Goal: Task Accomplishment & Management: Manage account settings

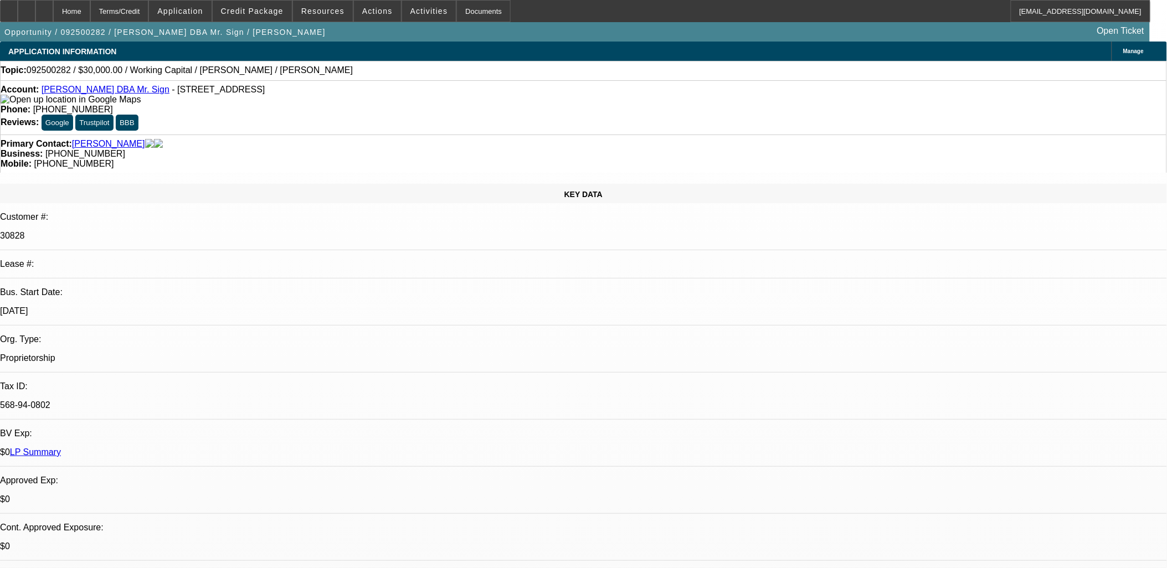
select select "0"
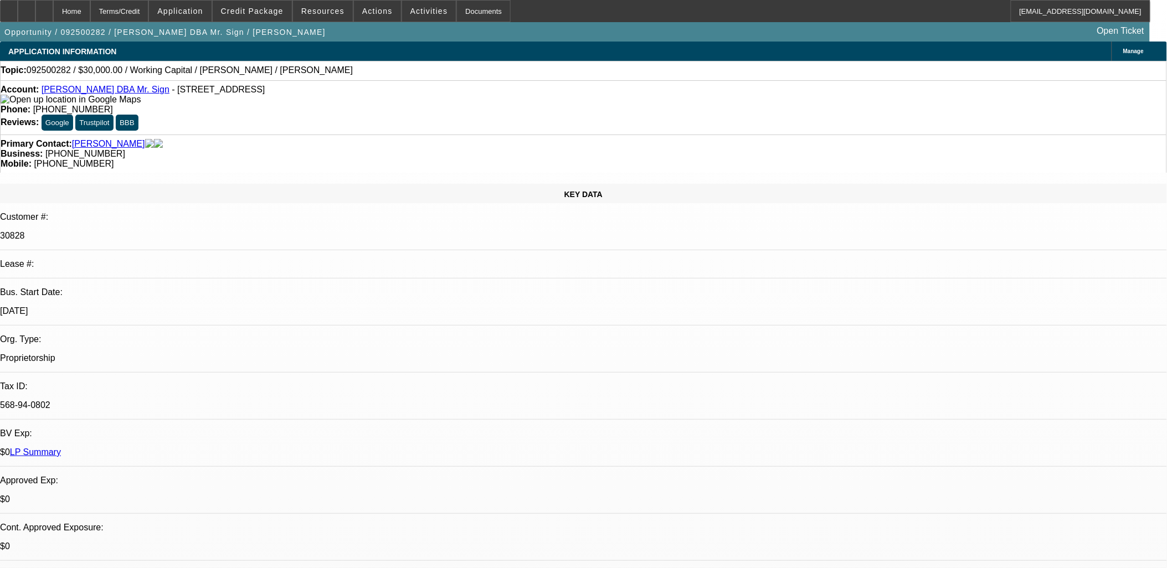
select select "0.1"
select select "0"
select select "2"
select select "0.1"
select select "0"
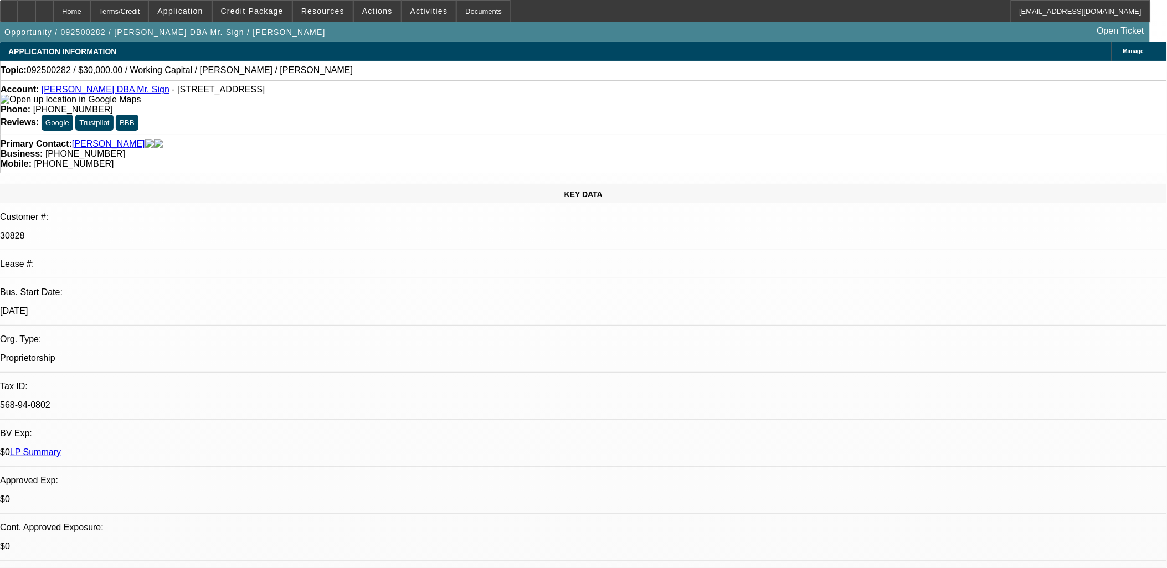
select select "2"
select select "0.1"
select select "1"
select select "2"
select select "6"
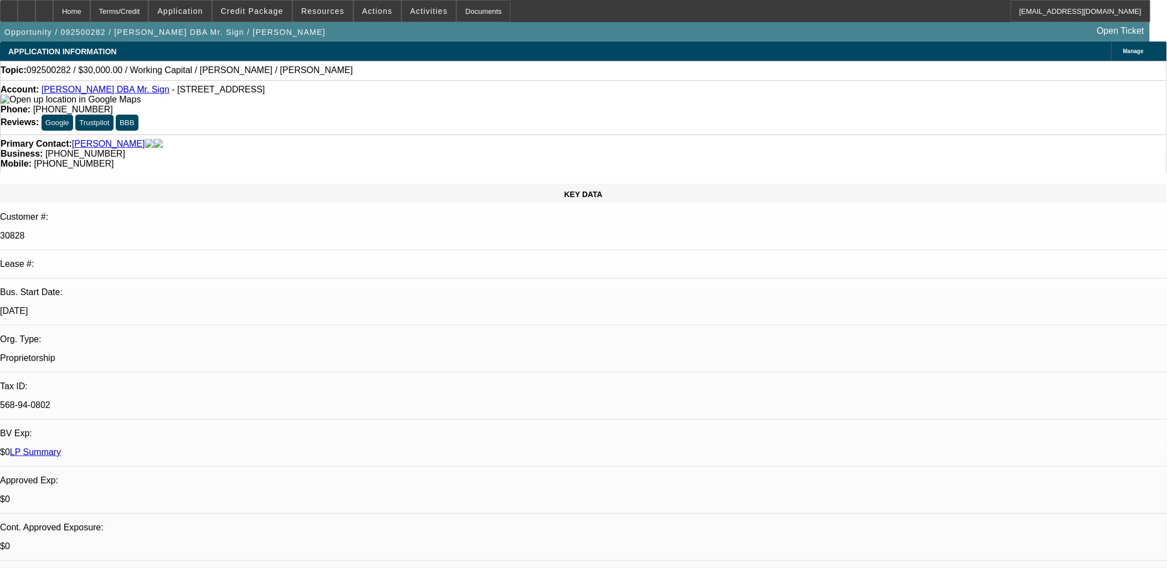
select select "1"
select select "4"
select select "1"
select select "2"
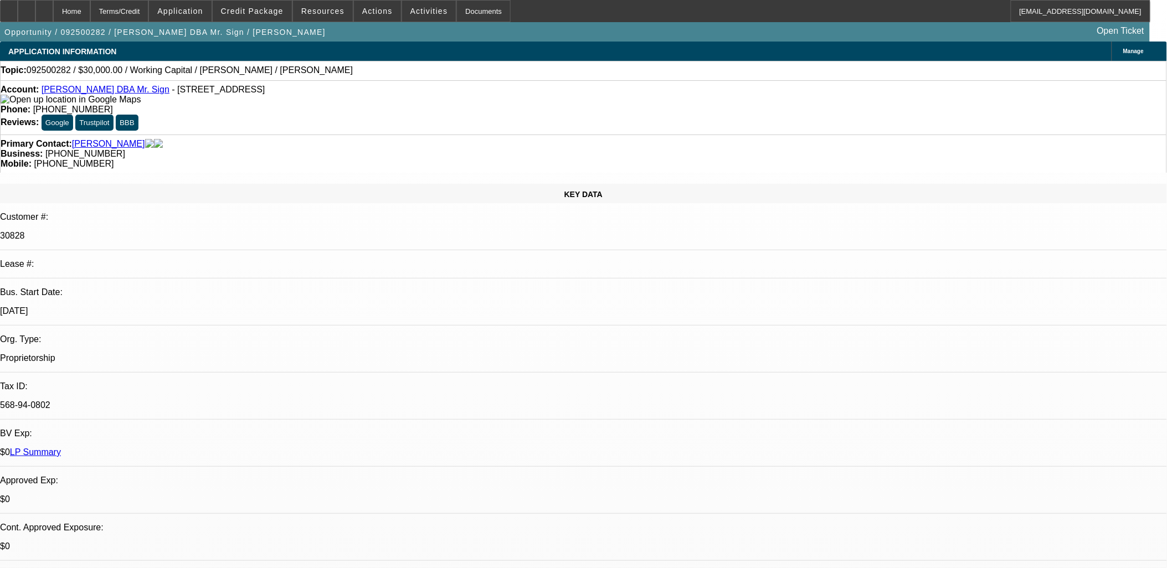
select select "4"
select select "1"
select select "2"
select select "4"
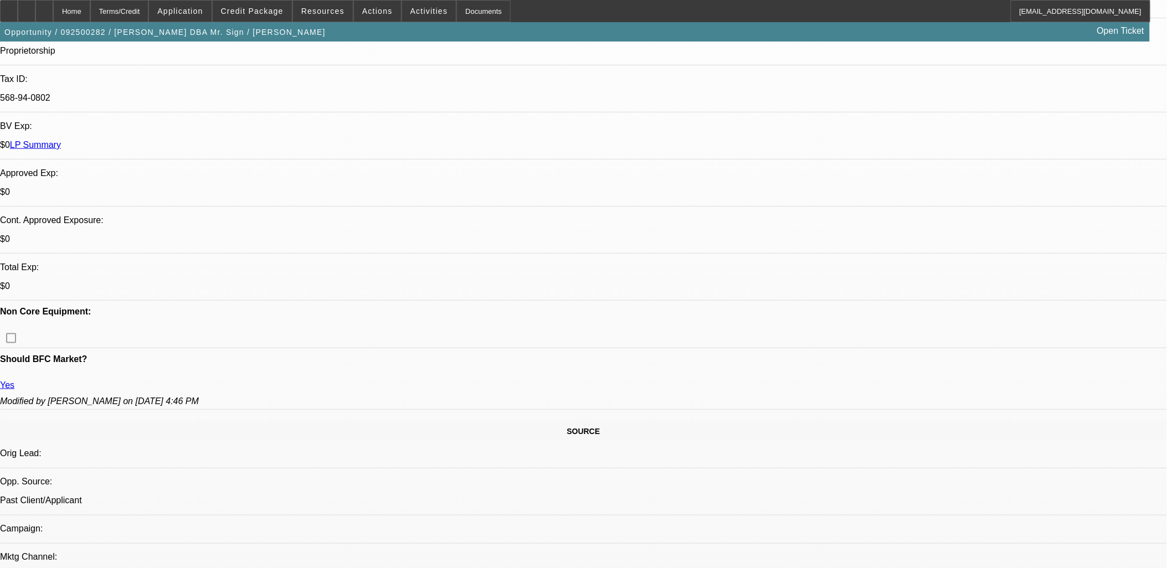
scroll to position [469, 0]
drag, startPoint x: 786, startPoint y: 426, endPoint x: 896, endPoint y: 513, distance: 139.6
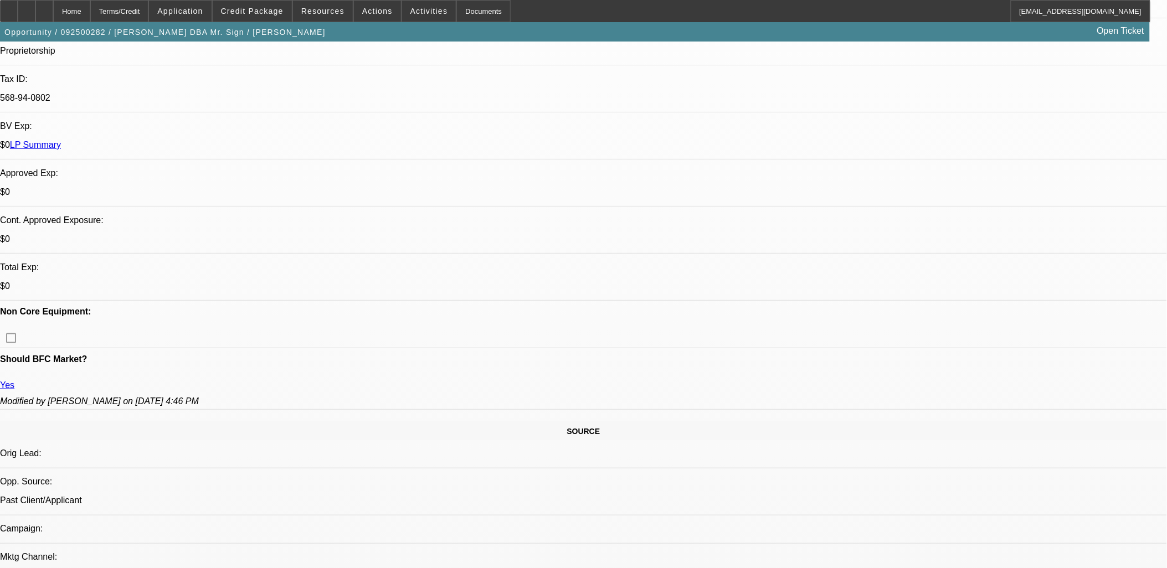
drag, startPoint x: 889, startPoint y: 516, endPoint x: 778, endPoint y: 428, distance: 141.9
drag, startPoint x: 778, startPoint y: 428, endPoint x: 790, endPoint y: 425, distance: 12.4
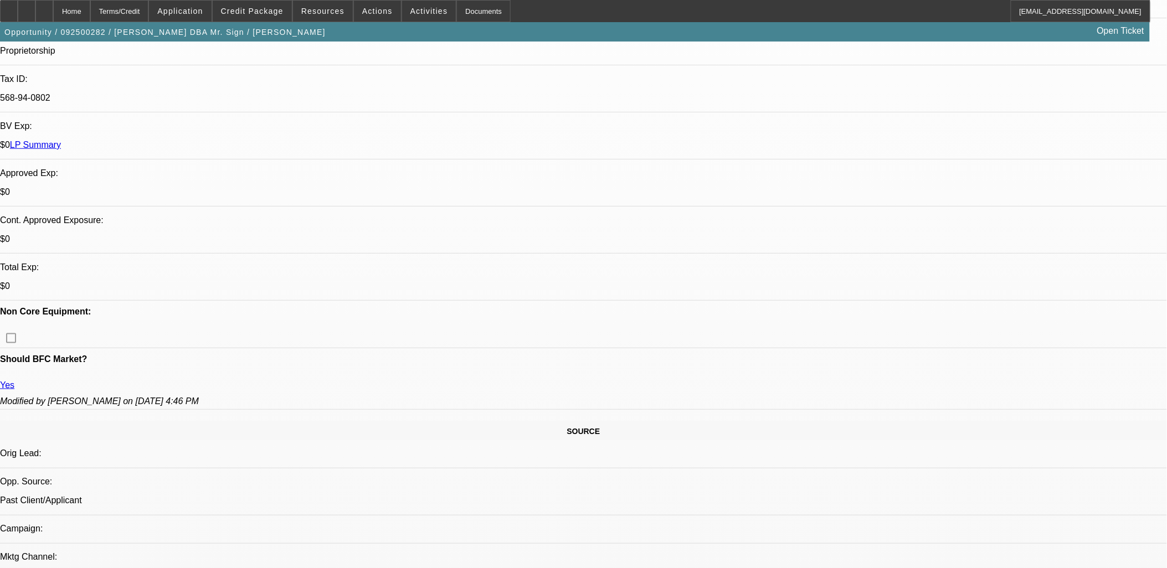
drag, startPoint x: 790, startPoint y: 425, endPoint x: 907, endPoint y: 511, distance: 145.0
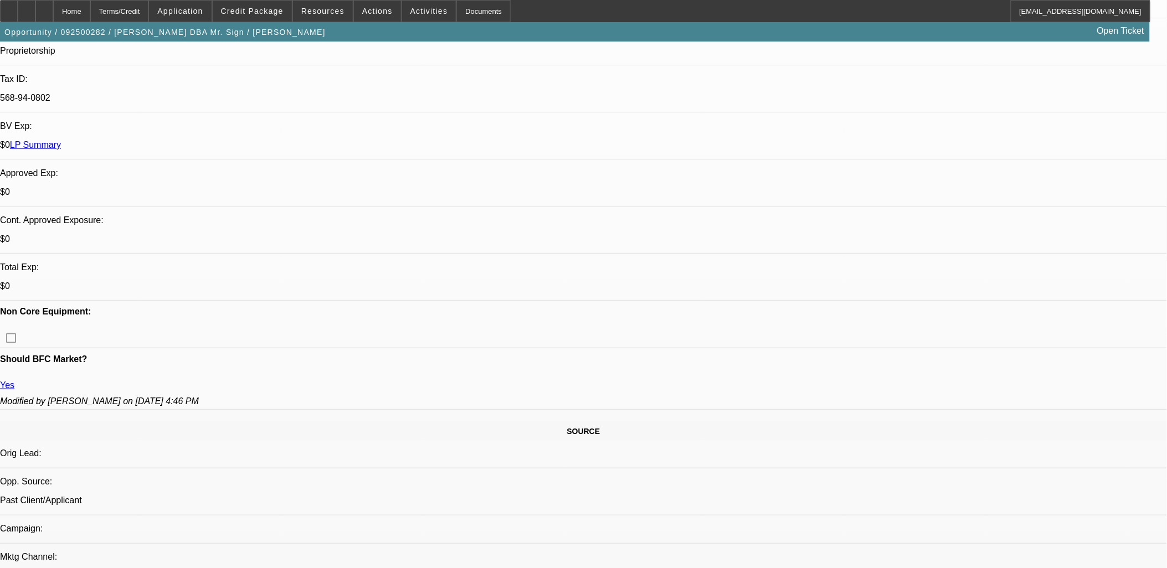
scroll to position [51, 0]
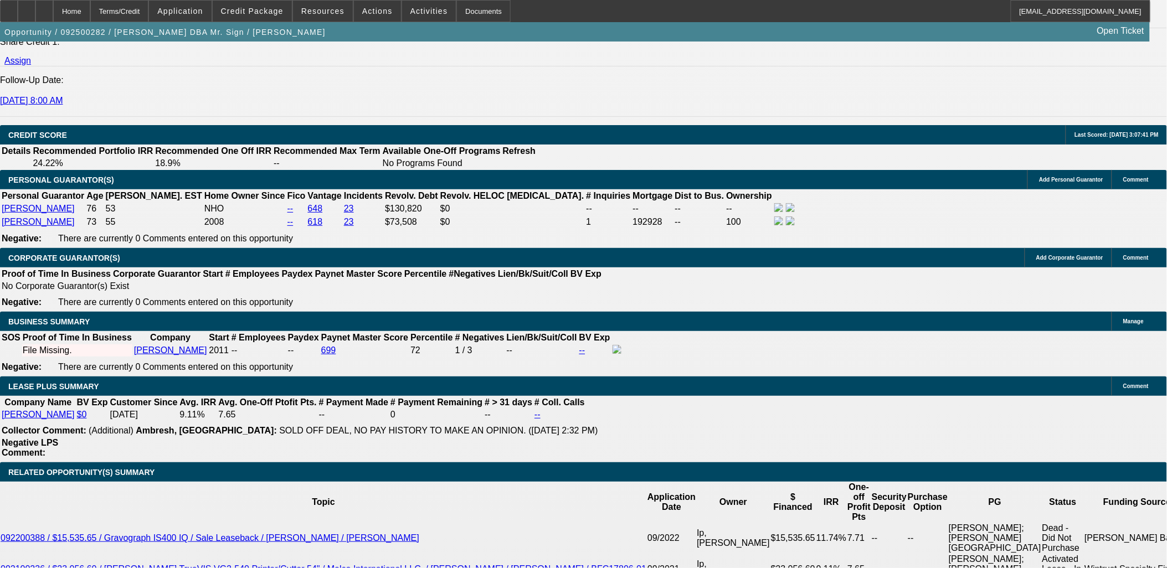
scroll to position [1538, 0]
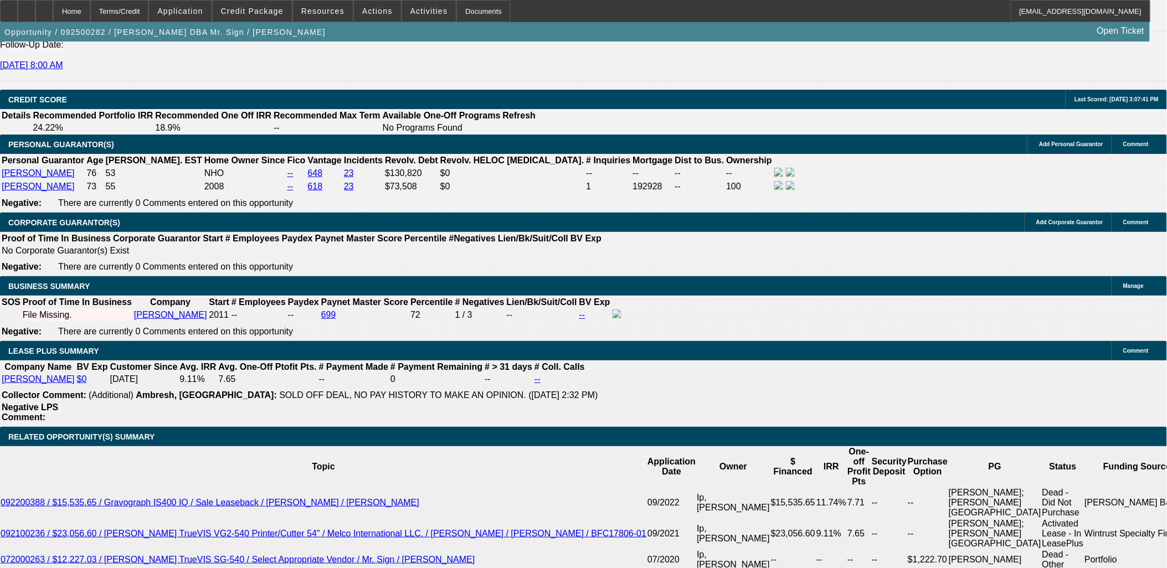
scroll to position [0, 0]
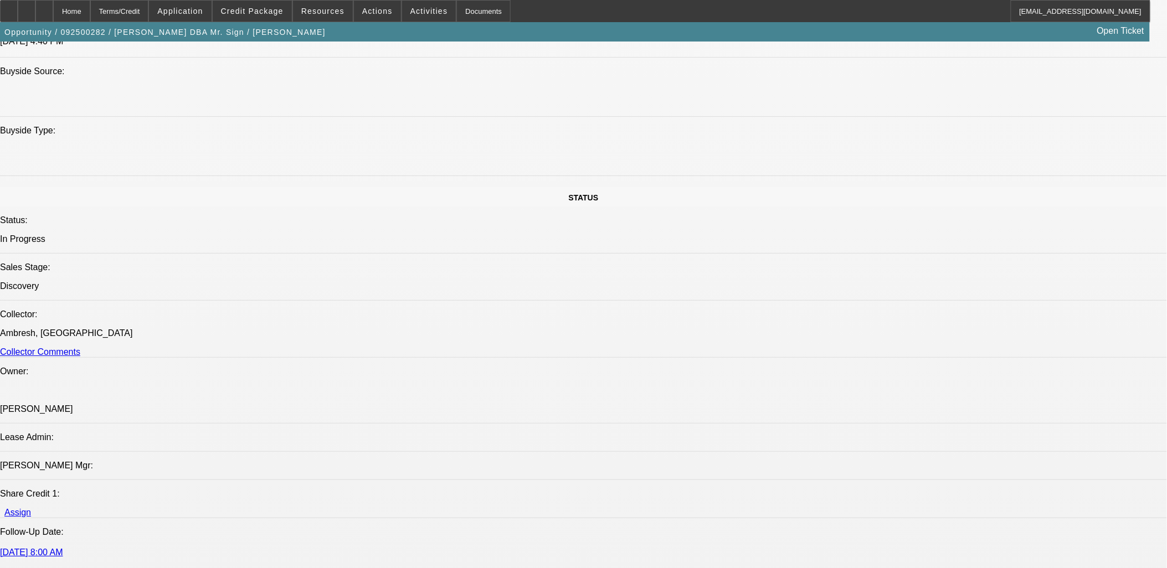
scroll to position [1415, 0]
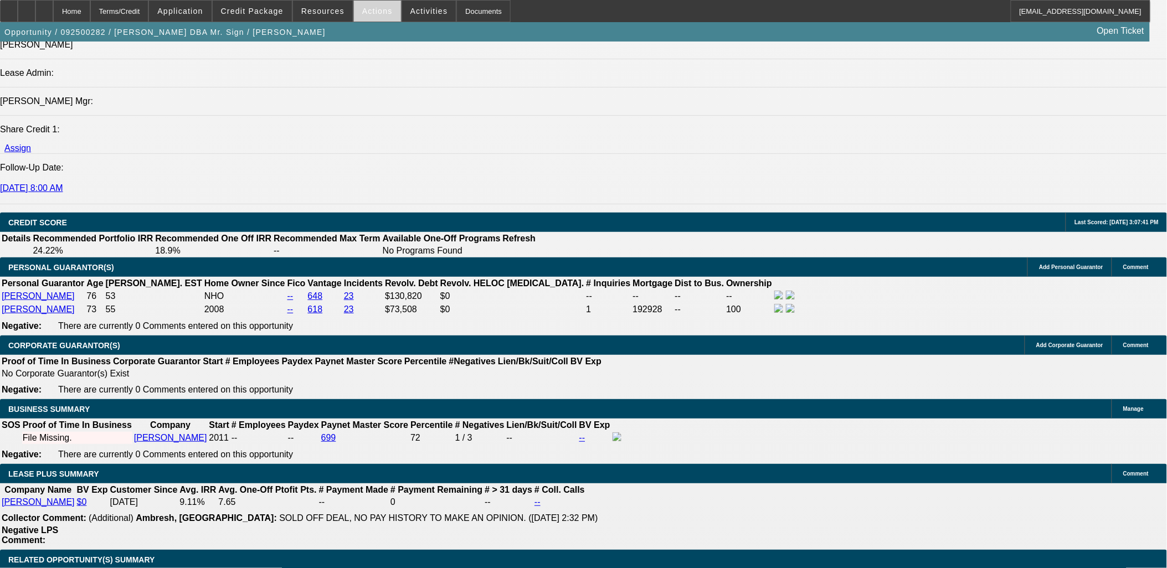
click at [380, 20] on span at bounding box center [377, 11] width 47 height 27
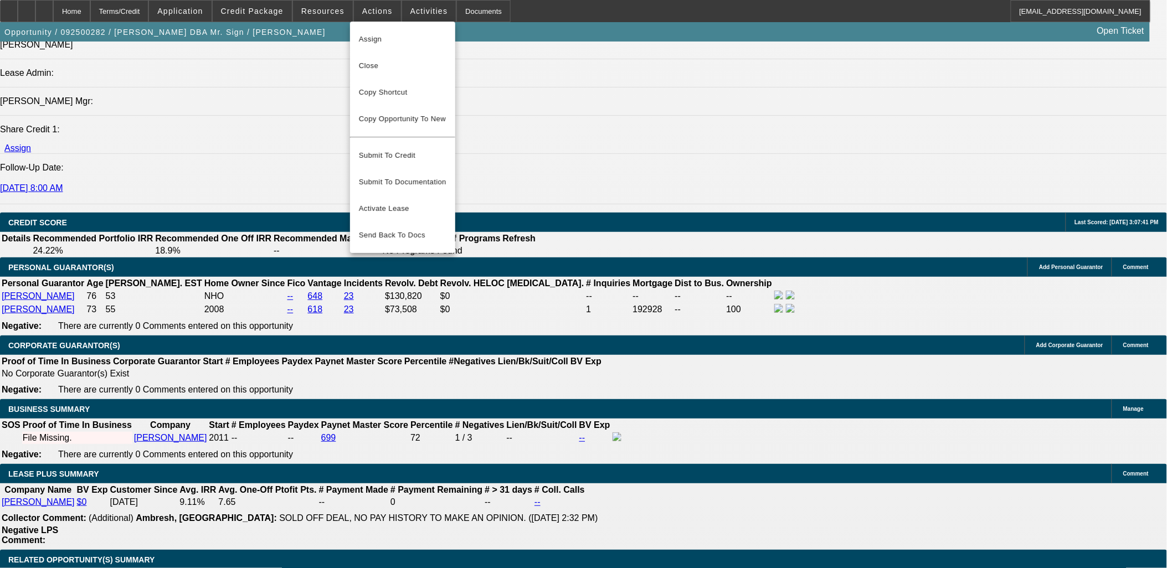
click at [776, 219] on div at bounding box center [583, 284] width 1167 height 568
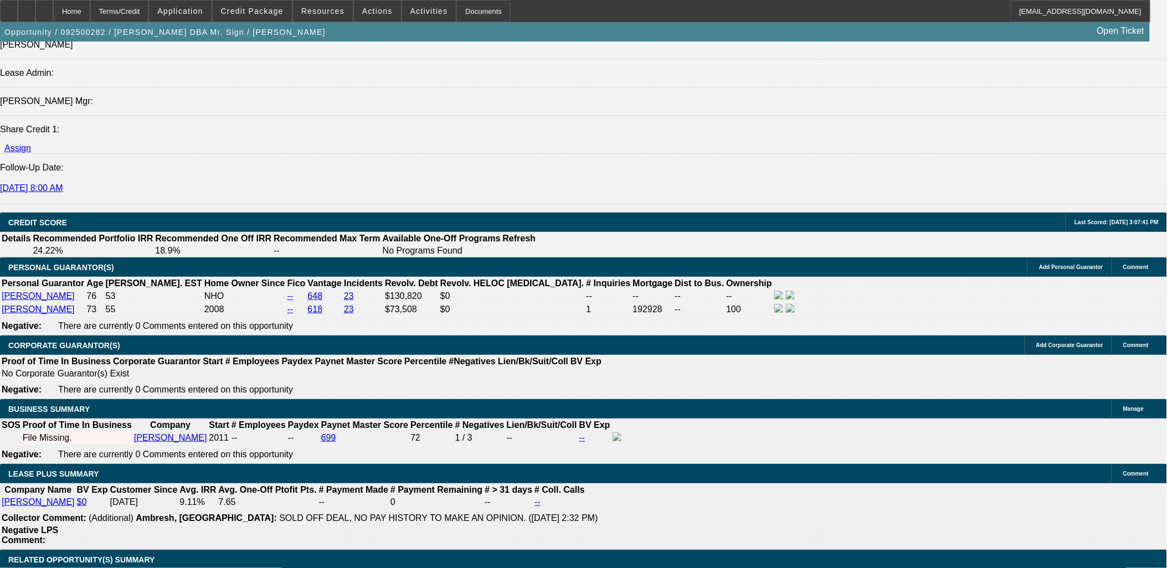
scroll to position [469, 0]
drag, startPoint x: 901, startPoint y: 148, endPoint x: 892, endPoint y: 152, distance: 9.7
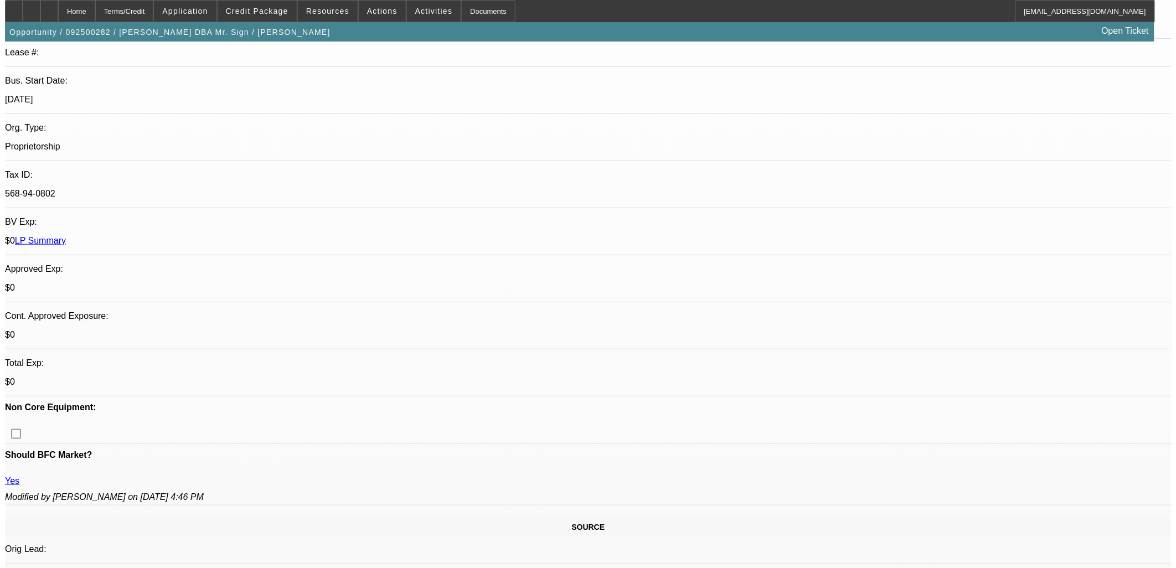
scroll to position [0, 0]
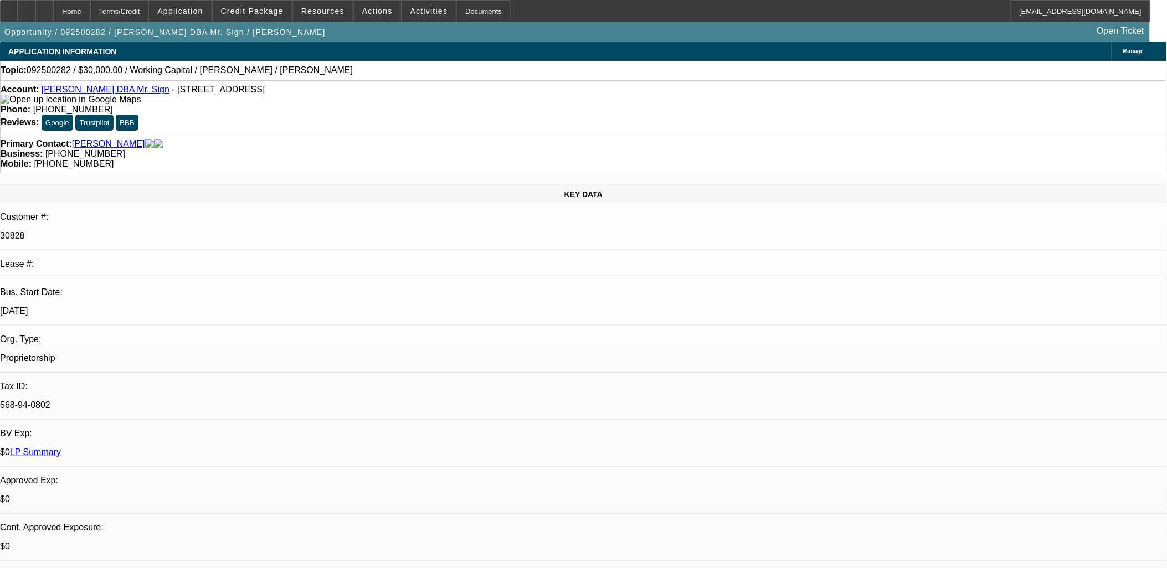
click at [125, 89] on link "Geneva Scott DBA Mr. Sign" at bounding box center [106, 89] width 128 height 9
click at [367, 19] on span at bounding box center [377, 11] width 47 height 27
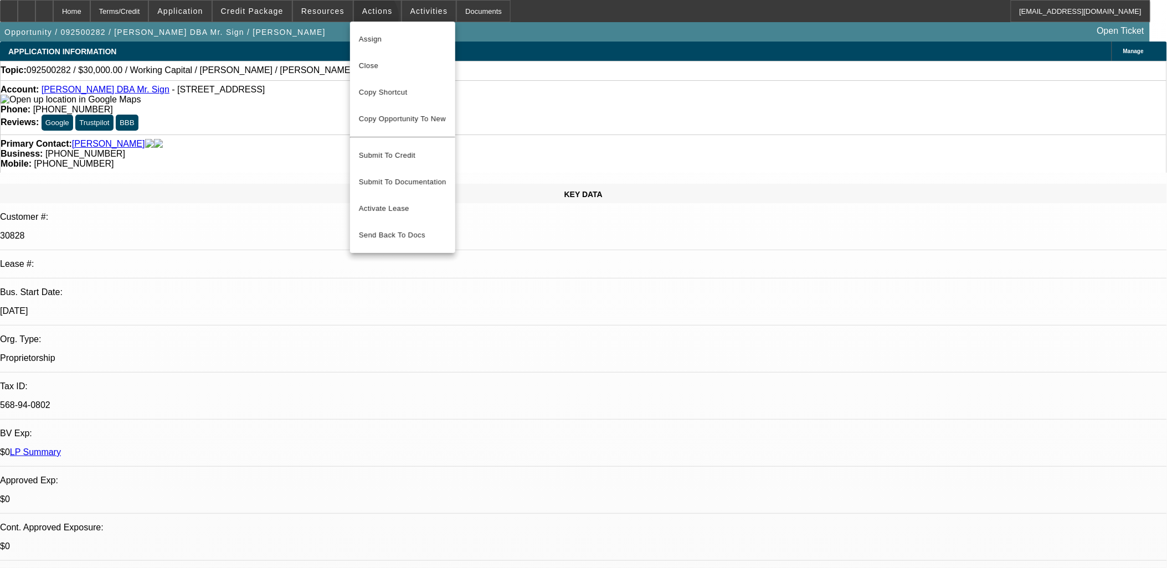
click at [388, 64] on div "Assign Close Copy Shortcut Copy Opportunity To New Submit To Credit Submit To D…" at bounding box center [402, 138] width 105 height 232
click at [388, 68] on span "Close" at bounding box center [403, 65] width 88 height 13
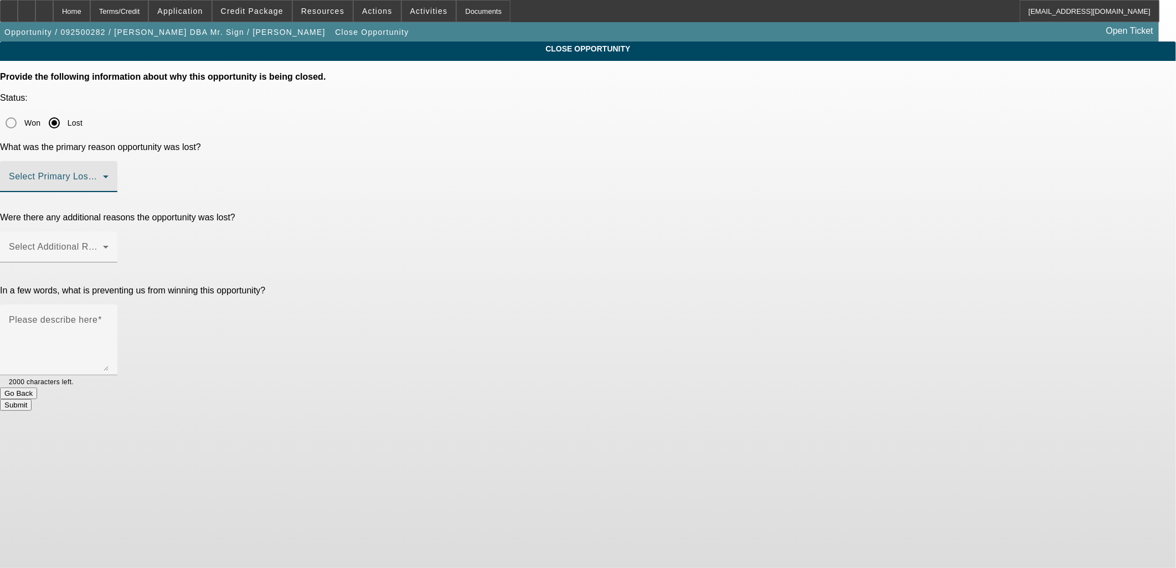
click at [103, 174] on span at bounding box center [56, 180] width 94 height 13
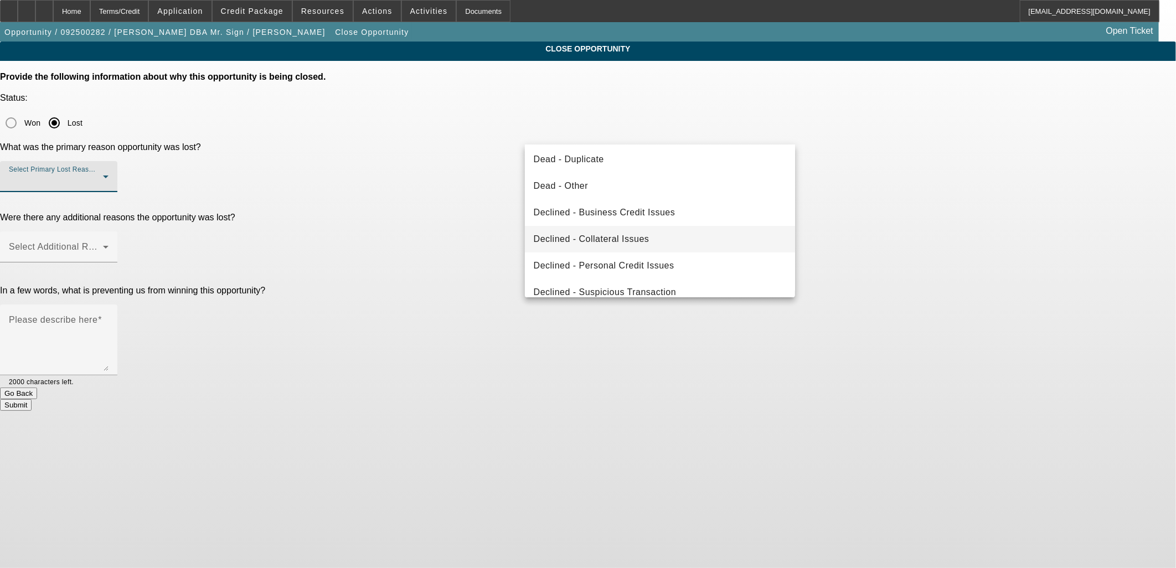
scroll to position [148, 0]
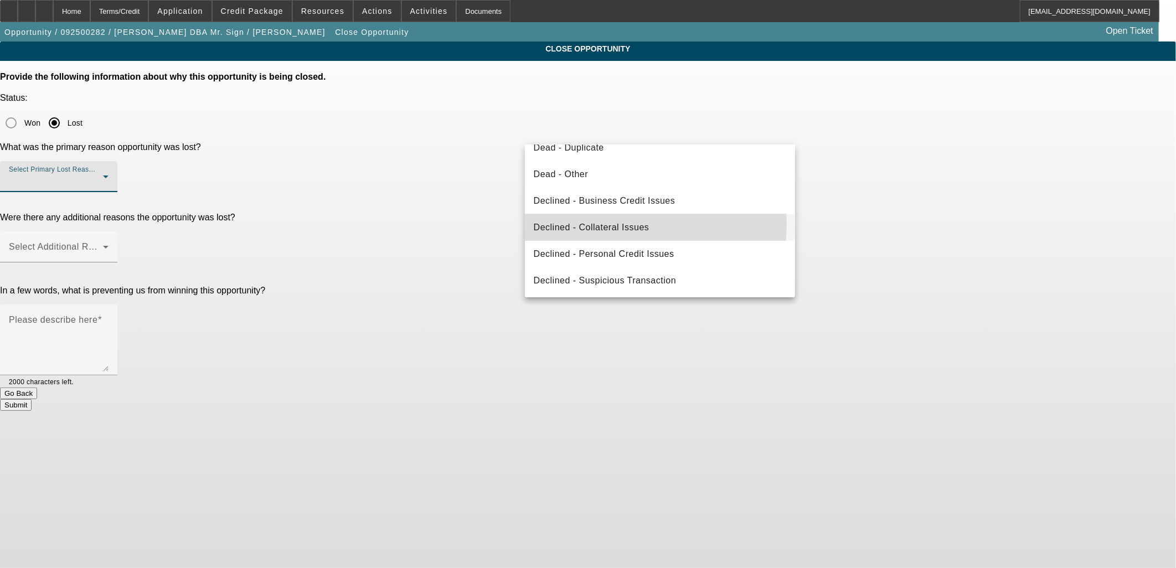
click at [597, 223] on span "Declined - Collateral Issues" at bounding box center [592, 227] width 116 height 13
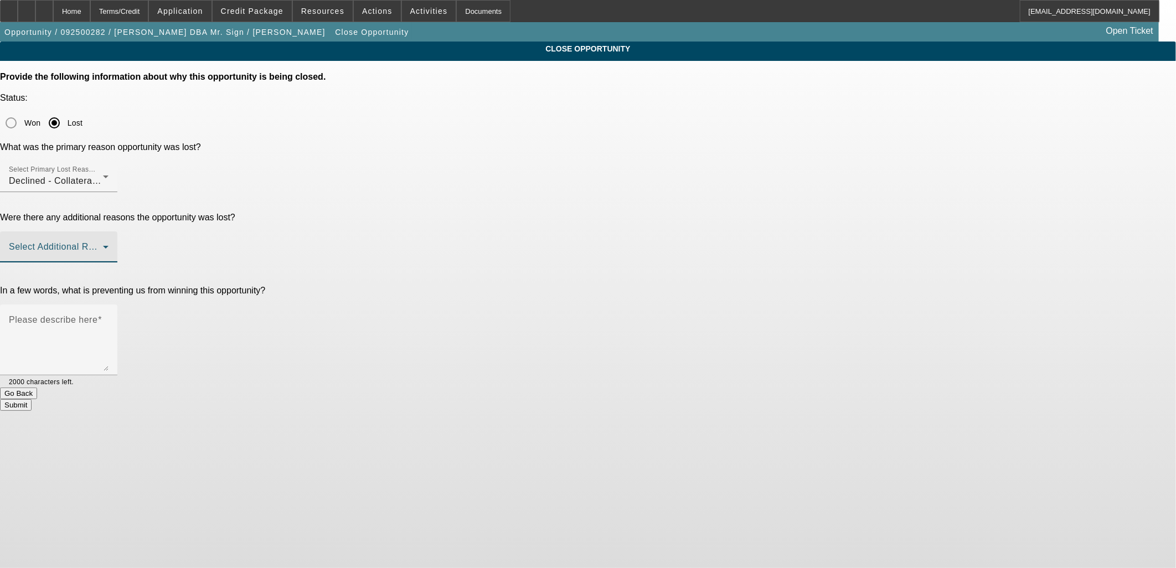
click at [103, 245] on span at bounding box center [56, 251] width 94 height 13
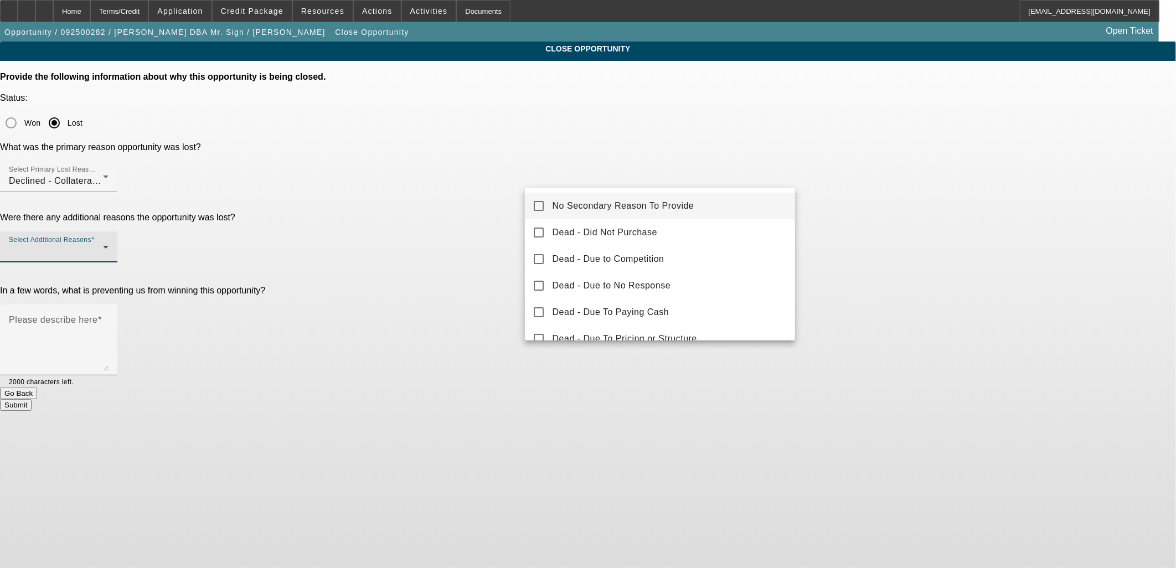
drag, startPoint x: 655, startPoint y: 177, endPoint x: 840, endPoint y: 202, distance: 186.7
click at [662, 201] on span "No Secondary Reason To Provide" at bounding box center [624, 205] width 142 height 13
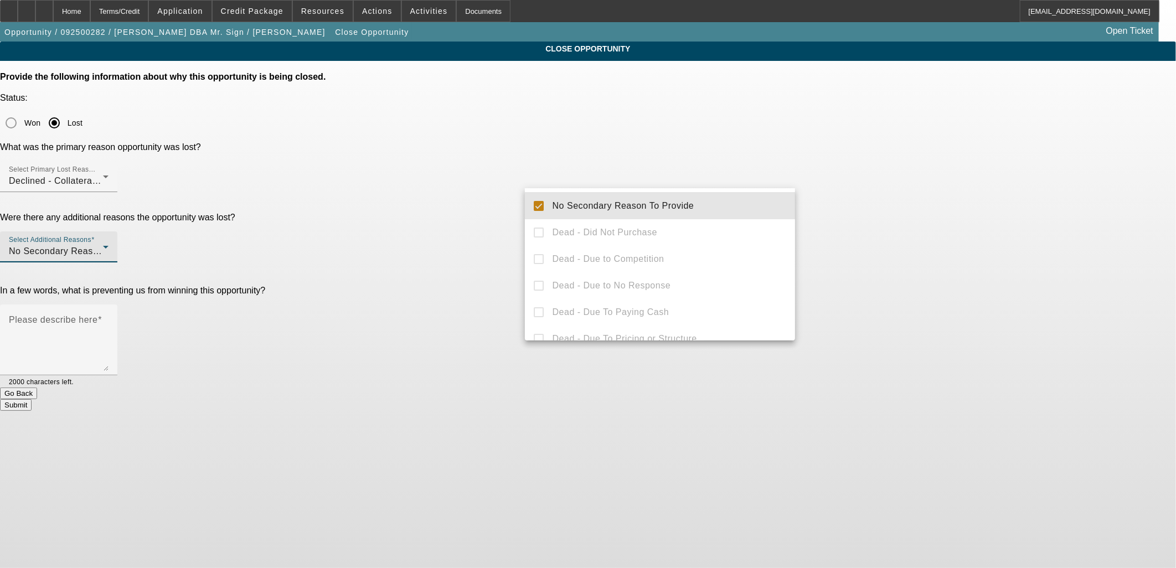
drag, startPoint x: 955, startPoint y: 197, endPoint x: 852, endPoint y: 212, distance: 104.1
click at [954, 197] on div at bounding box center [588, 284] width 1176 height 568
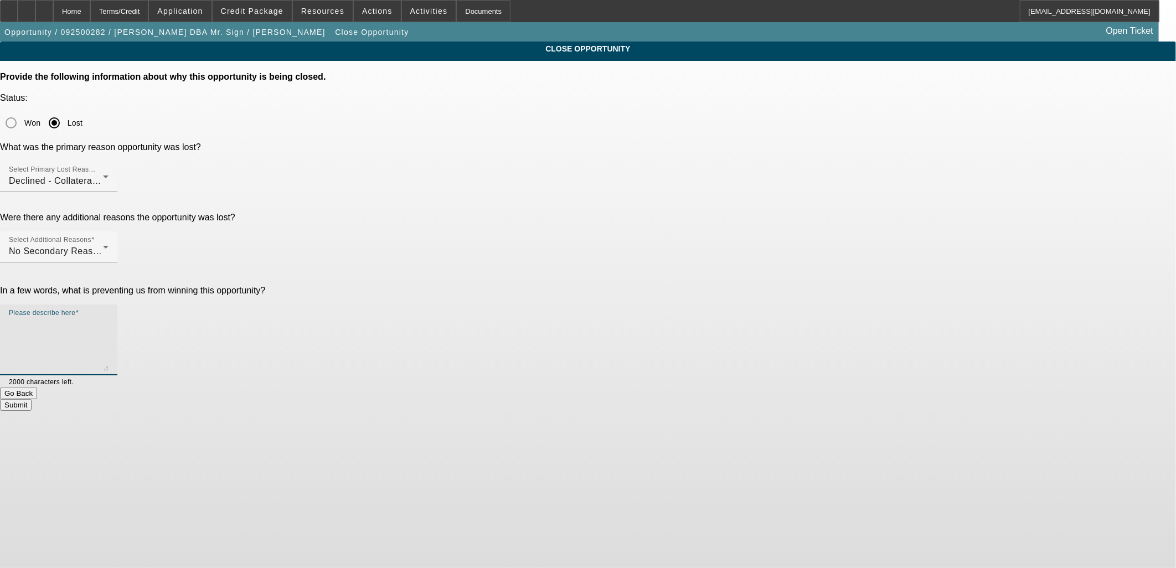
click at [109, 318] on textarea "Please describe here" at bounding box center [59, 344] width 100 height 53
type textarea "Declined"
click at [32, 399] on button "Submit" at bounding box center [16, 405] width 32 height 12
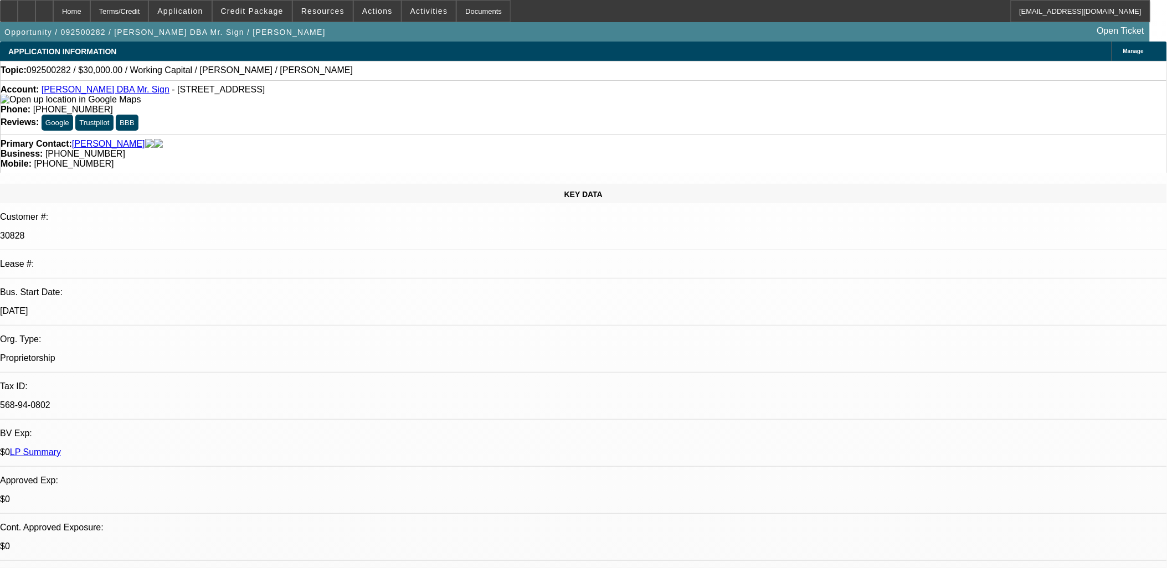
select select "0"
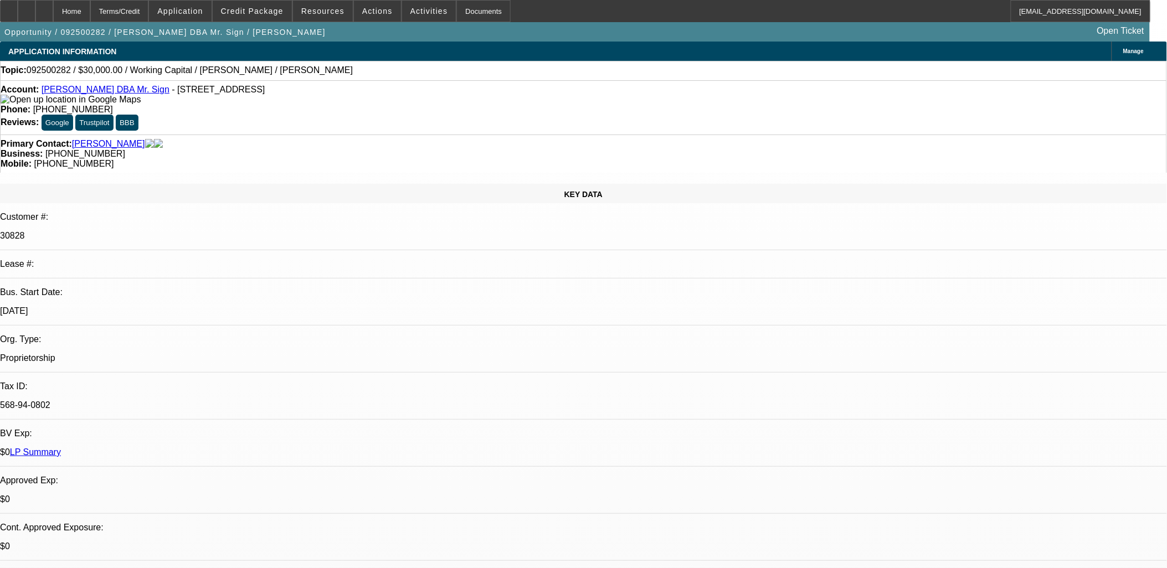
select select "0.1"
select select "0"
select select "2"
select select "0.1"
select select "0"
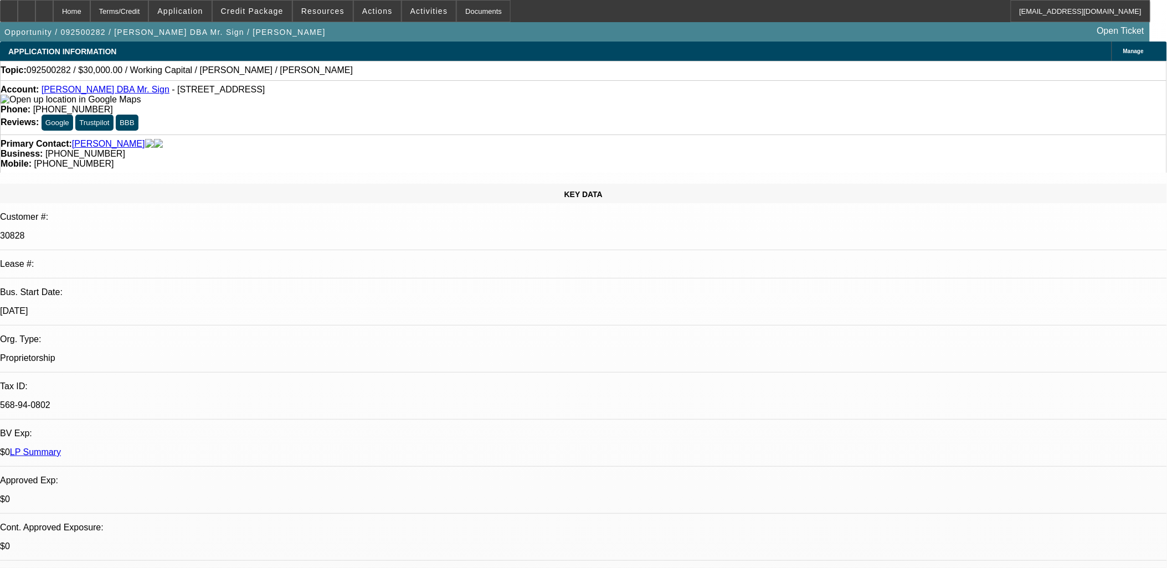
select select "2"
select select "0.1"
select select "1"
select select "2"
select select "6"
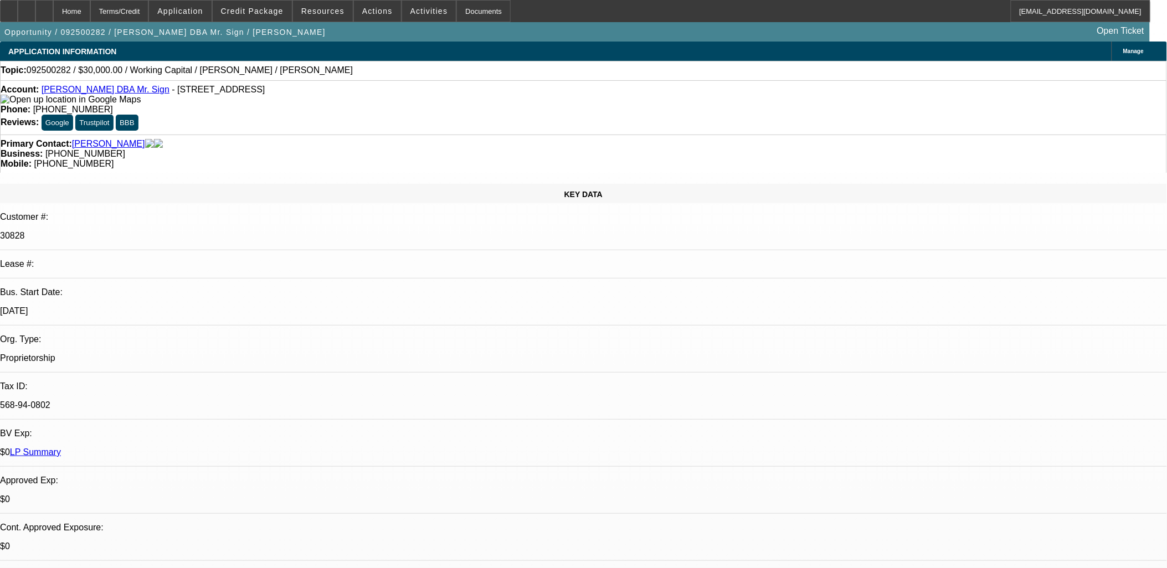
select select "1"
select select "4"
select select "1"
select select "2"
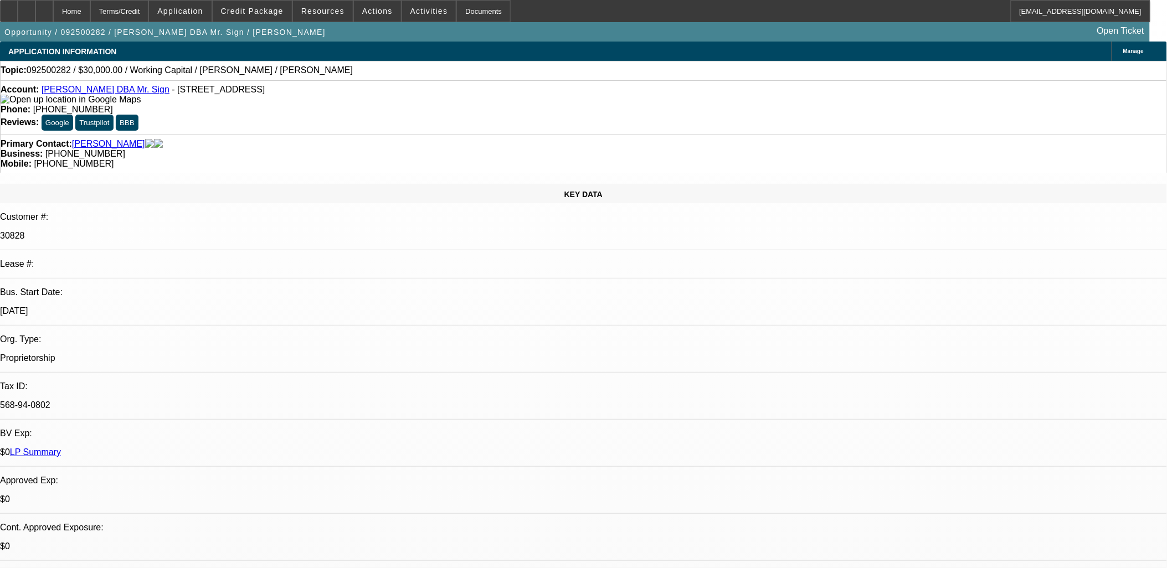
select select "4"
select select "1"
select select "2"
select select "4"
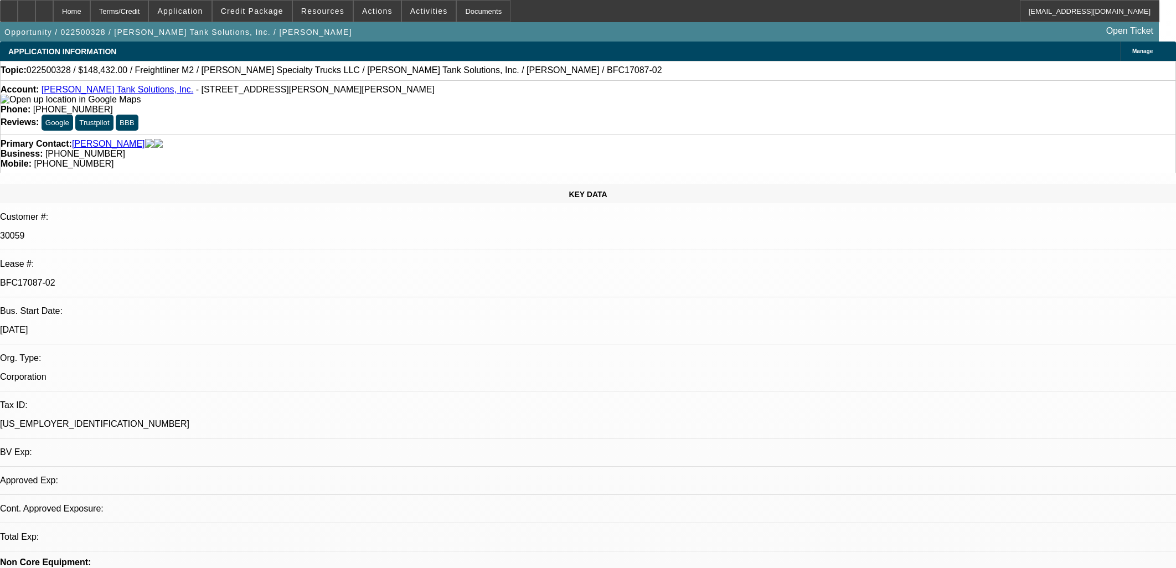
select select "0"
select select "2"
select select "0"
select select "2"
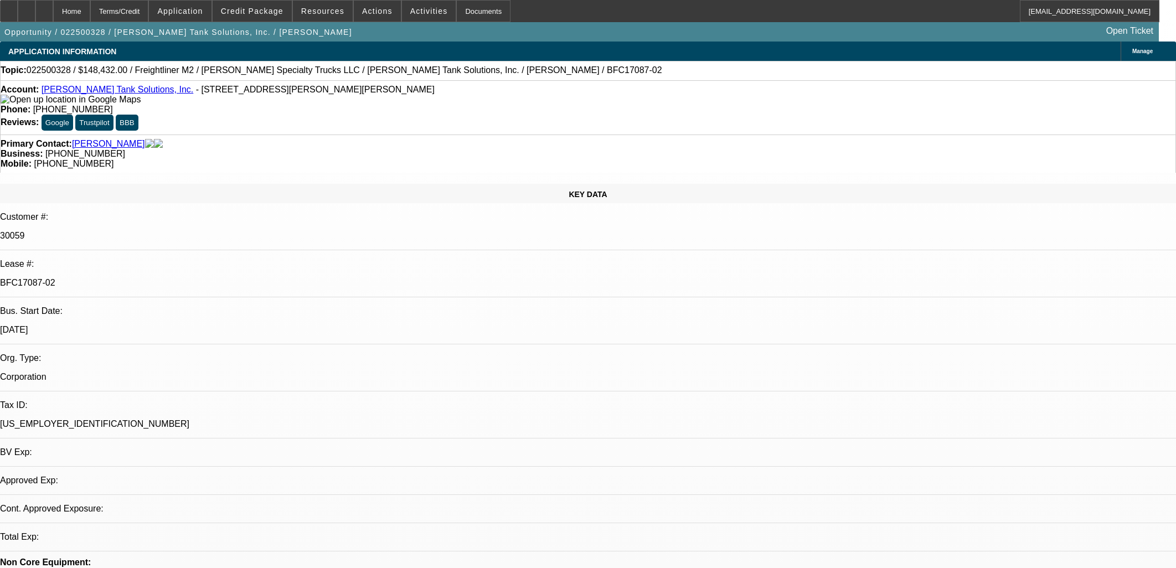
select select "0"
select select "2"
select select "0"
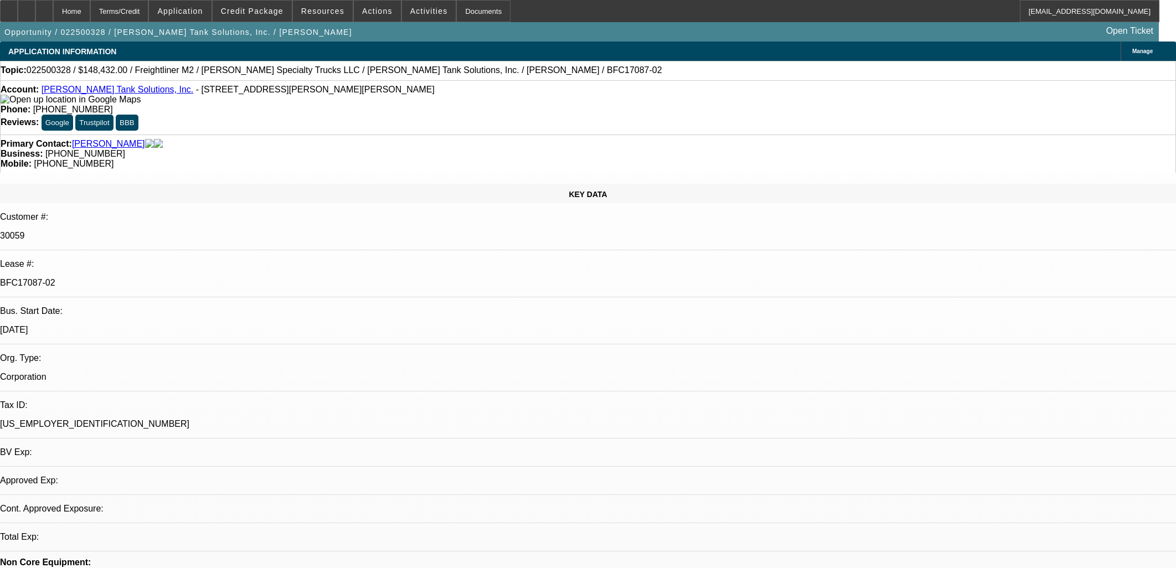
select select "2"
select select "0"
select select "1"
select select "2"
select select "6"
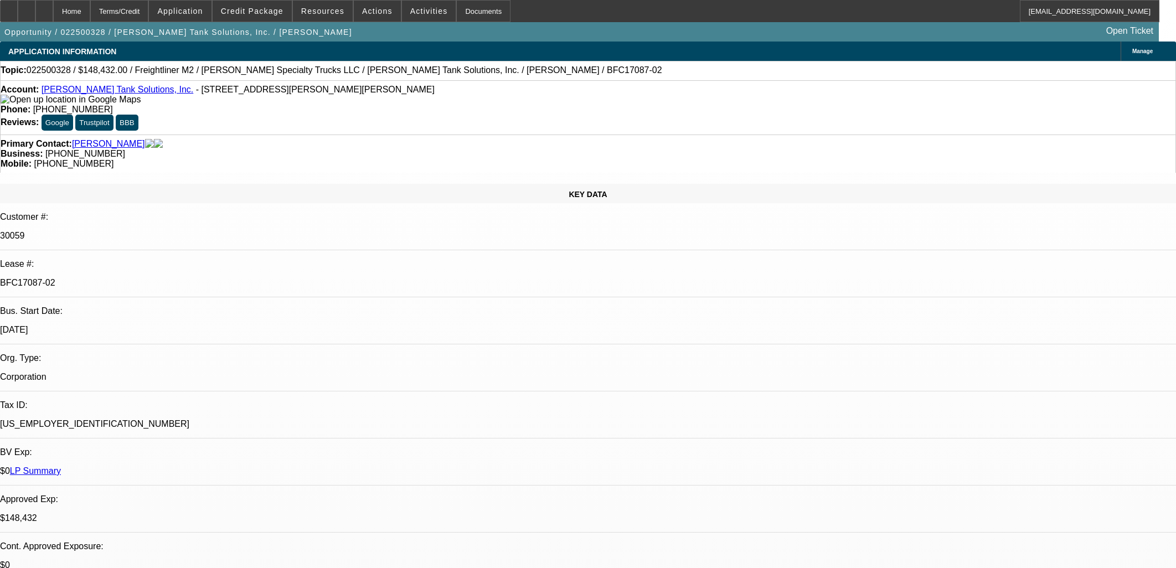
select select "1"
select select "2"
select select "6"
select select "1"
select select "2"
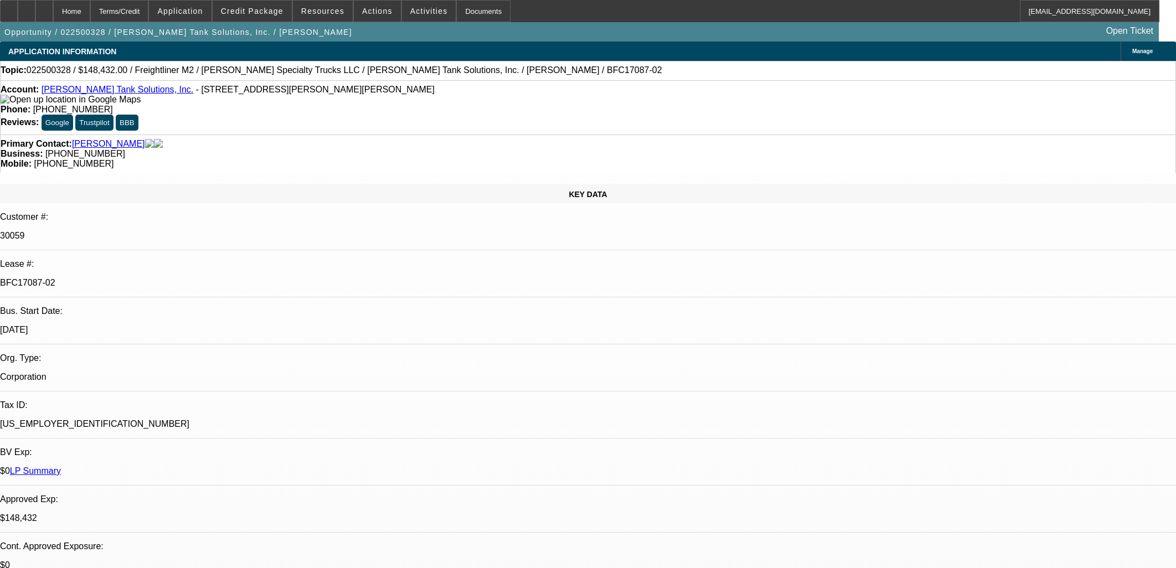
select select "6"
select select "1"
select select "2"
select select "6"
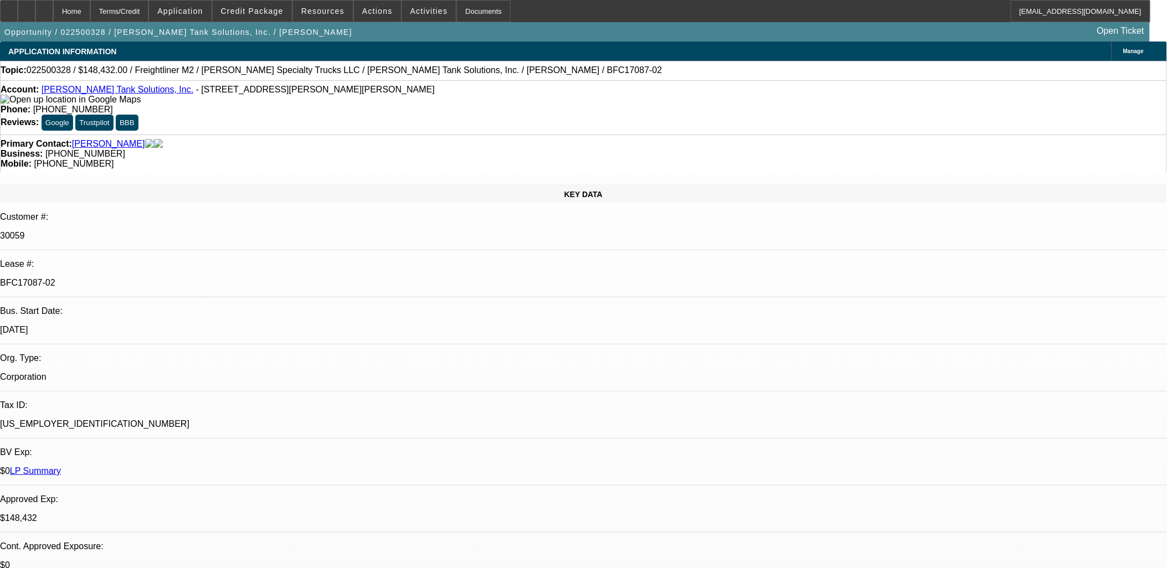
scroll to position [3413, 0]
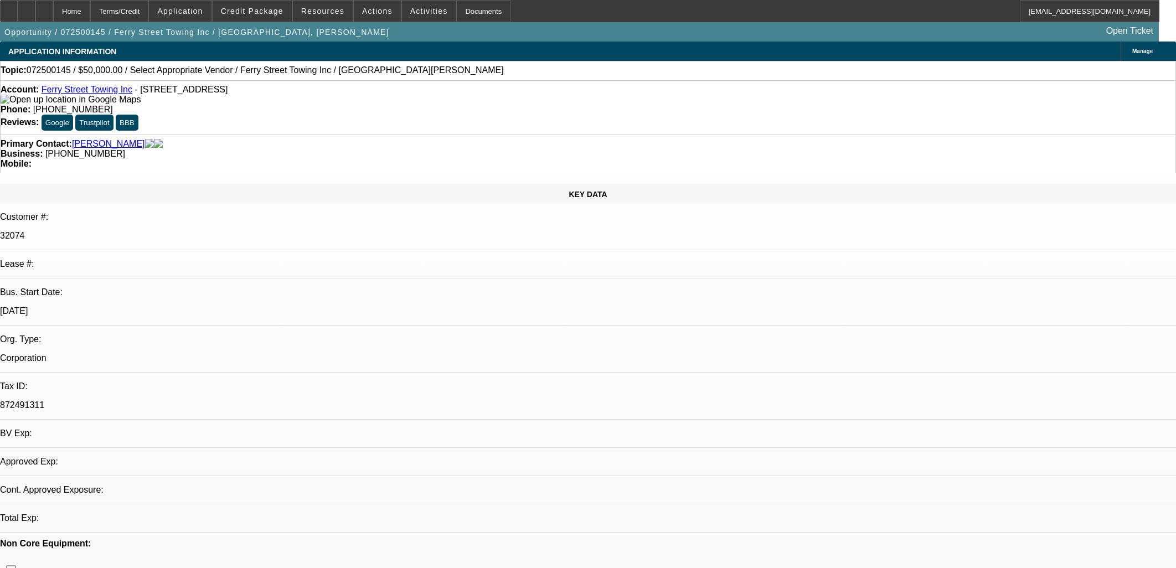
select select "0"
select select "2"
select select "0.1"
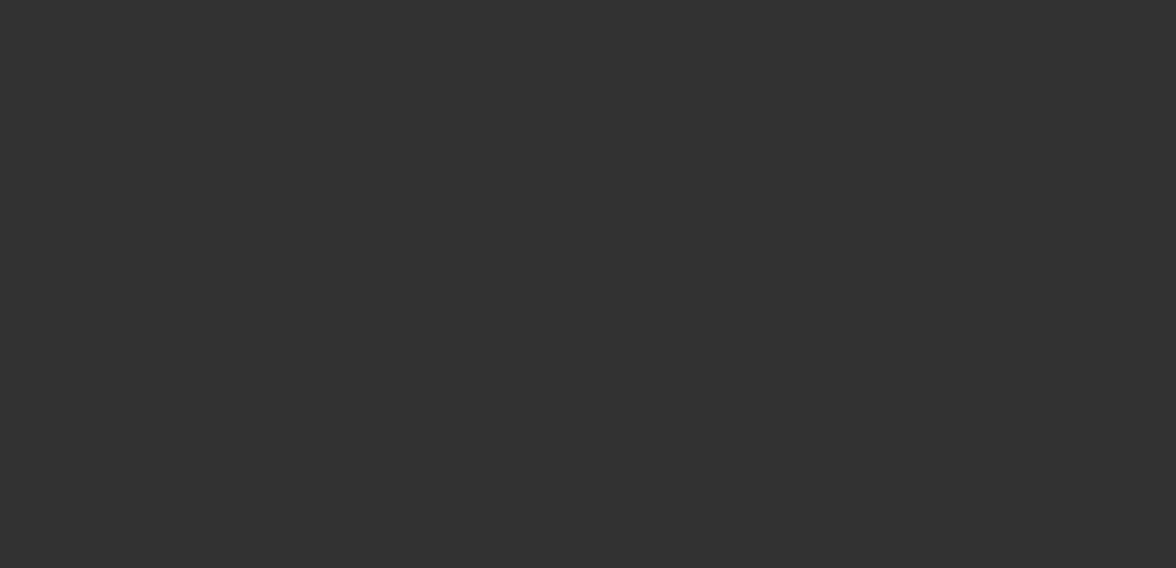
select select "1"
select select "2"
select select "4"
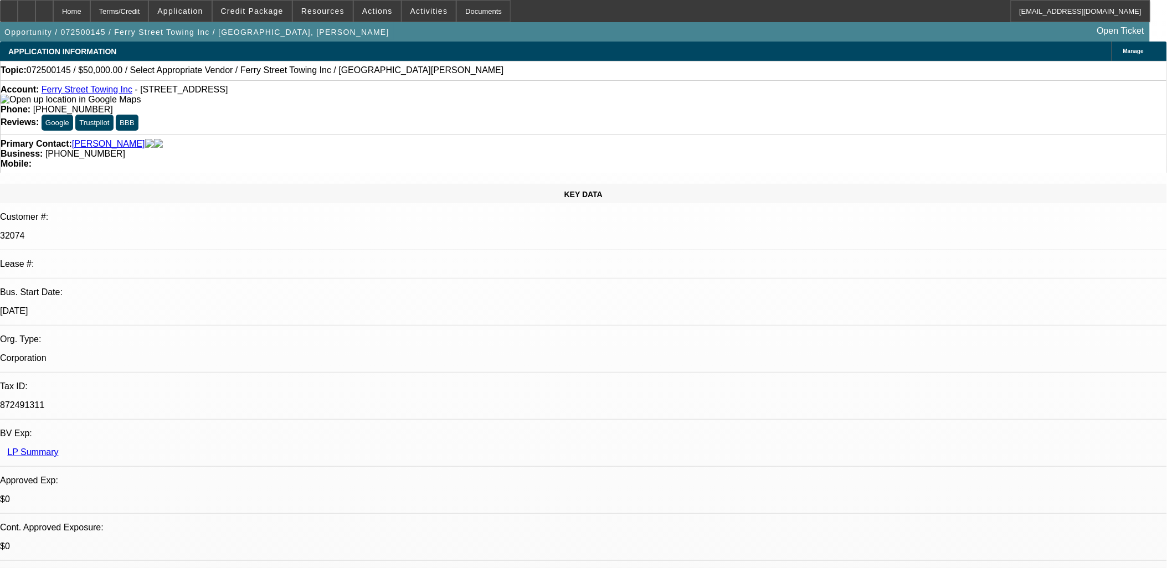
click at [104, 94] on link "Ferry Street Towing Inc" at bounding box center [87, 89] width 91 height 9
click at [379, 24] on div "Opportunity / 072500145 / Ferry Street Towing Inc / Tec, Jose Open Ticket" at bounding box center [575, 31] width 1150 height 19
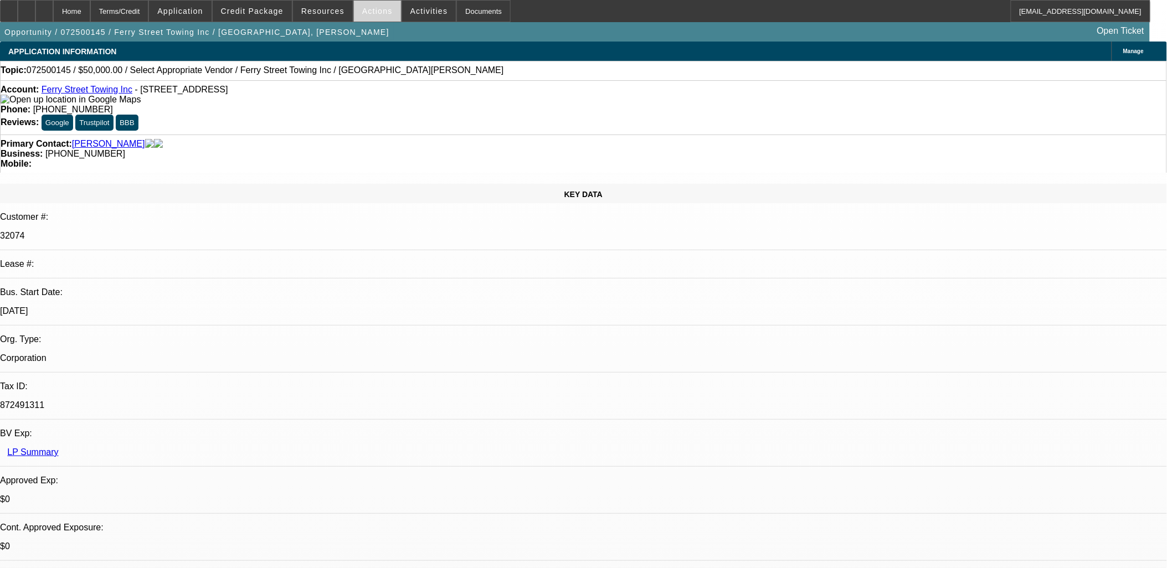
click at [382, 15] on span at bounding box center [377, 11] width 47 height 27
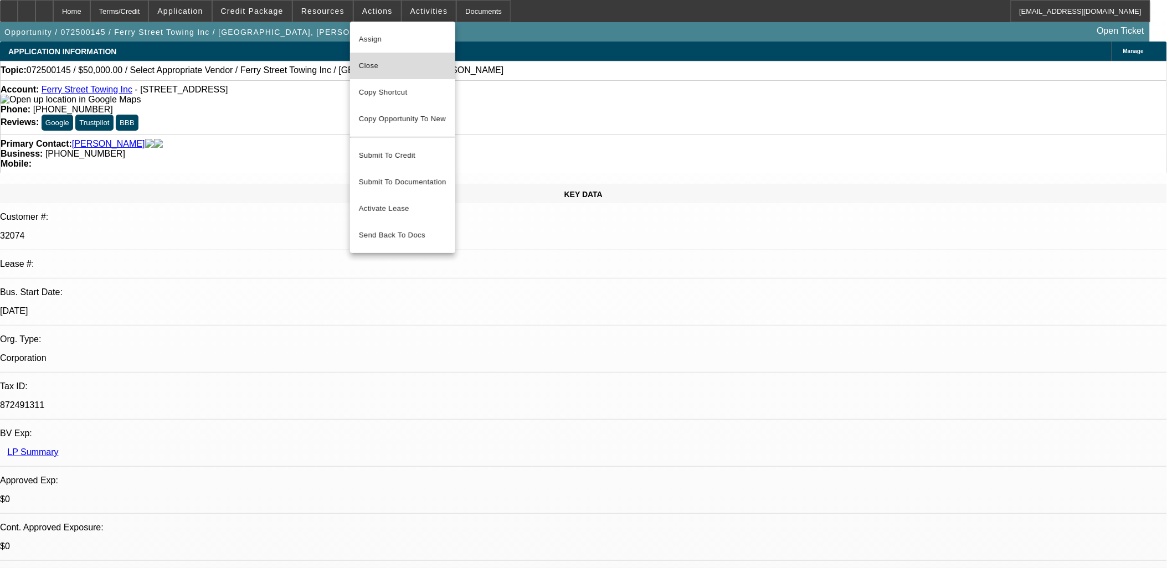
click at [392, 61] on span "Close" at bounding box center [403, 65] width 88 height 13
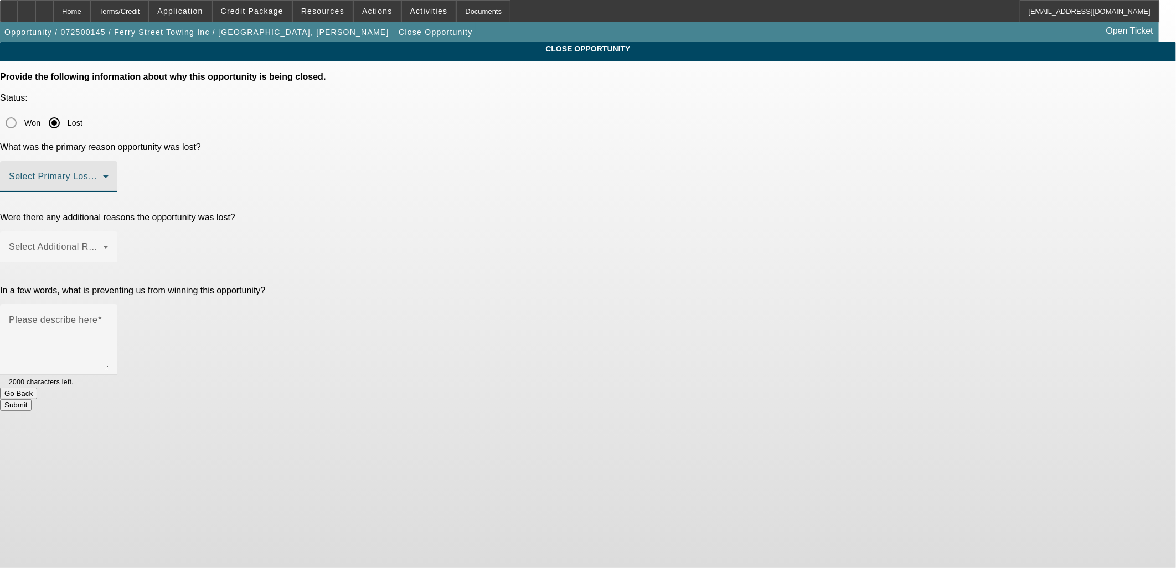
click at [103, 174] on span at bounding box center [56, 180] width 94 height 13
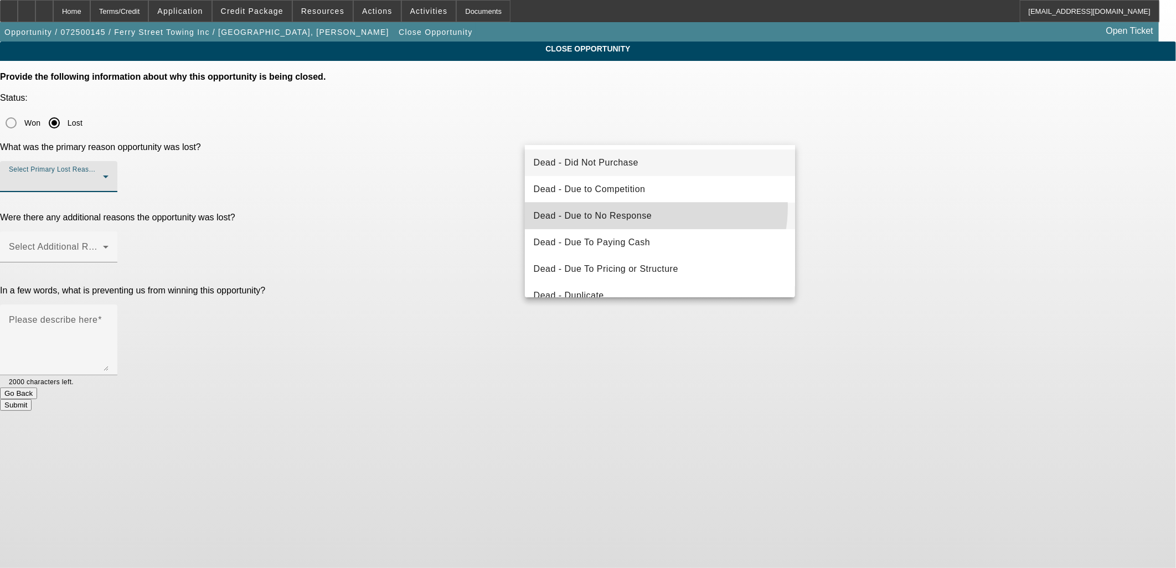
click at [645, 207] on mat-option "Dead - Due to No Response" at bounding box center [660, 216] width 271 height 27
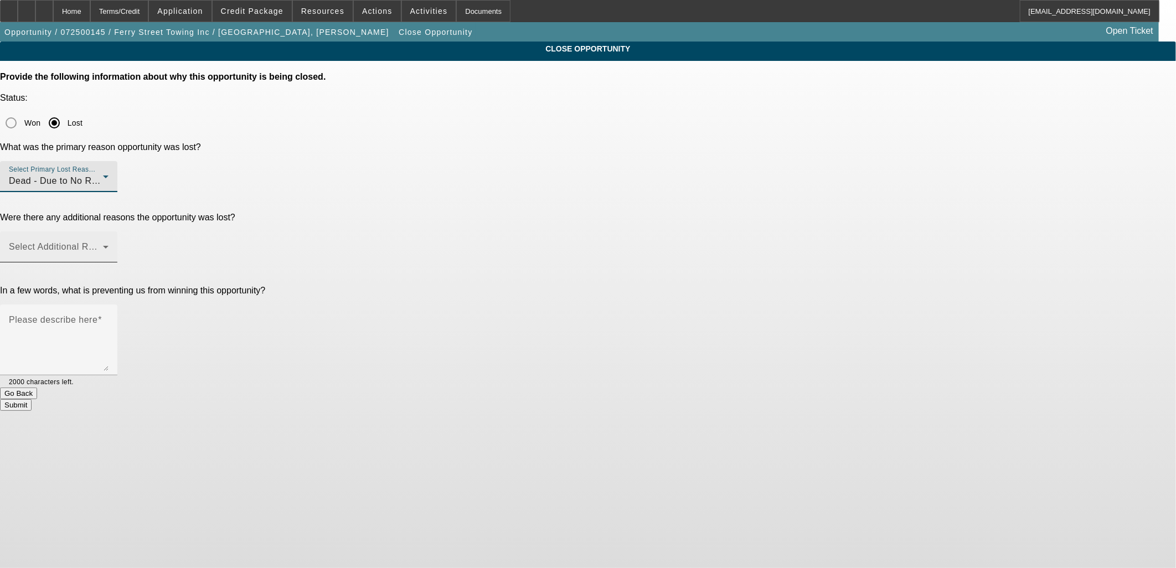
click at [103, 245] on span at bounding box center [56, 251] width 94 height 13
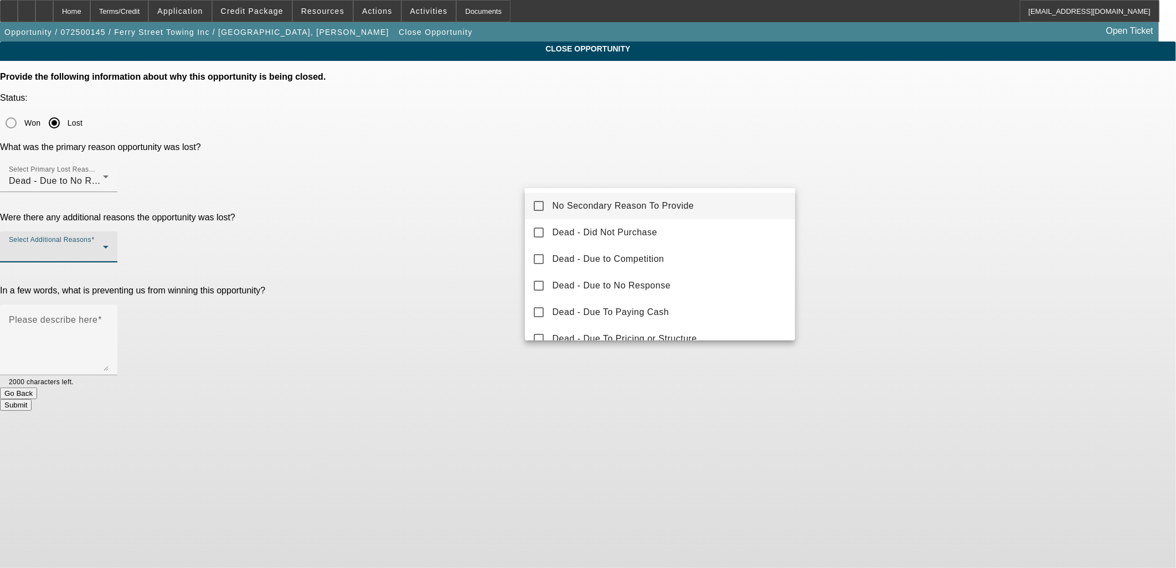
click at [682, 202] on span "No Secondary Reason To Provide" at bounding box center [624, 205] width 142 height 13
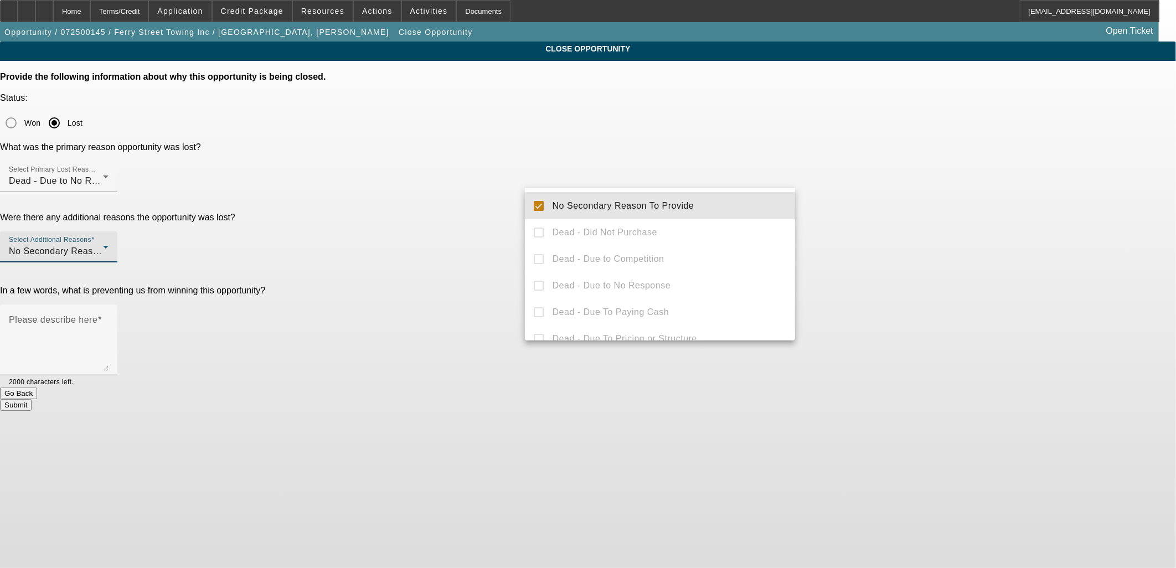
drag, startPoint x: 873, startPoint y: 213, endPoint x: 706, endPoint y: 234, distance: 168.1
click at [853, 217] on div at bounding box center [588, 284] width 1176 height 568
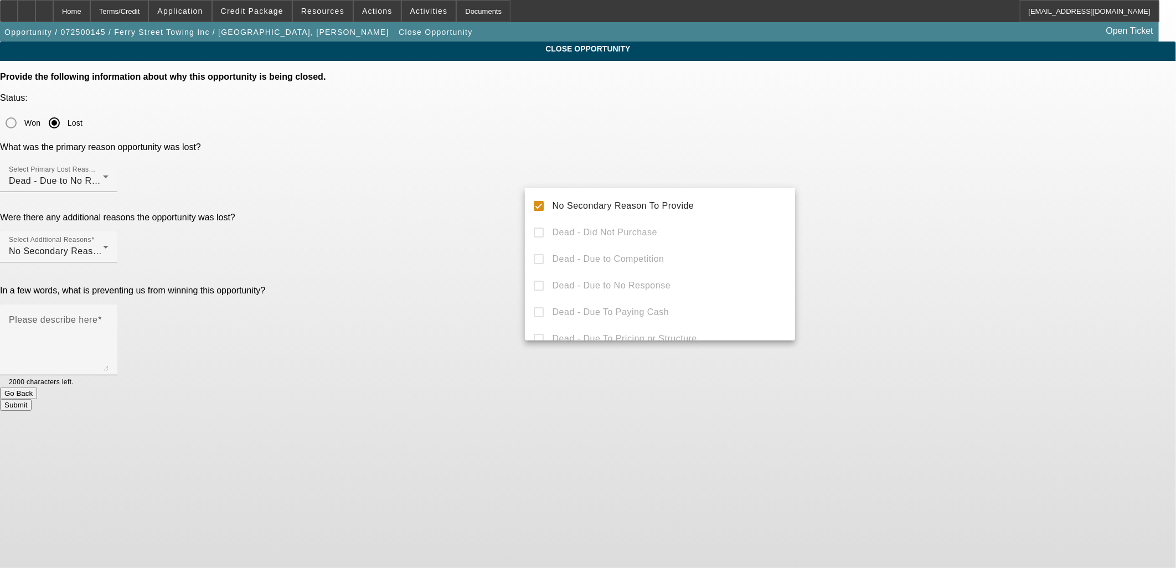
click at [109, 318] on textarea "Please describe here" at bounding box center [59, 344] width 100 height 53
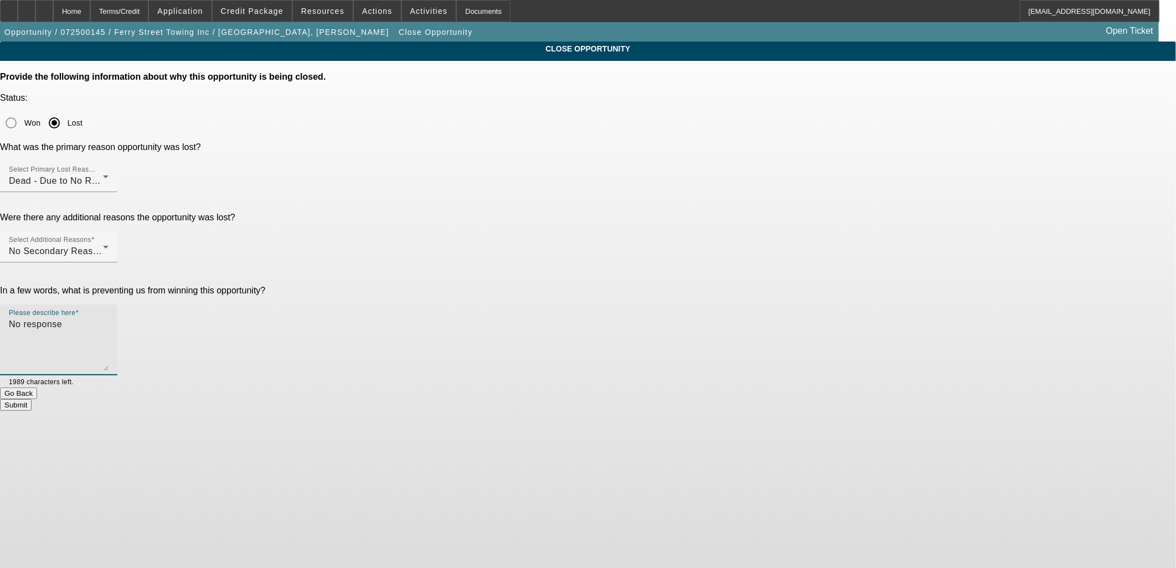
type textarea "No response"
click at [32, 399] on button "Submit" at bounding box center [16, 405] width 32 height 12
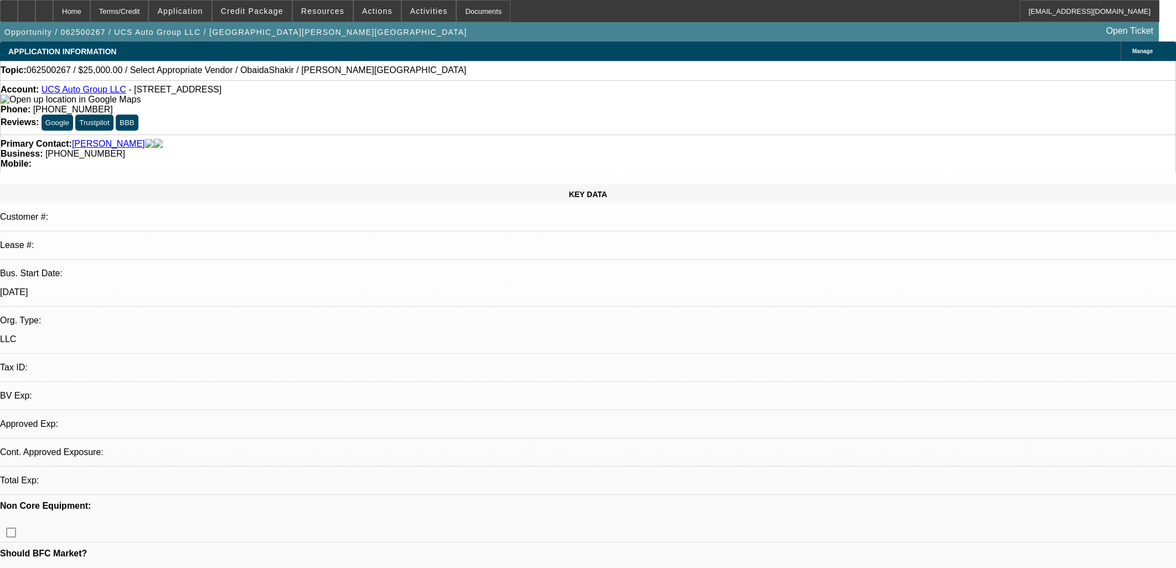
select select "0"
select select "2"
select select "0.1"
select select "4"
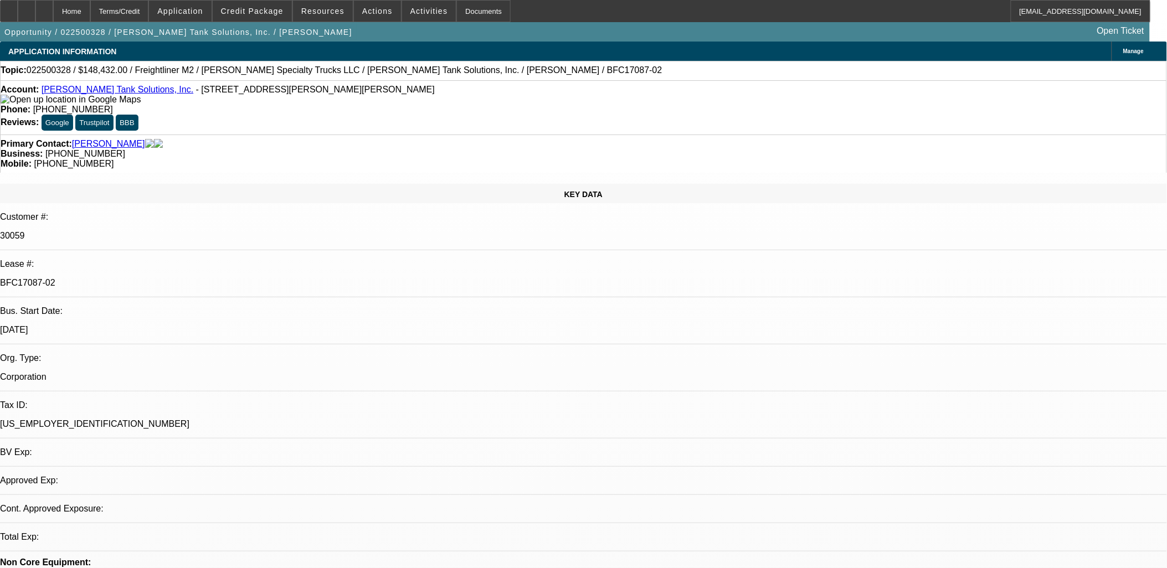
select select "0"
select select "2"
select select "0"
select select "2"
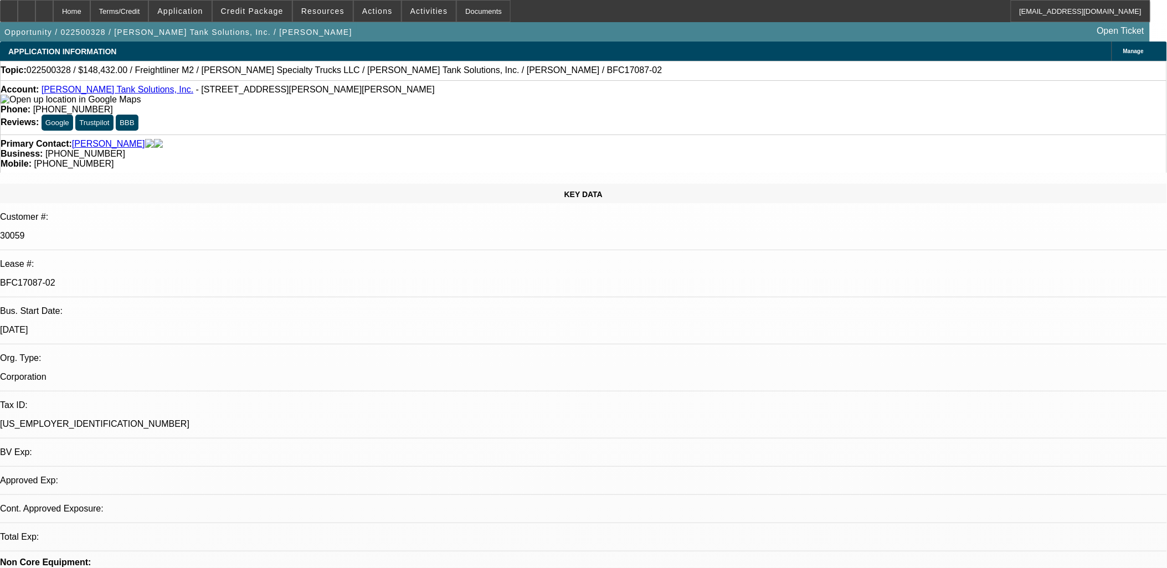
select select "0"
select select "2"
select select "0"
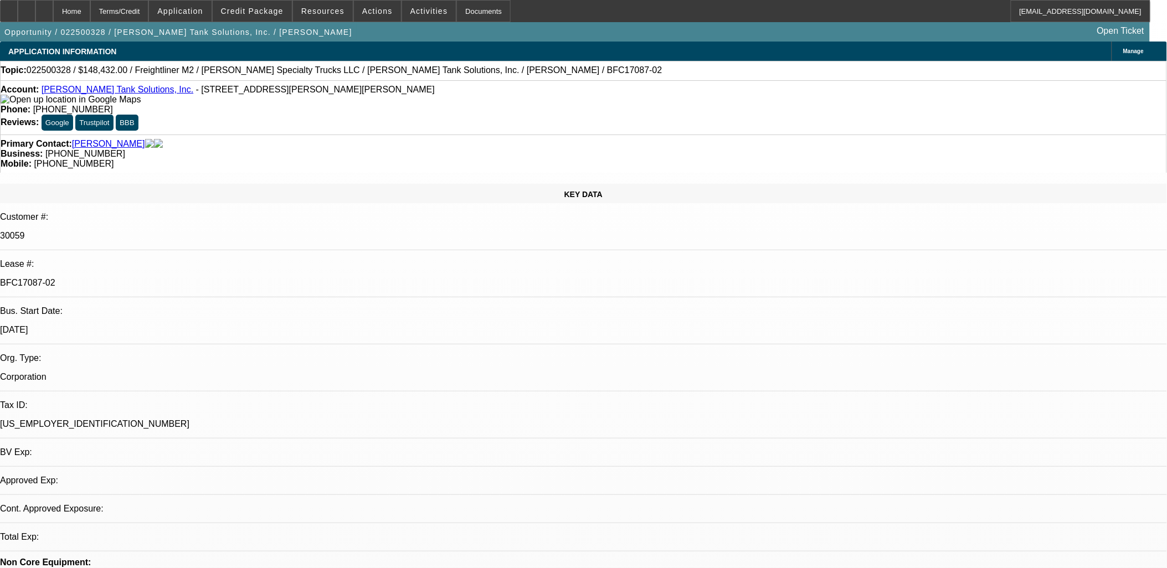
select select "2"
select select "0"
select select "1"
select select "2"
select select "6"
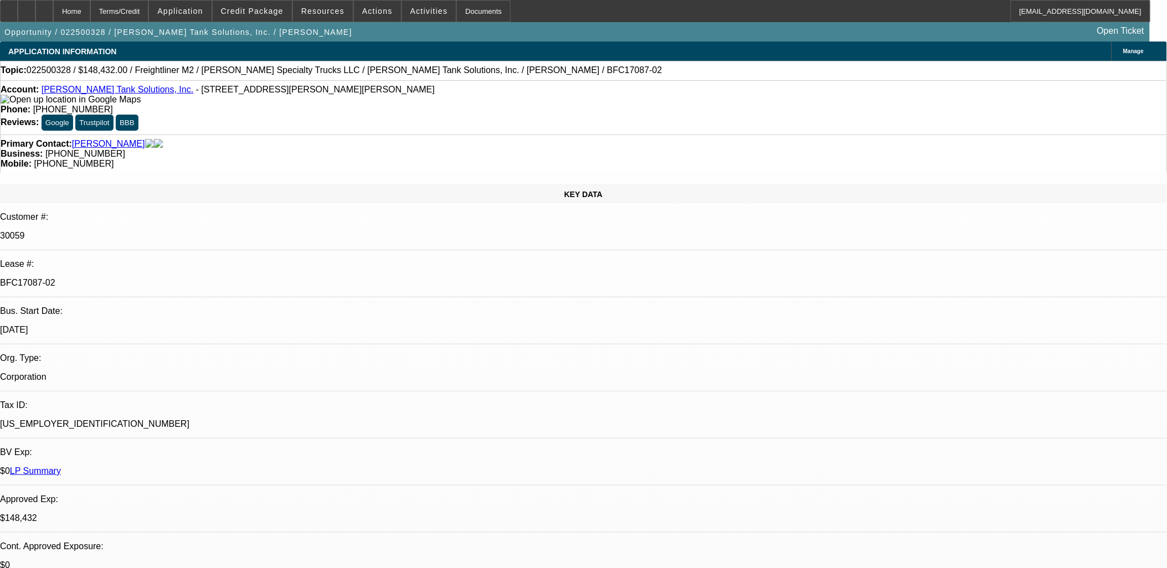
select select "1"
select select "2"
select select "6"
select select "1"
select select "2"
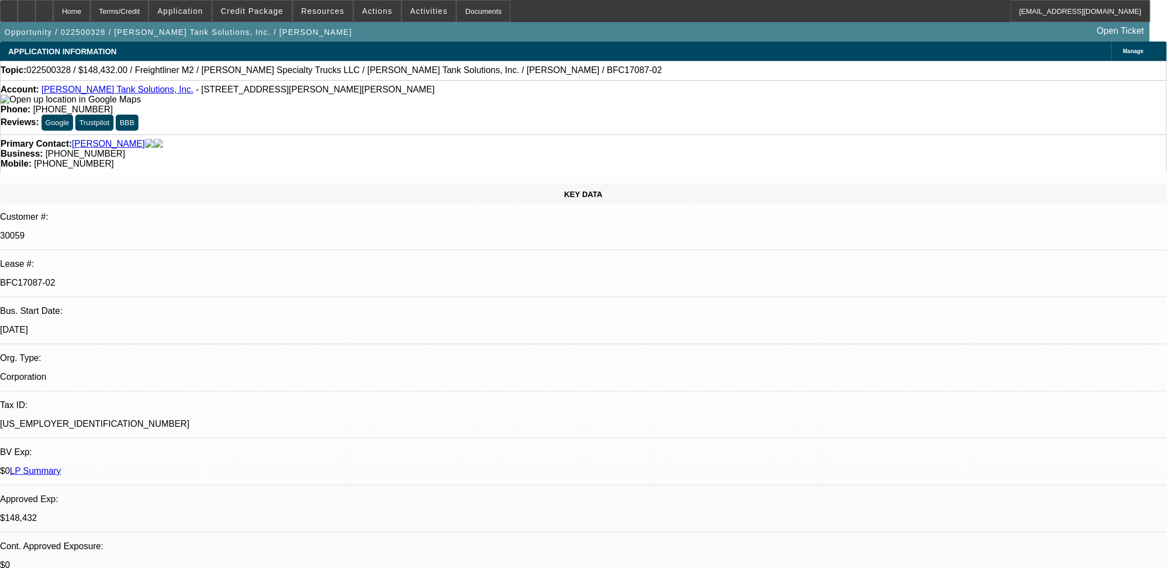
select select "6"
select select "1"
select select "2"
select select "6"
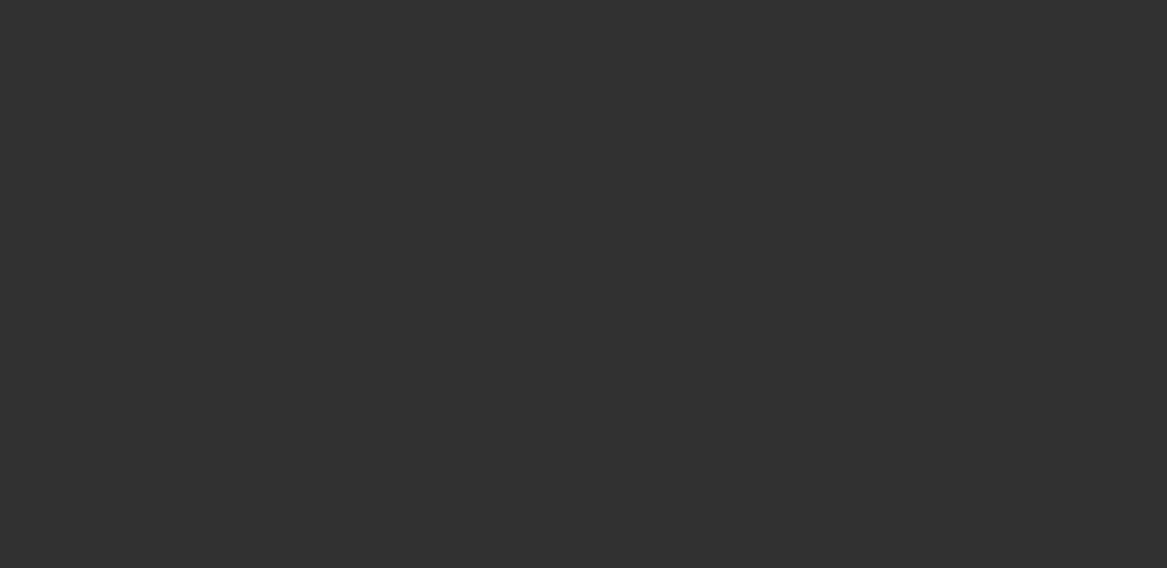
select select "0"
select select "2"
select select "0.1"
select select "4"
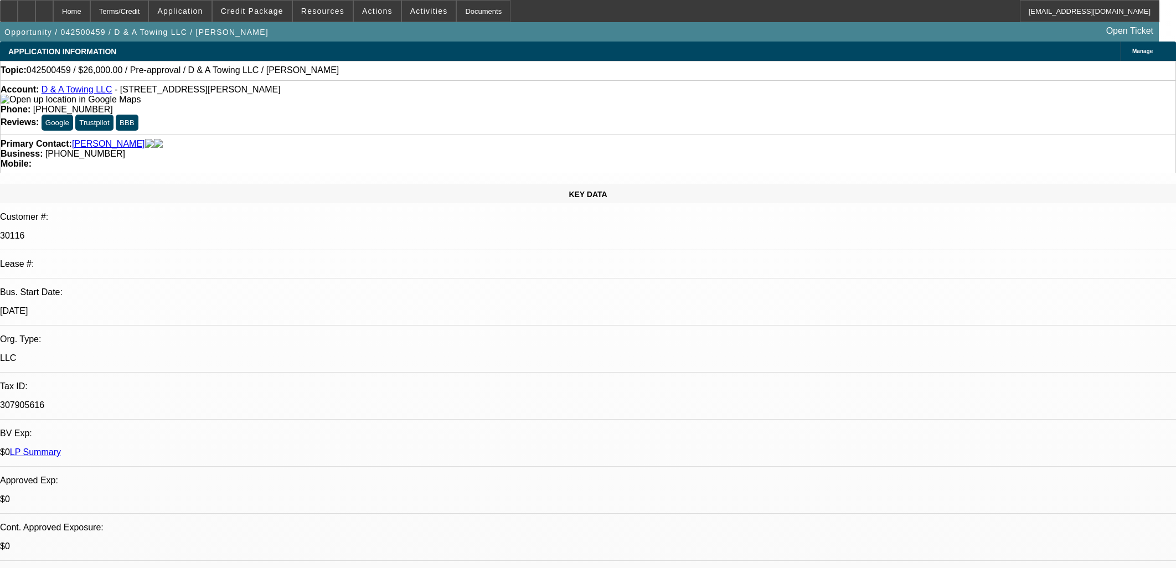
select select "0"
select select "2"
select select "0"
select select "2"
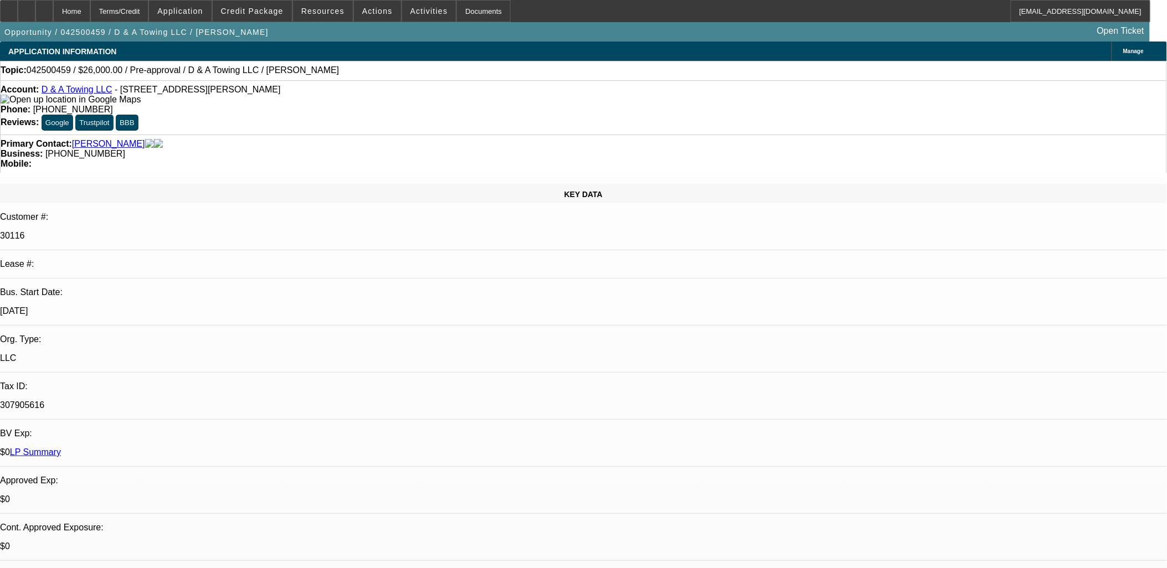
drag, startPoint x: 705, startPoint y: 335, endPoint x: 711, endPoint y: 330, distance: 7.1
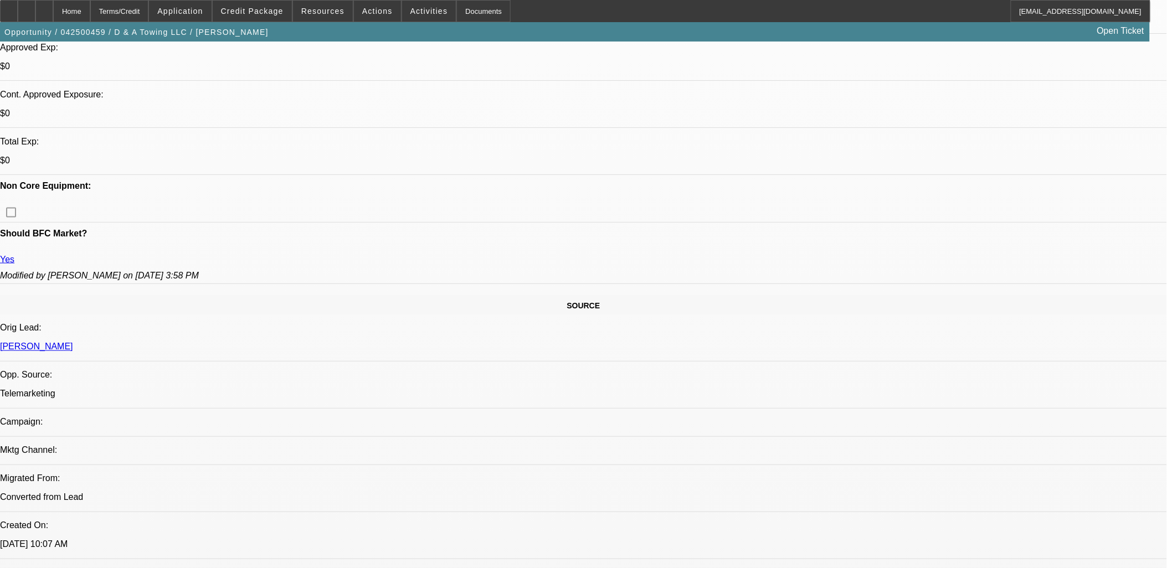
scroll to position [492, 0]
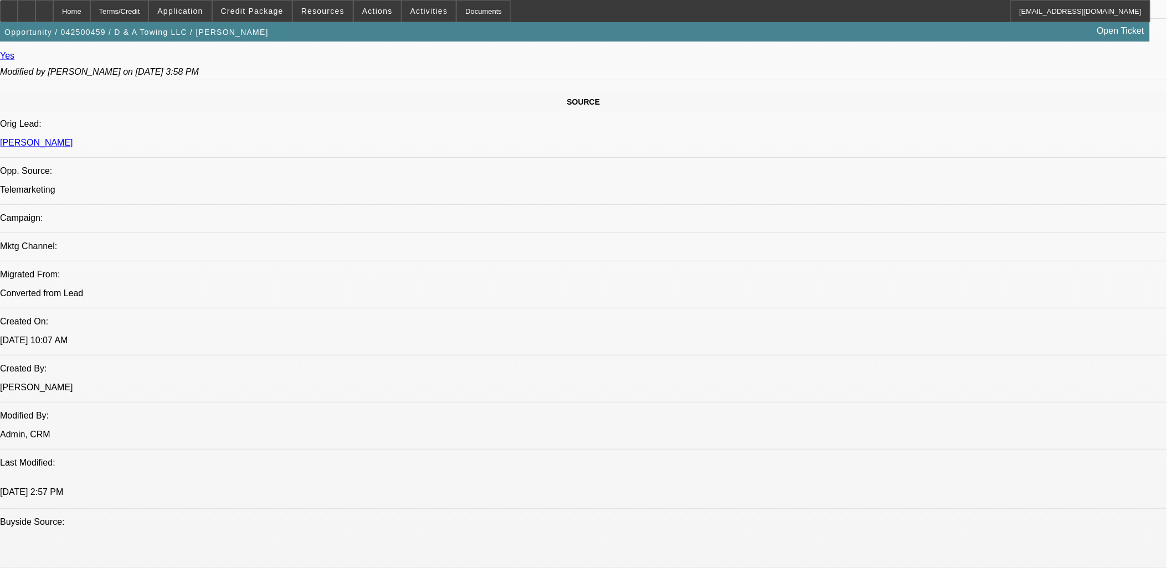
scroll to position [615, 0]
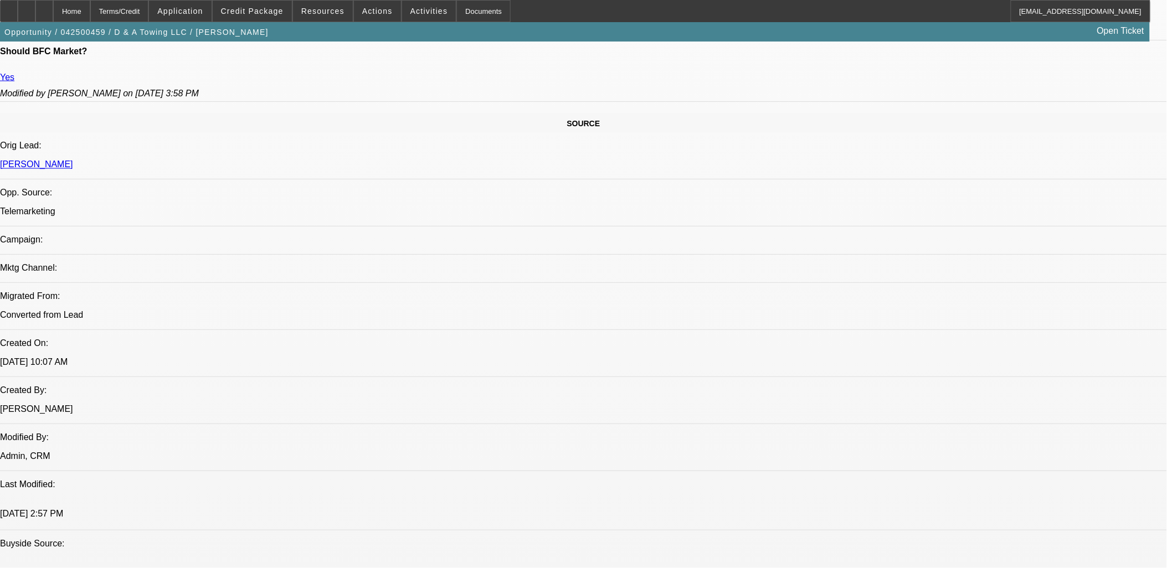
drag, startPoint x: 857, startPoint y: 173, endPoint x: 846, endPoint y: 196, distance: 25.0
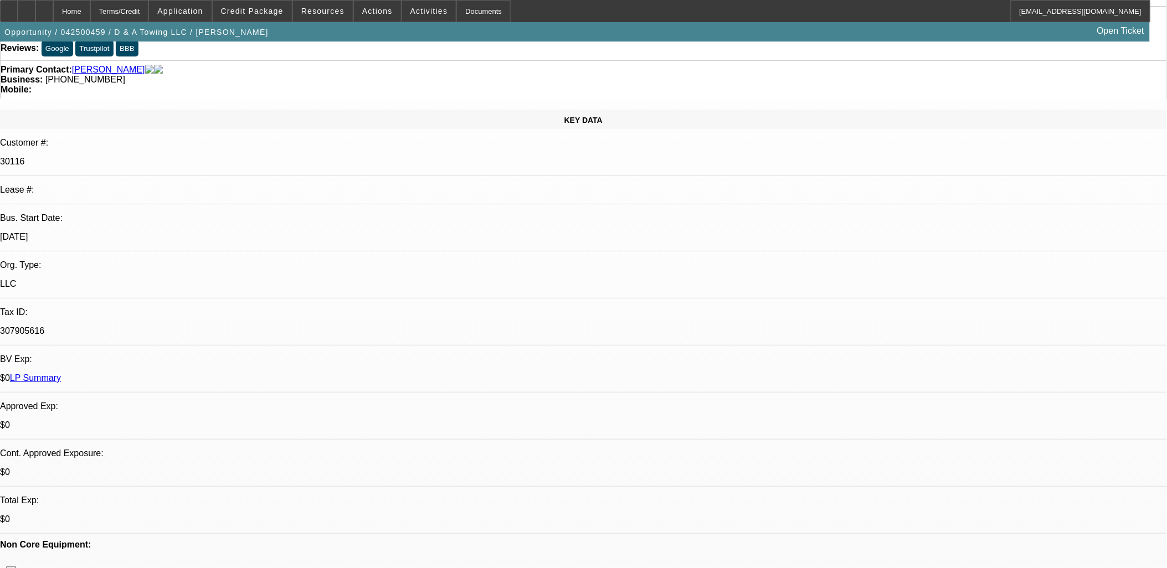
scroll to position [0, 0]
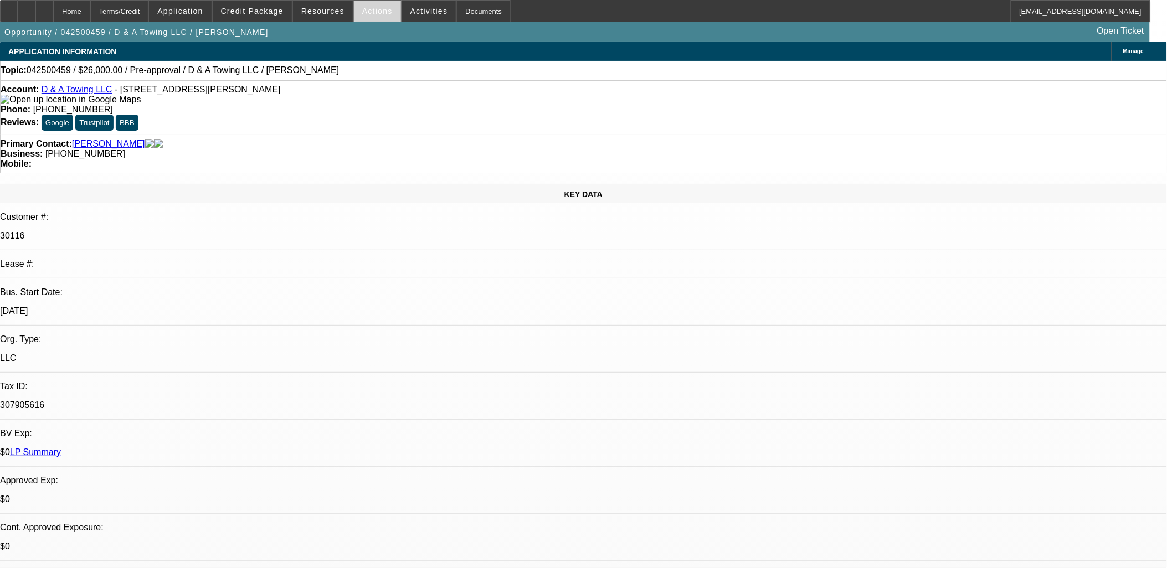
click at [383, 12] on span at bounding box center [377, 11] width 47 height 27
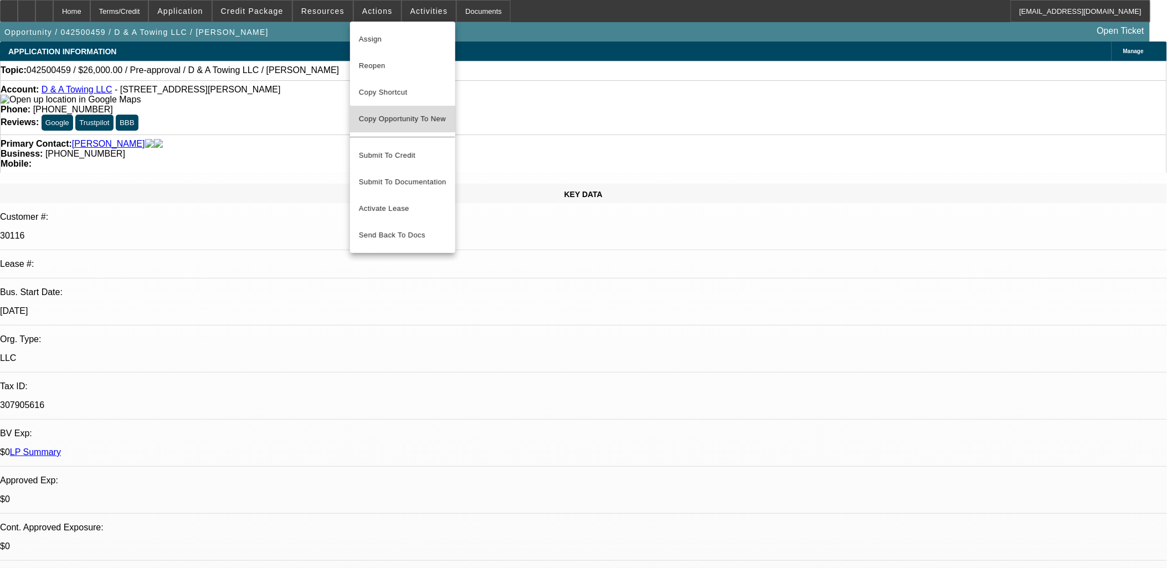
click at [390, 116] on span "Copy Opportunity To New" at bounding box center [402, 119] width 87 height 8
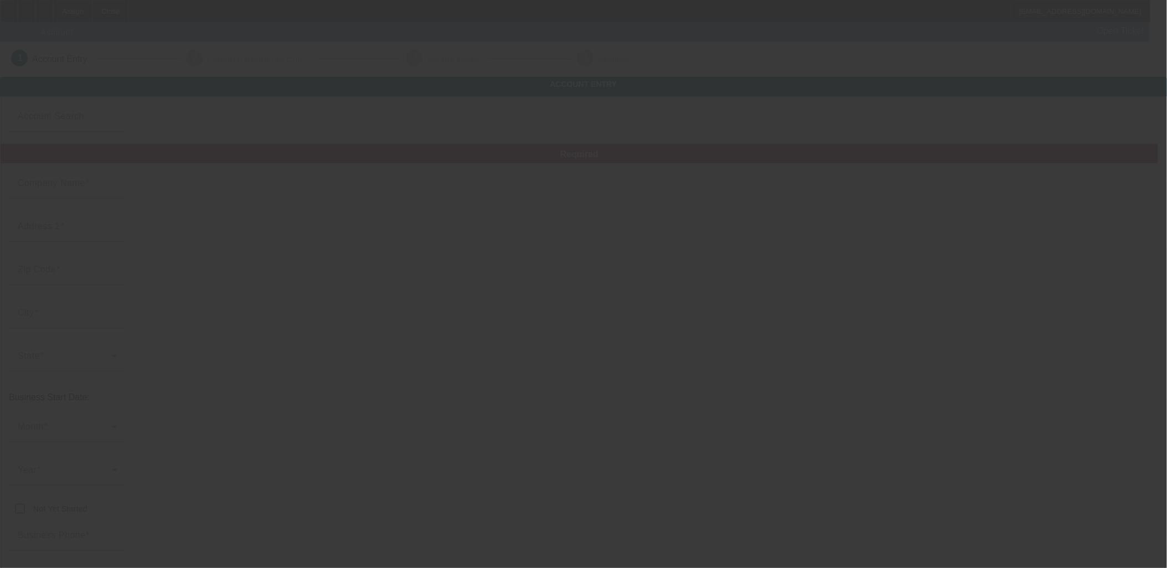
type input "D & A Towing LLC"
type input "7005 E 450 N"
type input "47649"
type input "Francisco"
type input "(812) 664-7550"
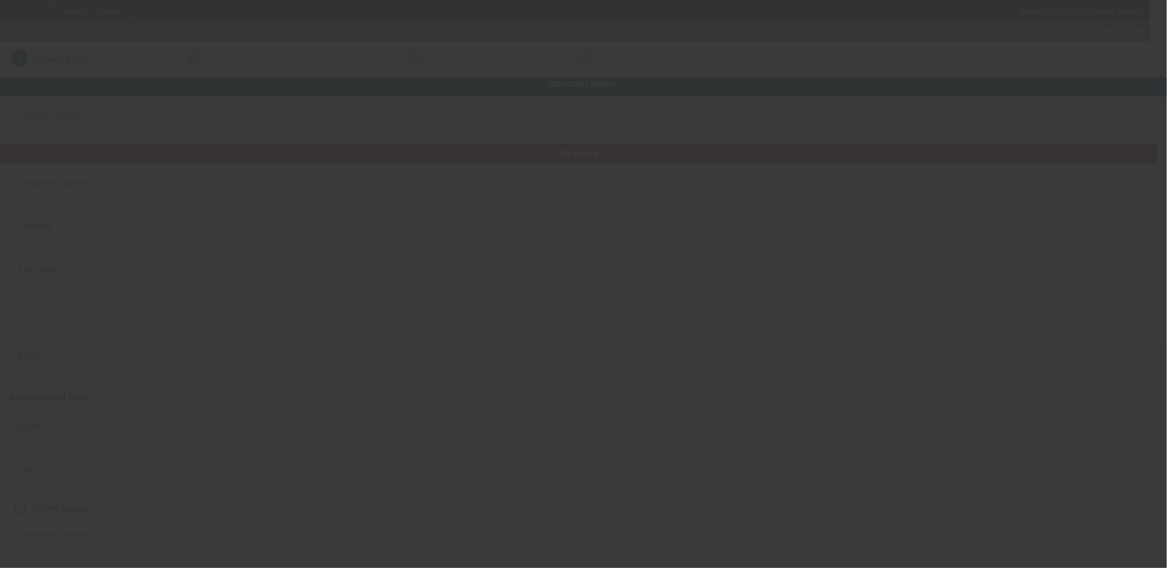
type input "Gibson"
type input "307905616"
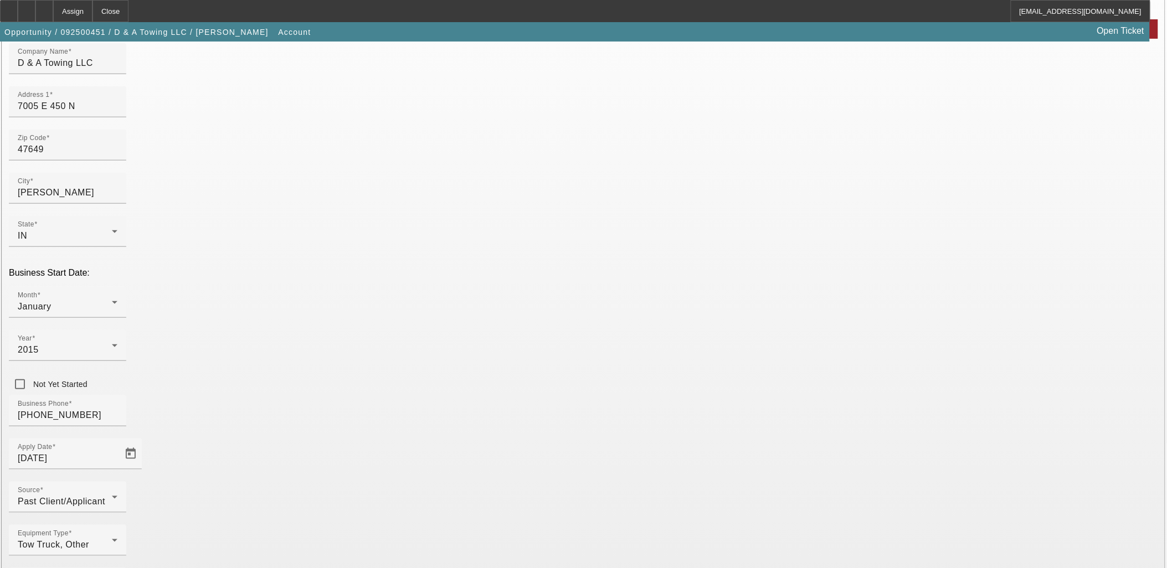
scroll to position [127, 0]
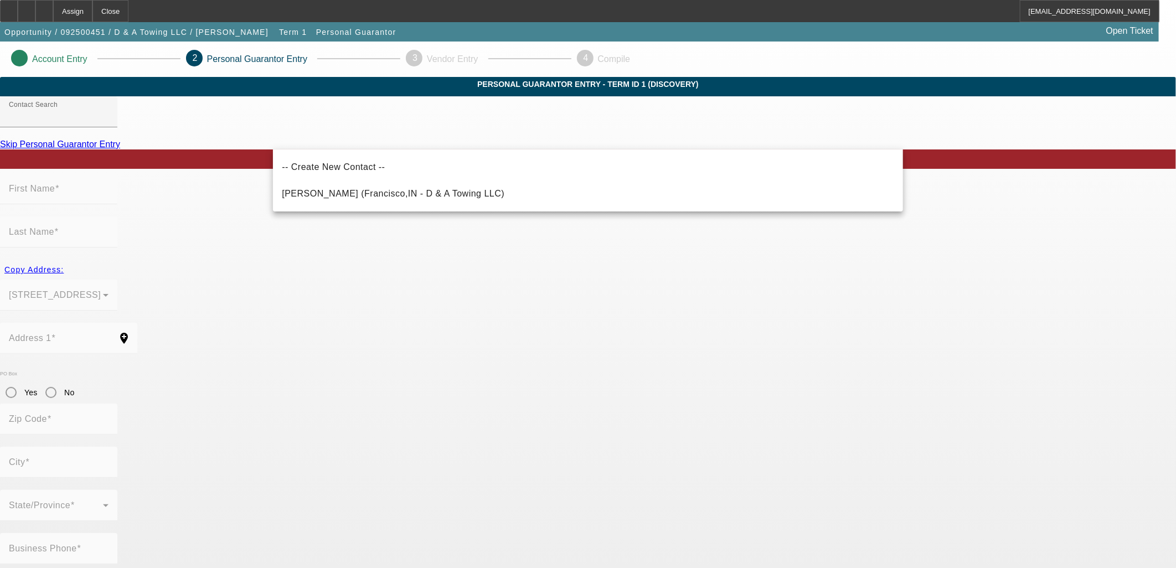
click at [558, 194] on mat-option "Mason, Dennis (Francisco,IN - D & A Towing LLC)" at bounding box center [588, 194] width 630 height 27
type input "Mason, Dennis (Francisco,IN - D & A Towing LLC)"
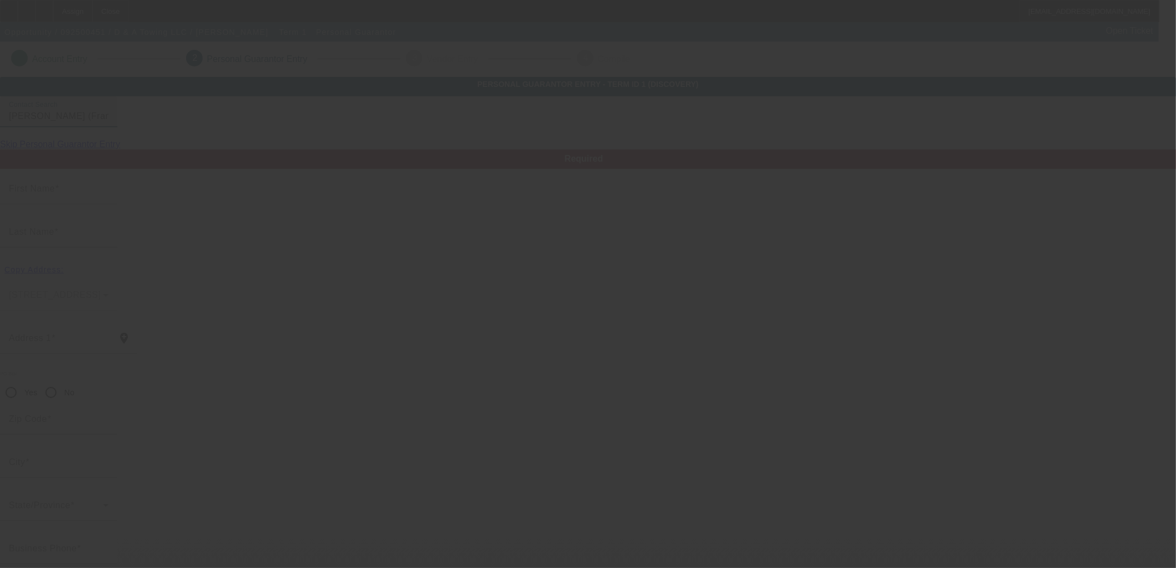
type input "Dennis"
type input "Mason"
type input "7005 East 450 North"
radio input "true"
type input "47649"
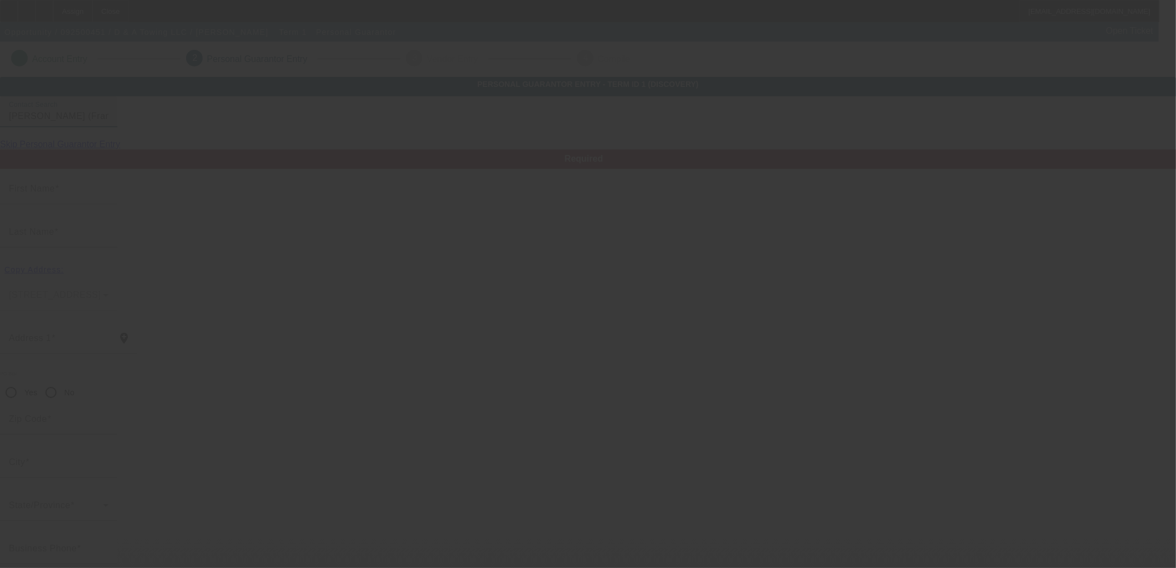
type input "Francisco"
type input "(812) 664-7550"
type input "100"
type input "307-90-5616"
type input "dennismason1971@gmail.com"
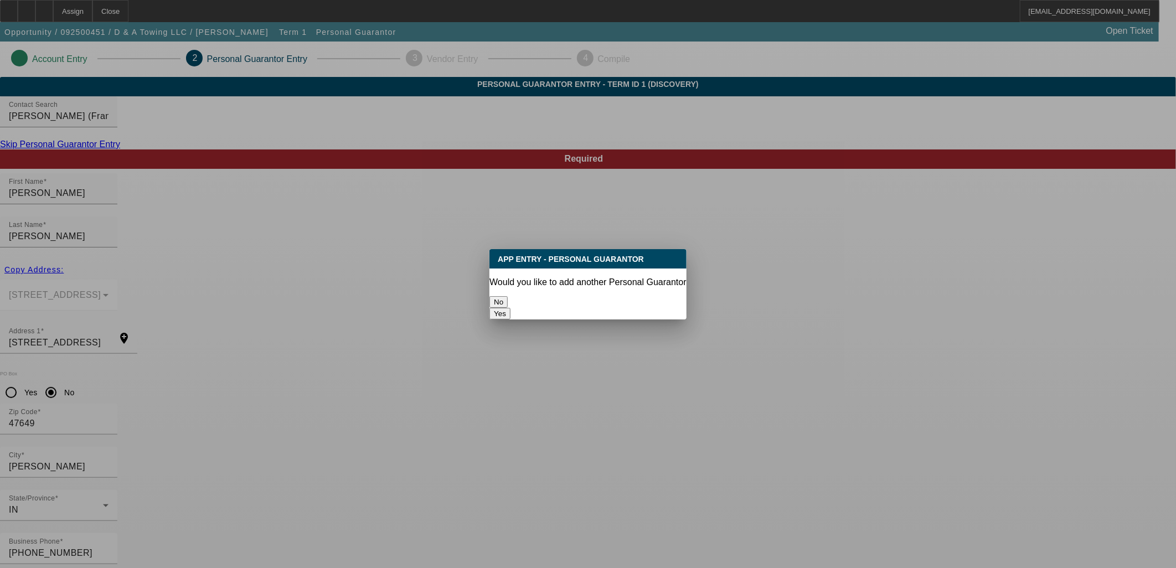
click at [508, 298] on button "No" at bounding box center [499, 302] width 18 height 12
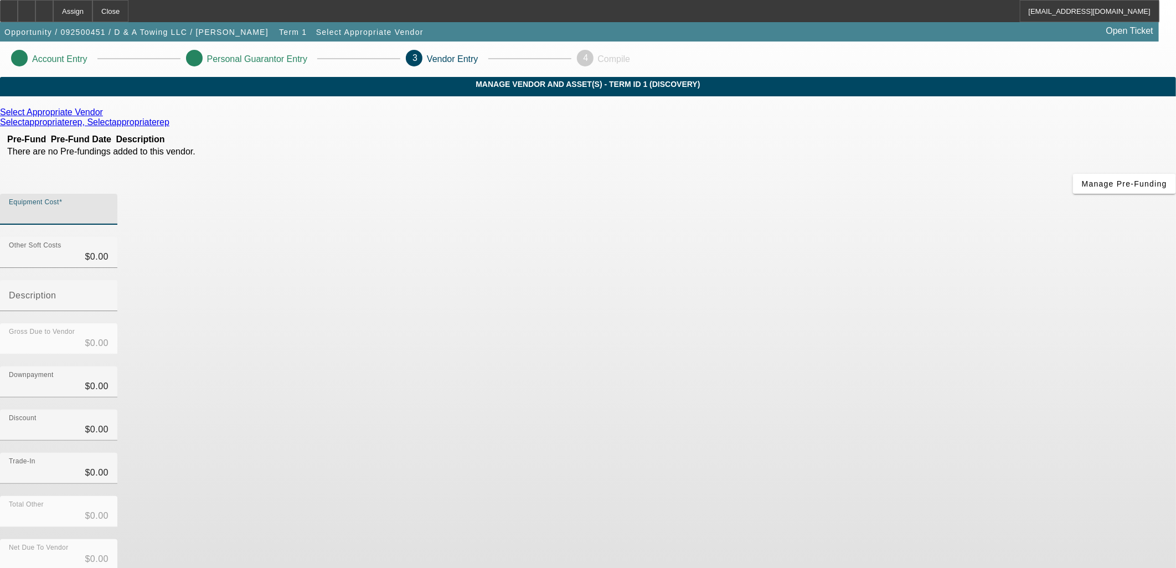
click at [109, 207] on input "Equipment Cost" at bounding box center [59, 213] width 100 height 13
type input "1"
type input "$1.00"
type input "13"
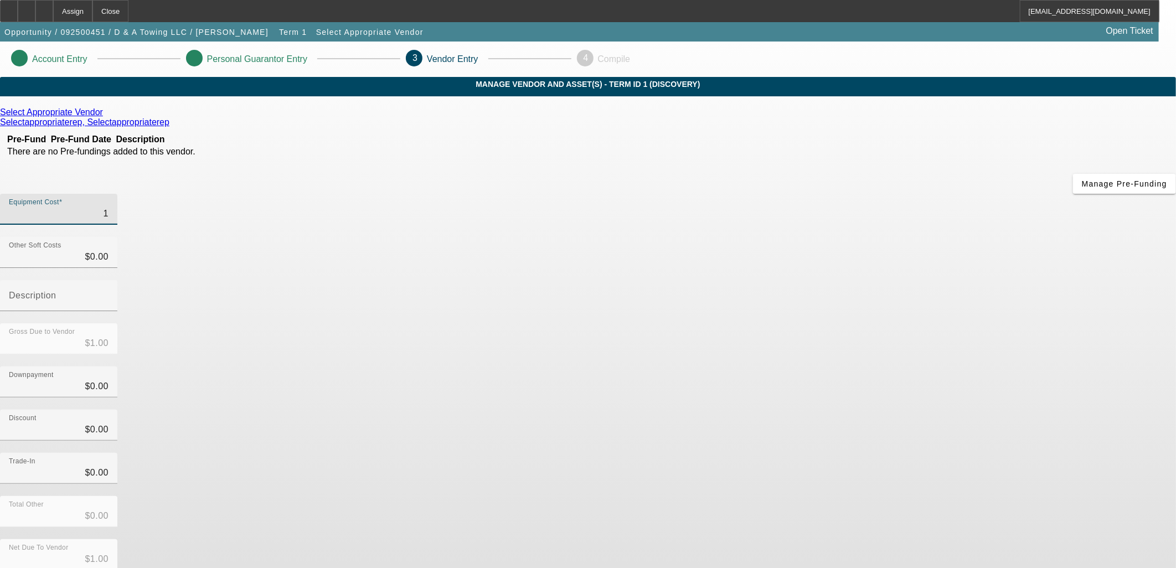
type input "$13.00"
type input "130"
type input "$130.00"
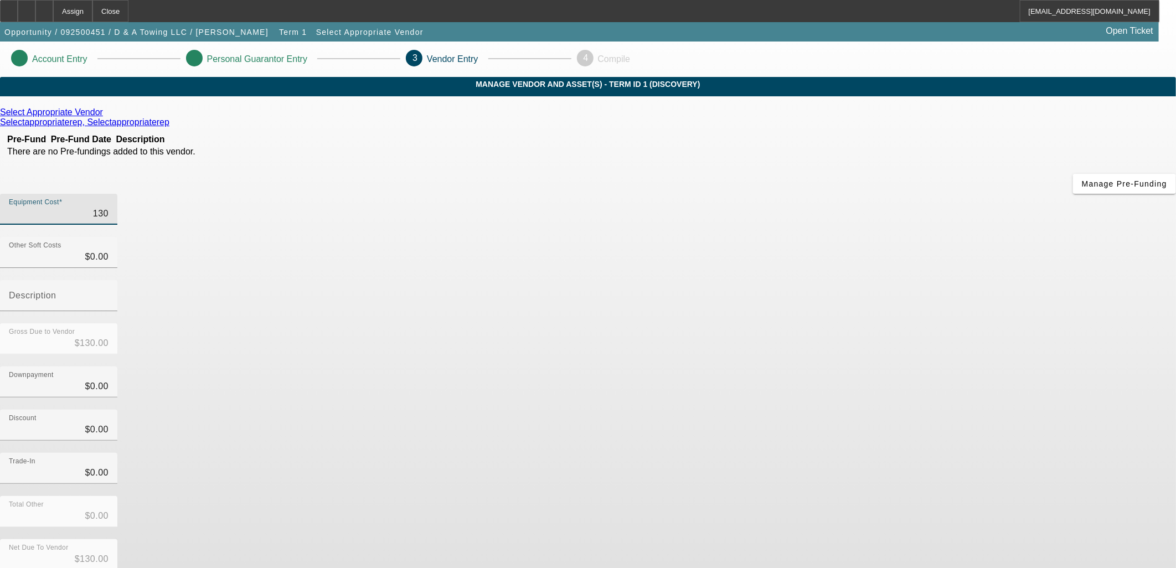
type input "1300"
type input "$1,300.00"
type input "13000"
type input "$13,000.00"
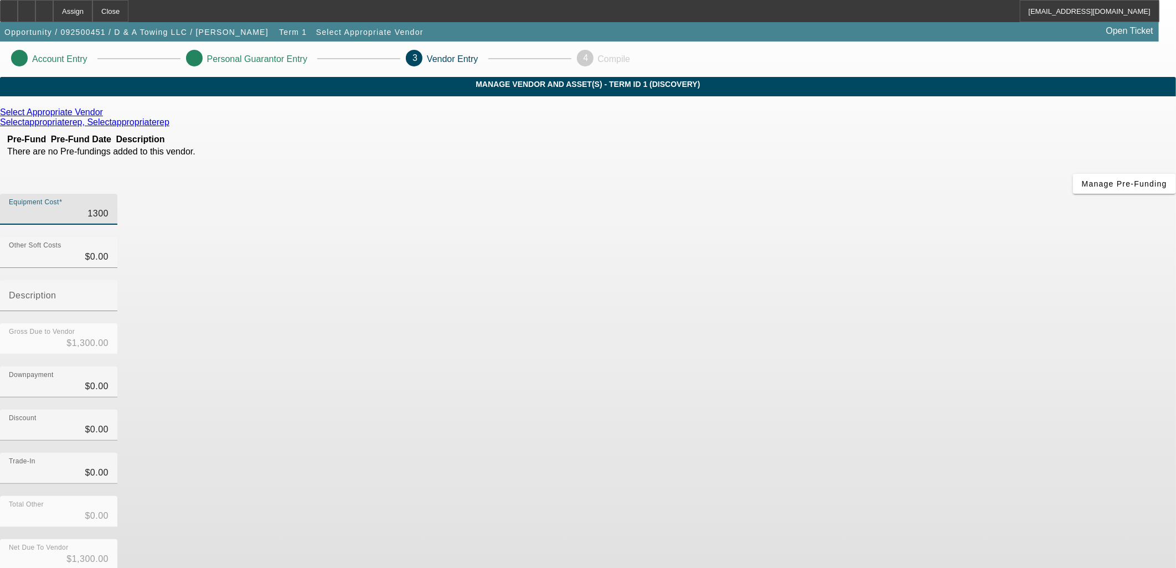
type input "$13,000.00"
type input "130000"
type input "$130,000.00"
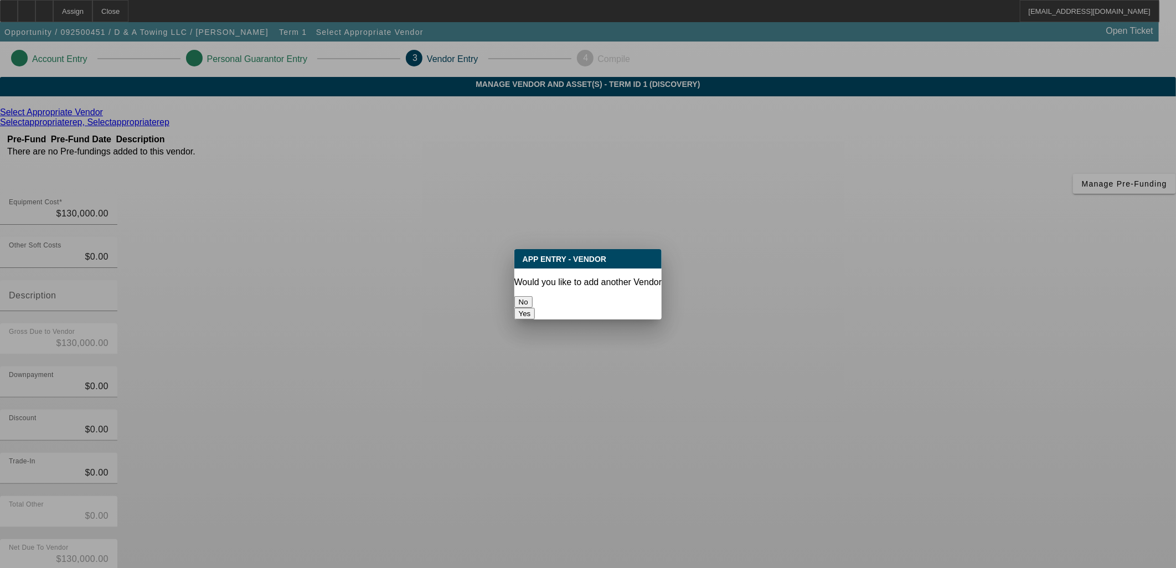
click at [533, 300] on button "No" at bounding box center [524, 302] width 18 height 12
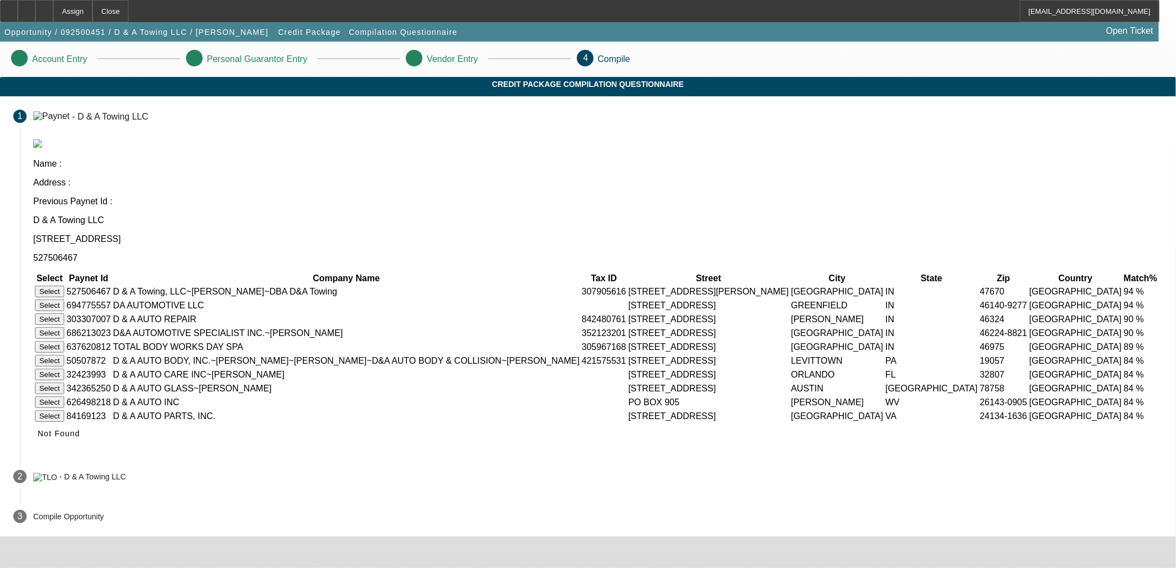
click at [64, 286] on button "Select" at bounding box center [49, 292] width 29 height 12
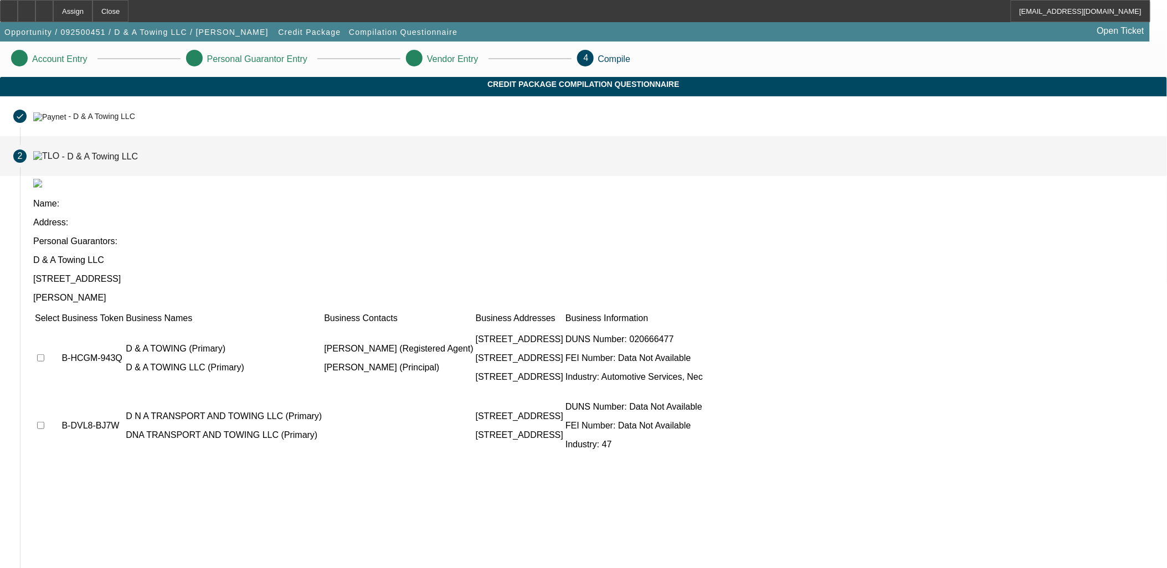
click at [44, 354] on input "checkbox" at bounding box center [40, 357] width 7 height 7
checkbox input "true"
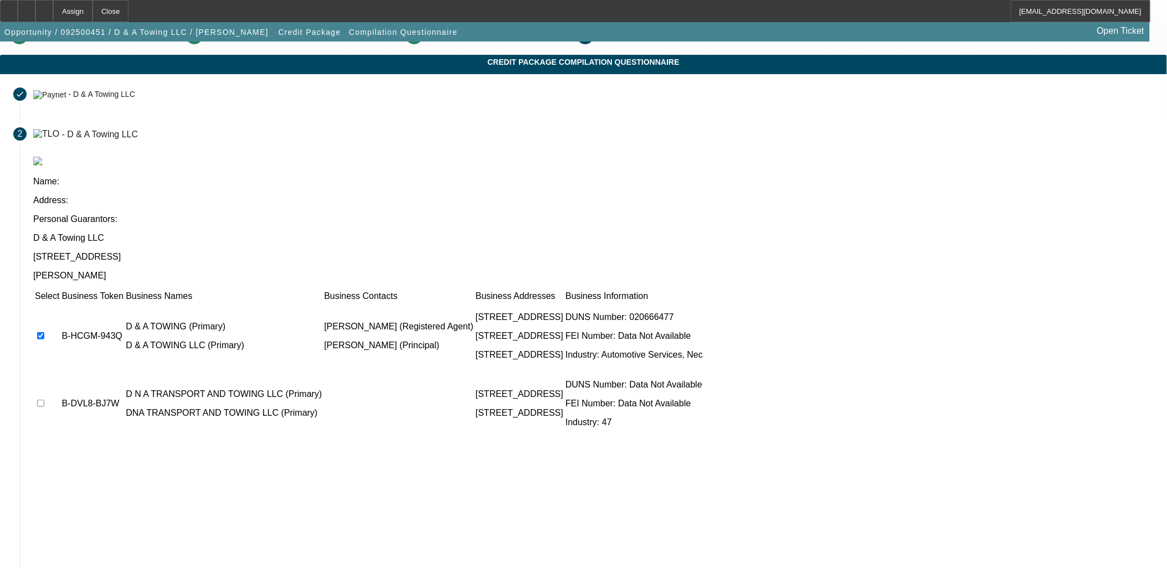
scroll to position [42, 0]
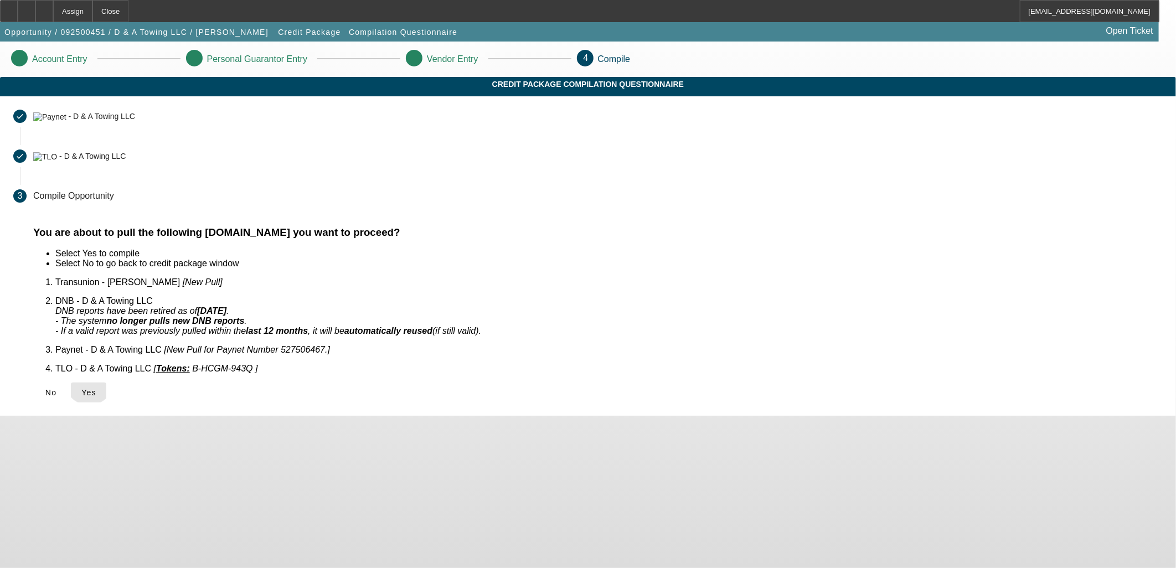
click at [106, 379] on span at bounding box center [88, 392] width 35 height 27
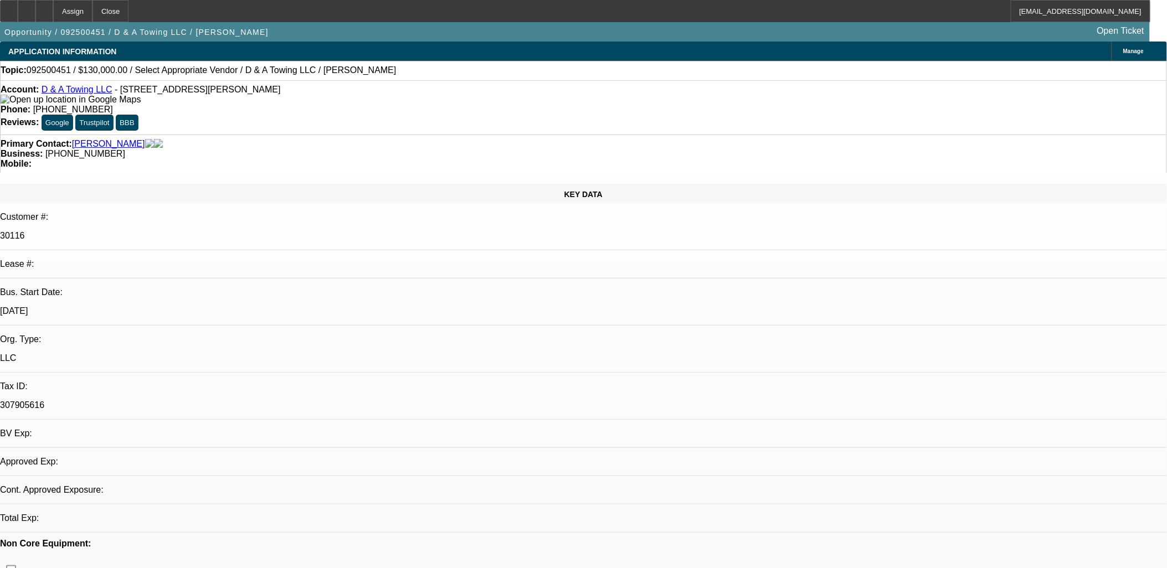
select select "0"
select select "2"
select select "0.1"
select select "4"
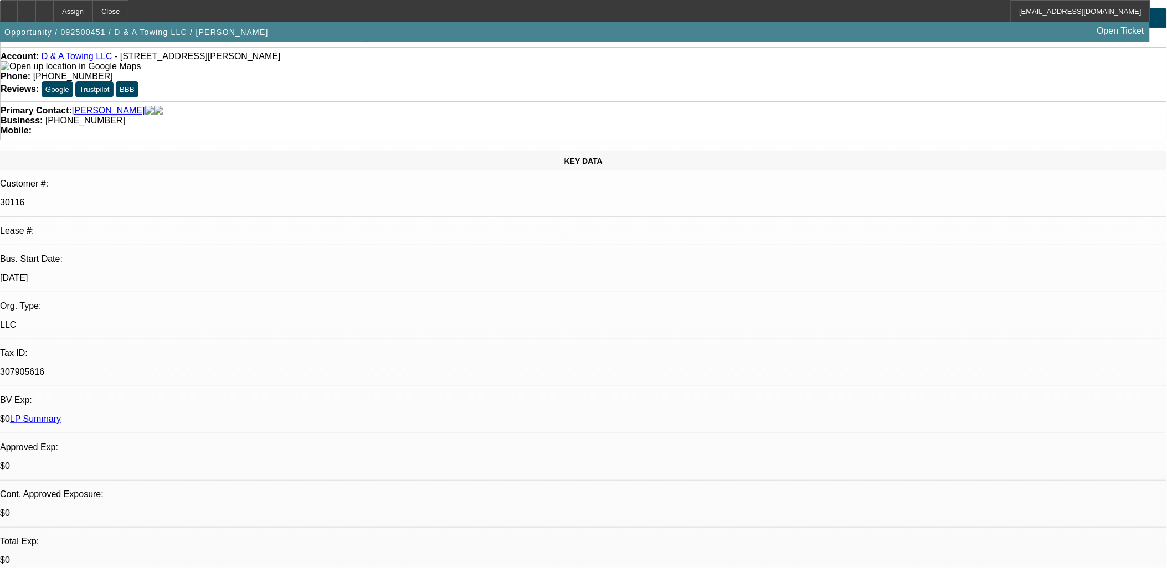
scroll to position [61, 0]
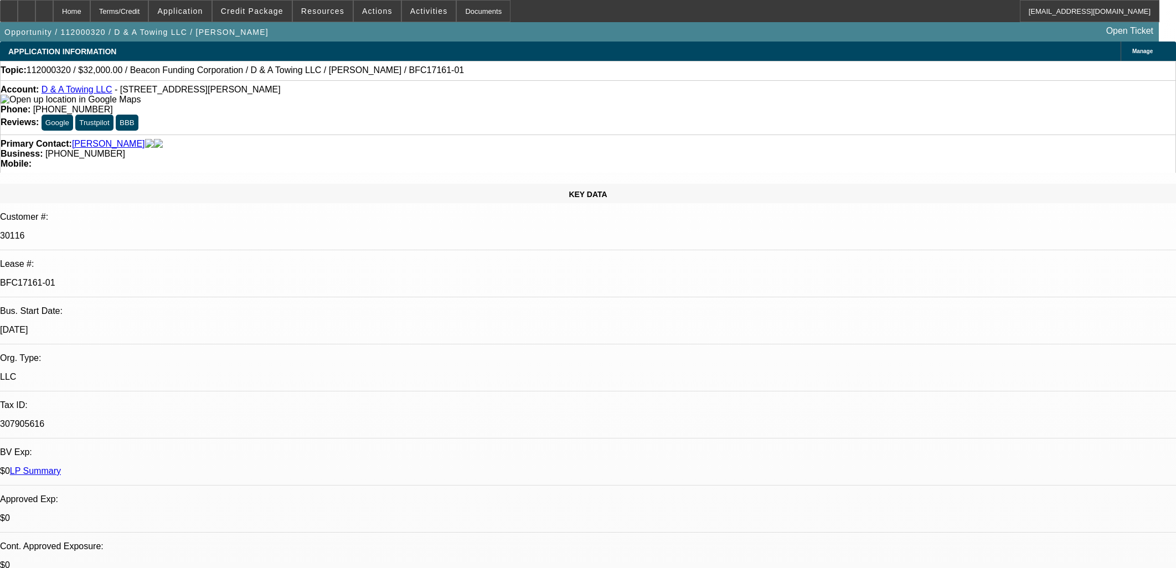
select select "0"
select select "3"
select select "0"
select select "2"
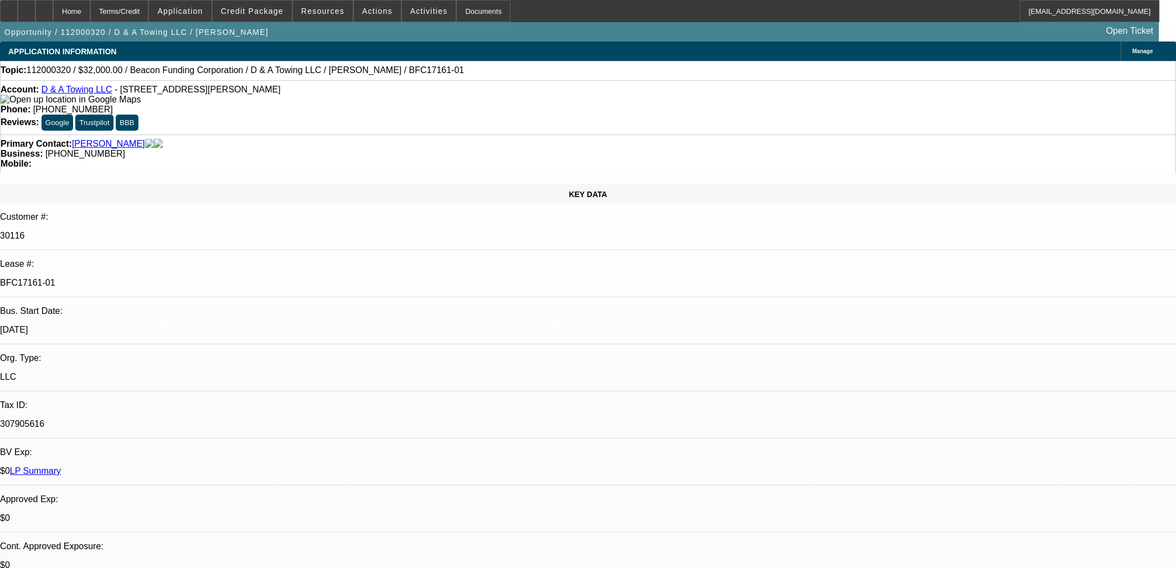
select select "0"
select select "3"
select select "0"
select select "2"
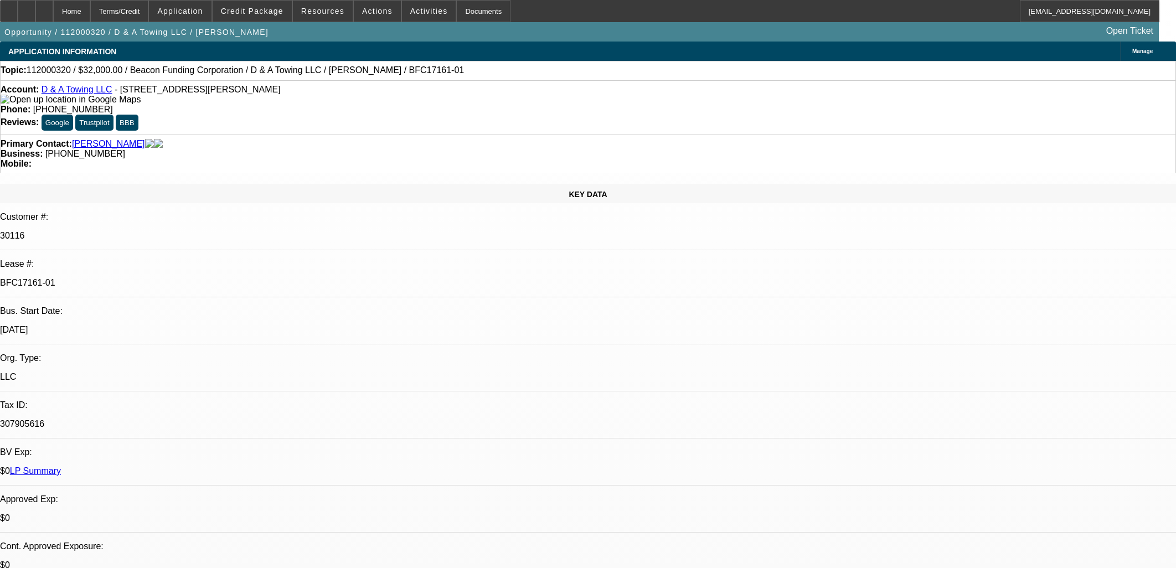
select select "0"
select select "2"
select select "0"
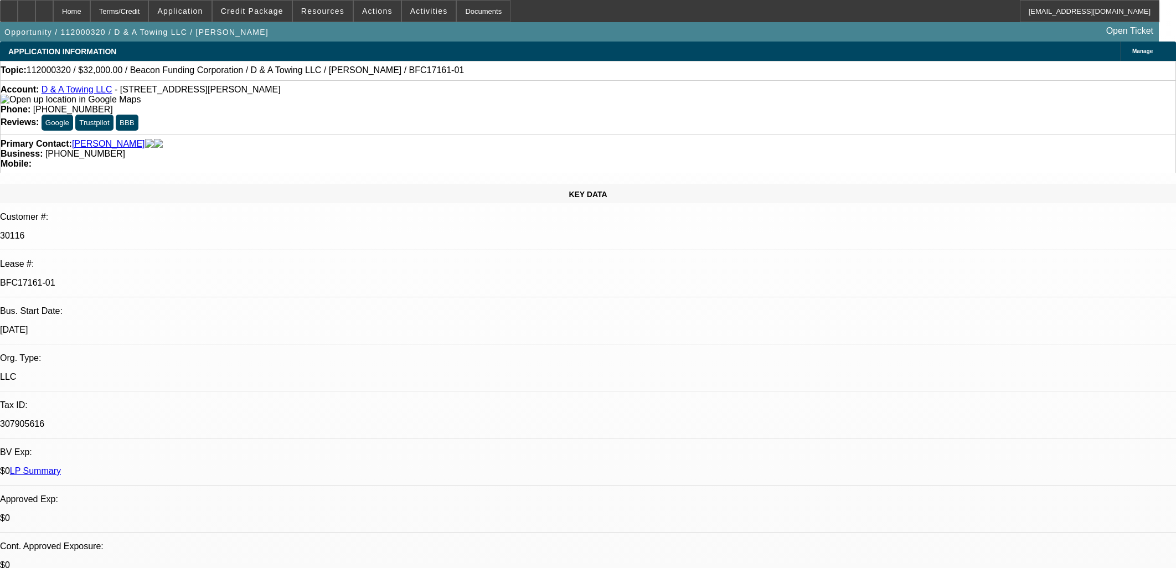
select select "0"
select select "6"
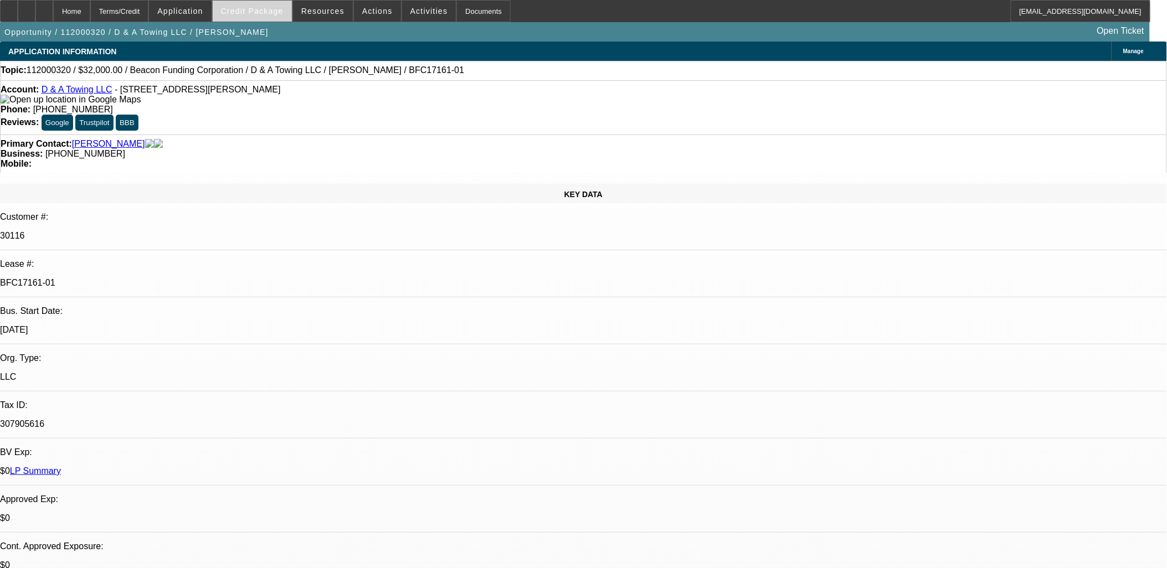
click at [279, 20] on span at bounding box center [252, 11] width 79 height 27
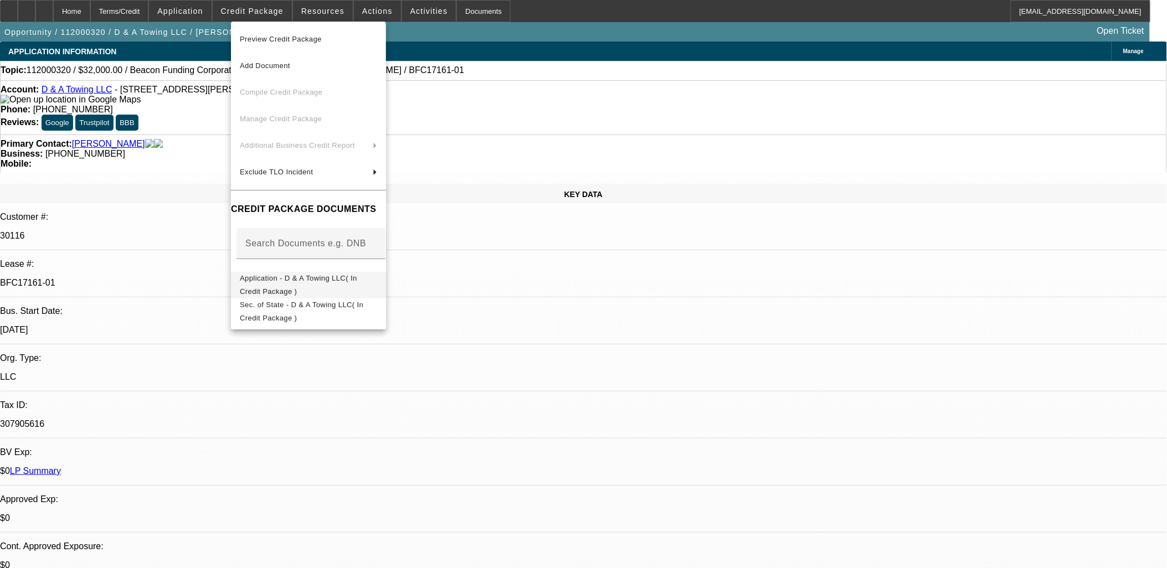
click at [353, 282] on span "Application - D & A Towing LLC( In Credit Package )" at bounding box center [298, 285] width 117 height 22
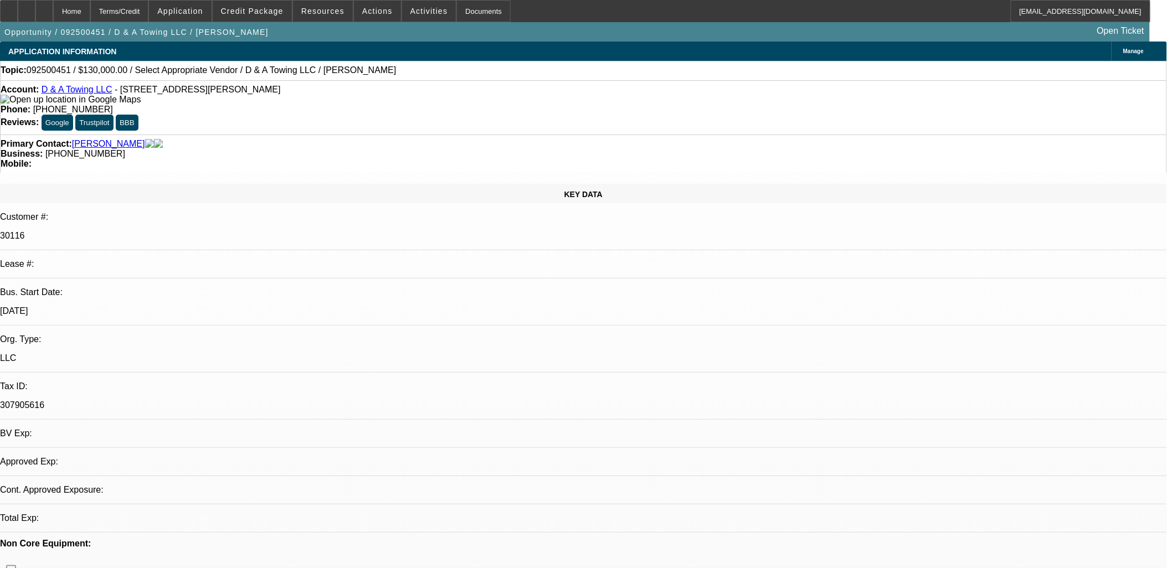
select select "0"
select select "2"
select select "0.1"
select select "4"
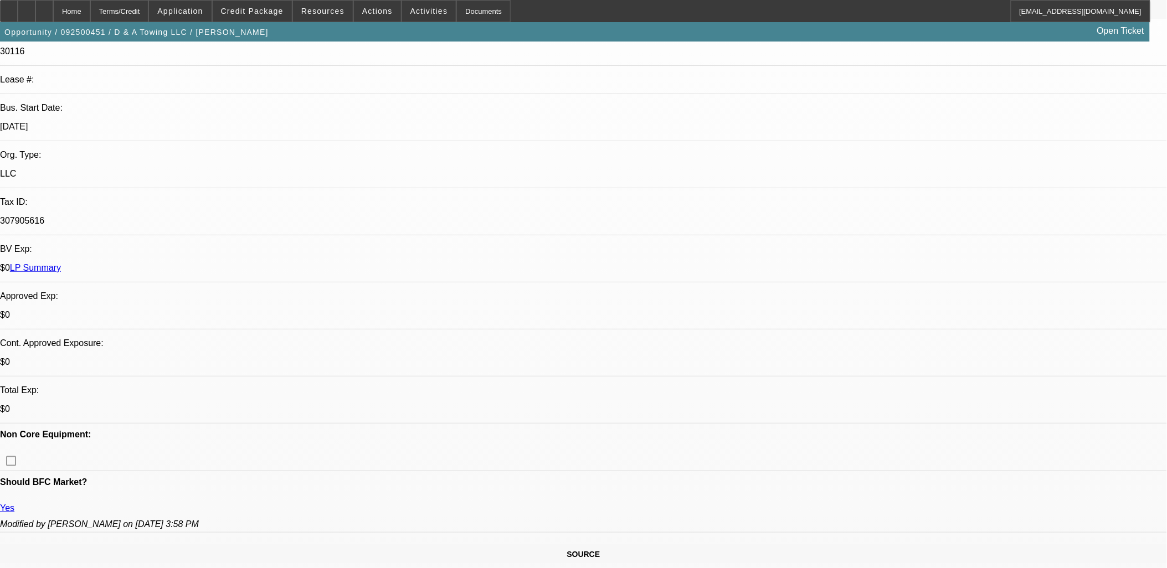
scroll to position [246, 0]
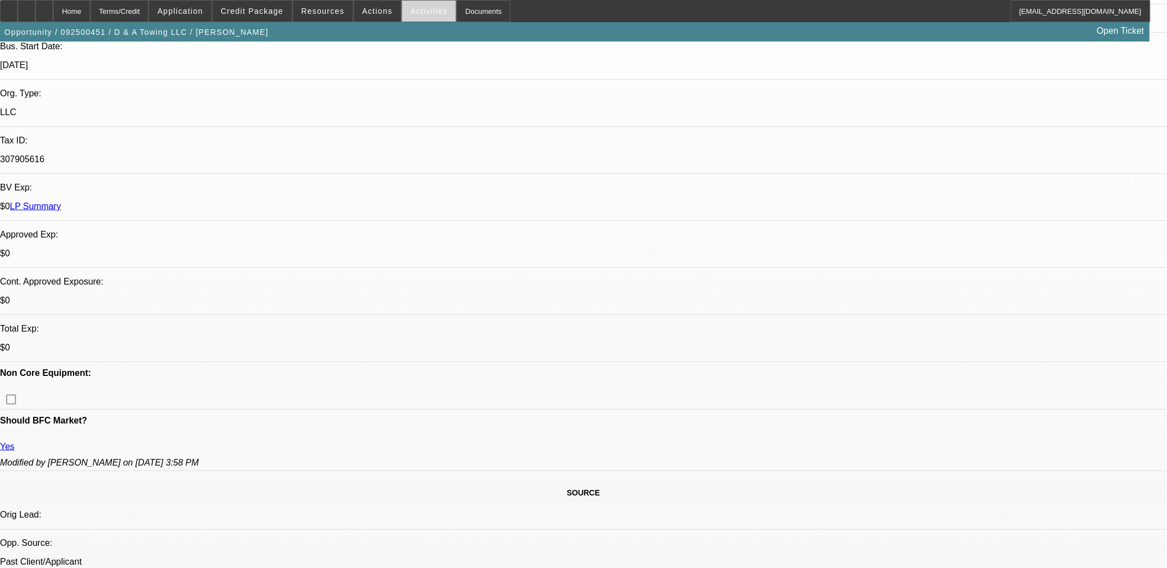
click at [413, 14] on span "Activities" at bounding box center [429, 11] width 38 height 9
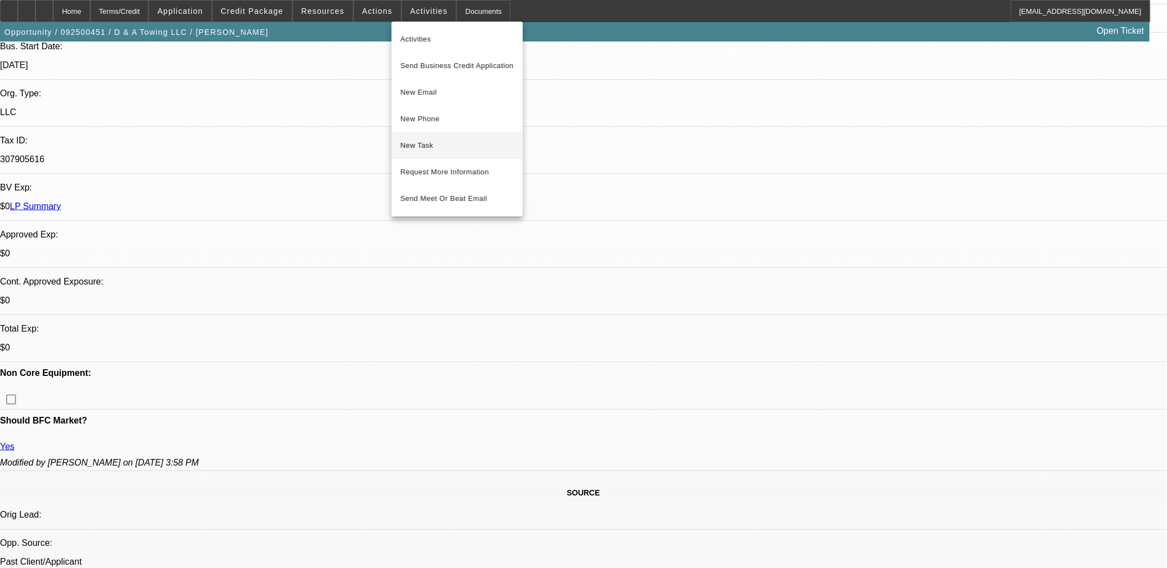
click at [469, 148] on span "New Task" at bounding box center [457, 145] width 114 height 13
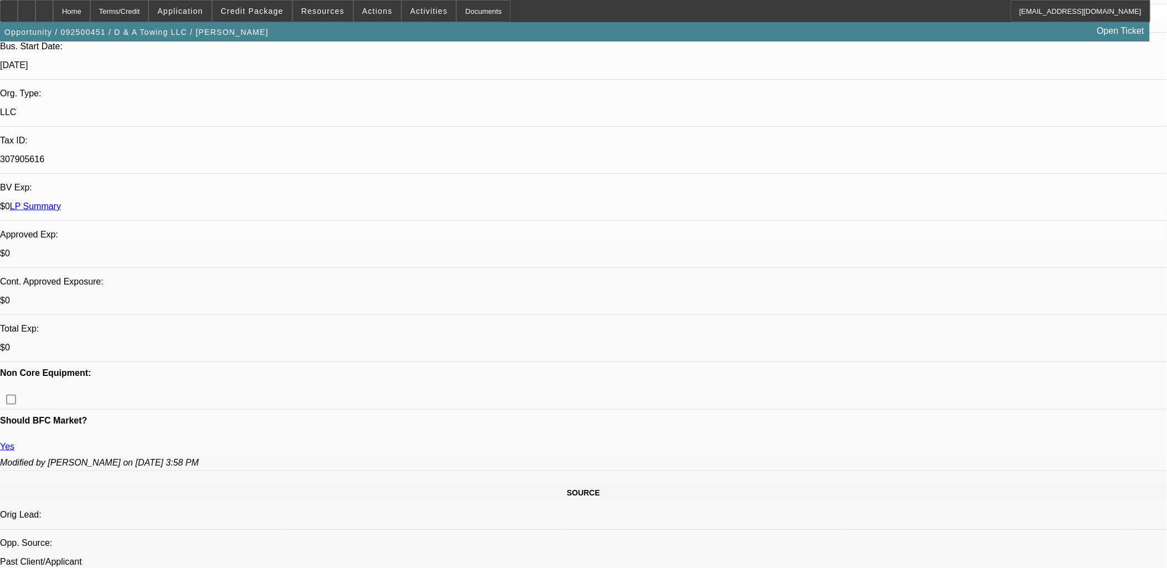
scroll to position [0, 0]
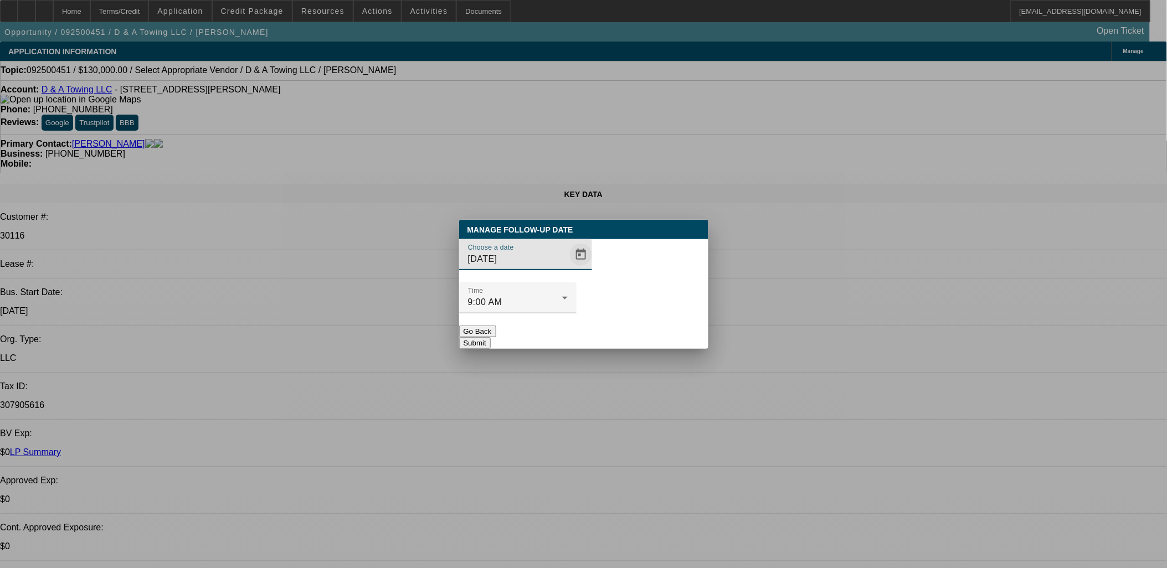
click at [568, 268] on span "Open calendar" at bounding box center [581, 254] width 27 height 27
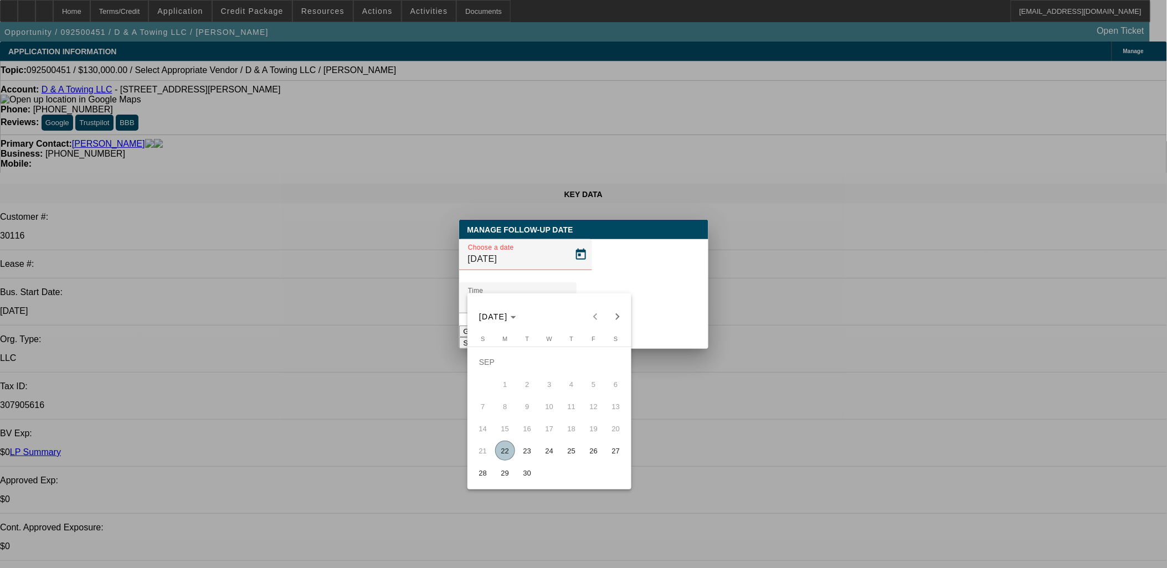
click at [536, 456] on span "23" at bounding box center [527, 451] width 20 height 20
type input "9/23/2025"
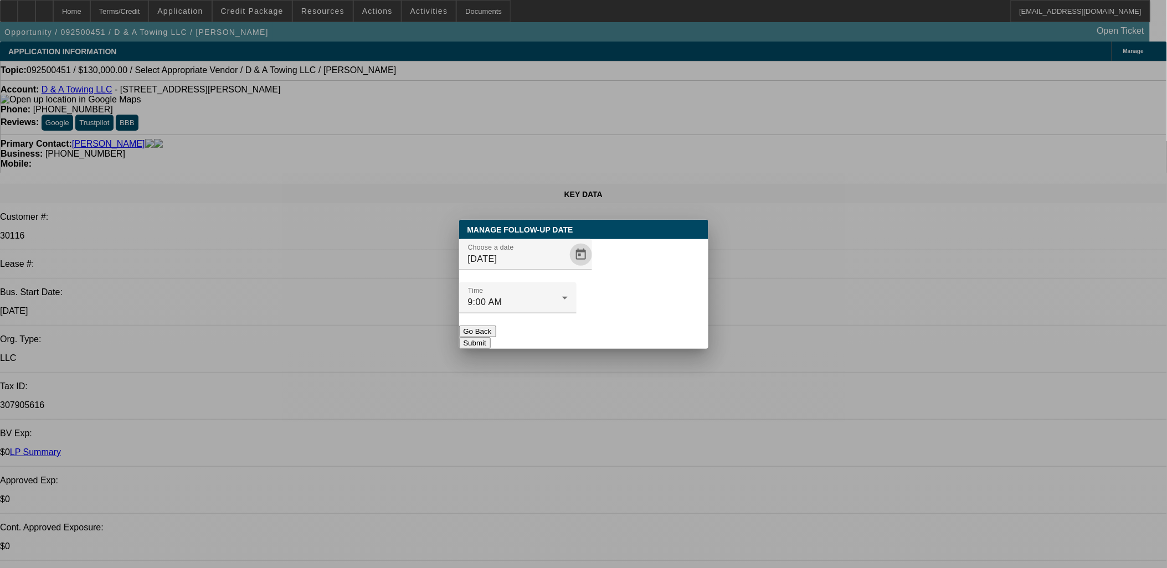
click at [491, 337] on button "Submit" at bounding box center [475, 343] width 32 height 12
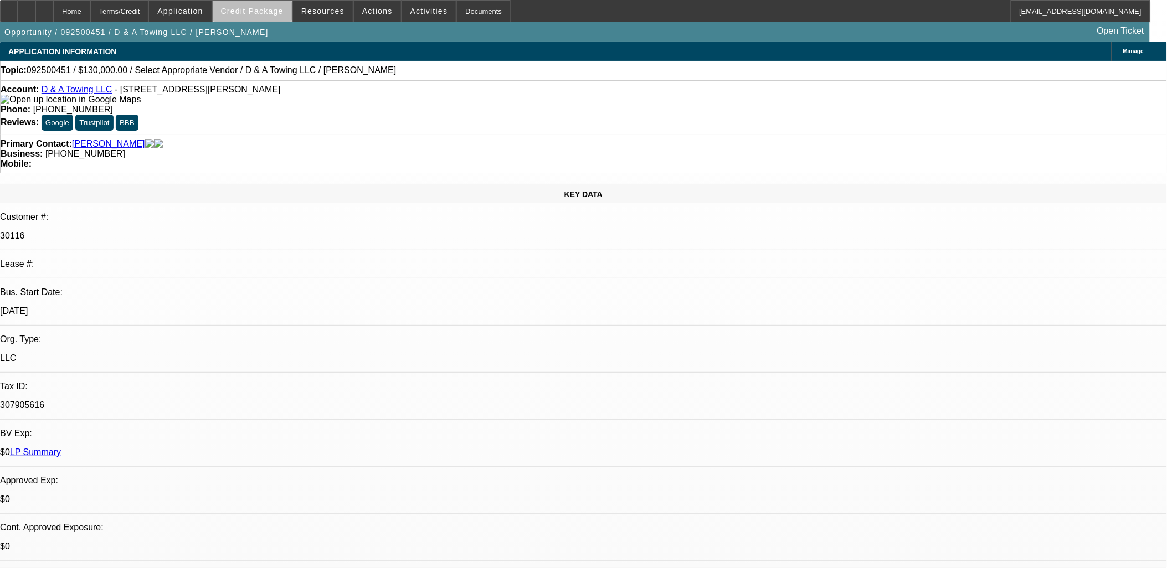
click at [277, 15] on span at bounding box center [252, 11] width 79 height 27
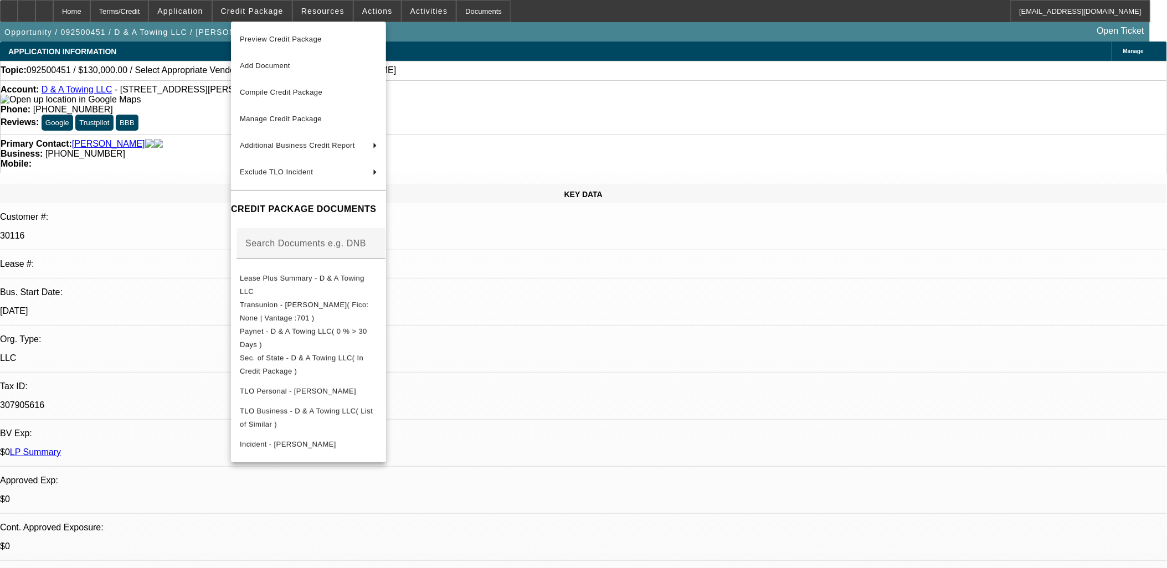
click at [588, 167] on div at bounding box center [583, 284] width 1167 height 568
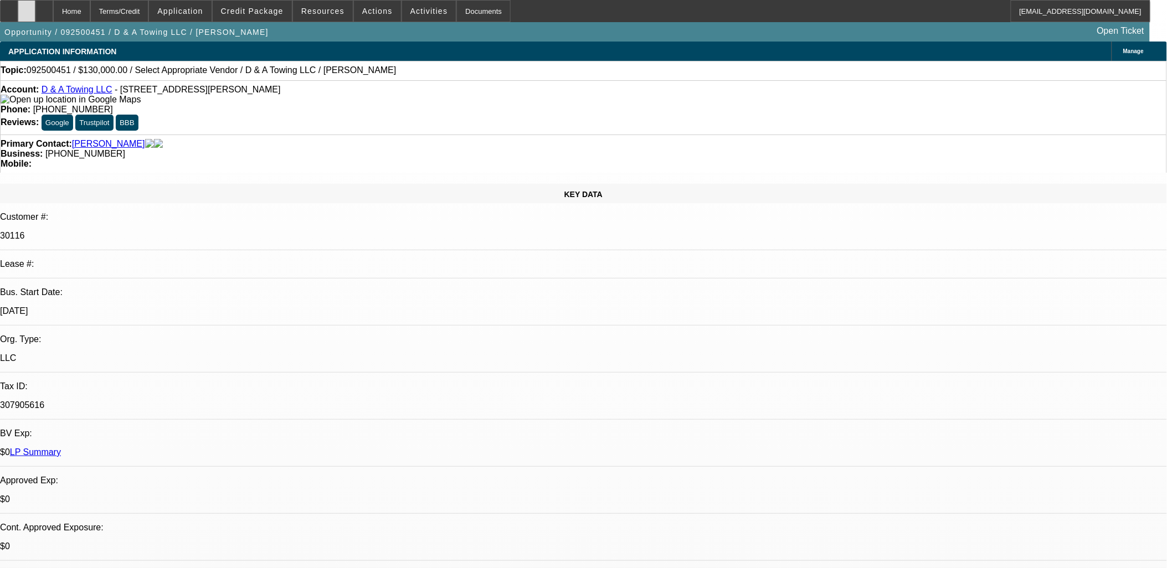
click at [35, 8] on div at bounding box center [27, 11] width 18 height 22
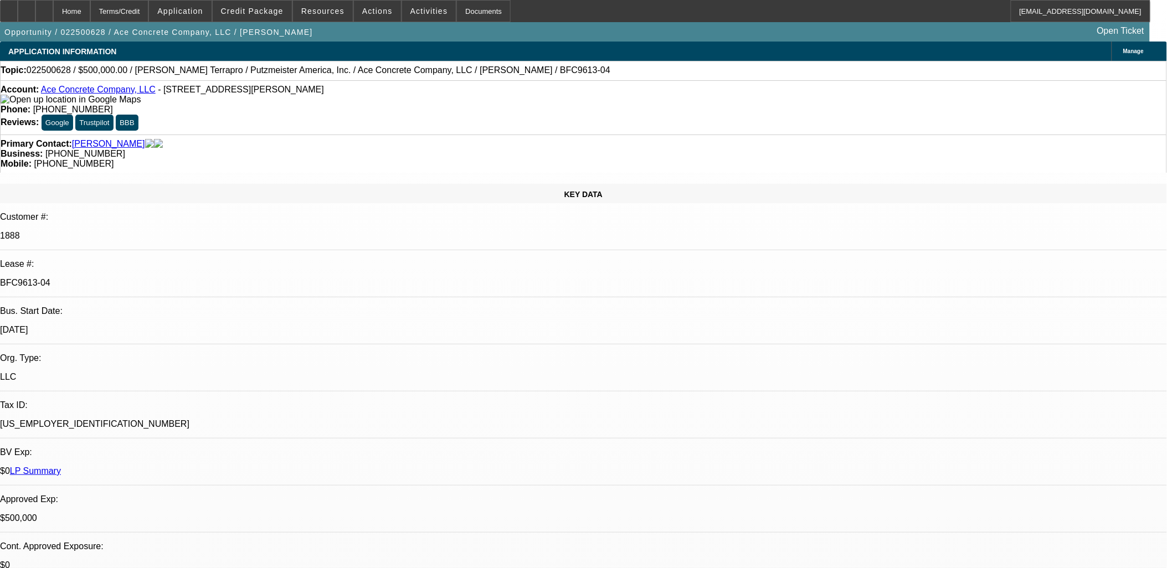
select select "0"
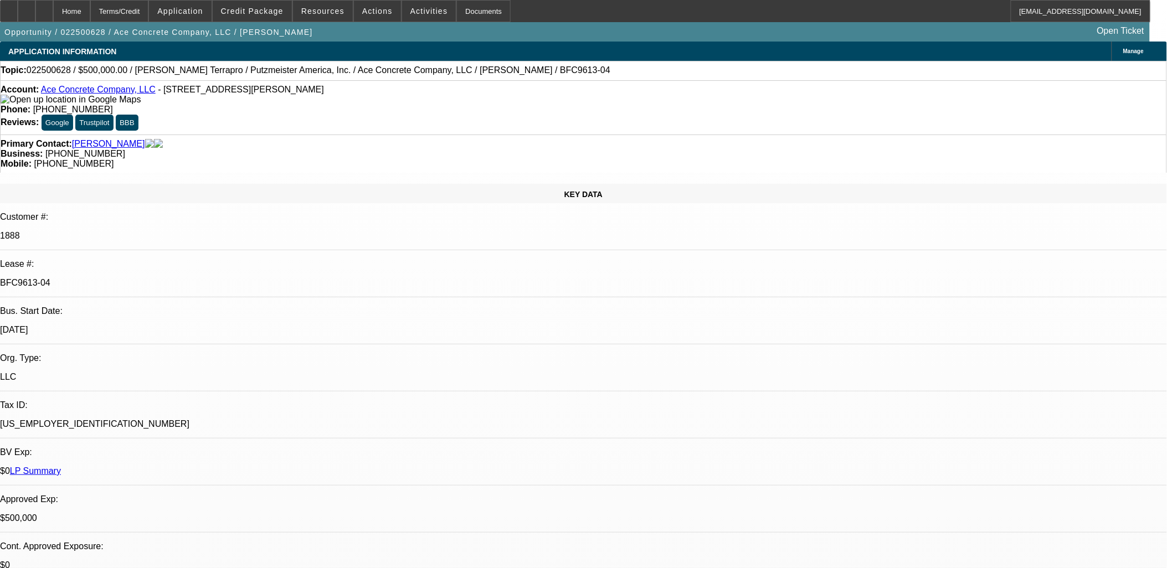
select select "0"
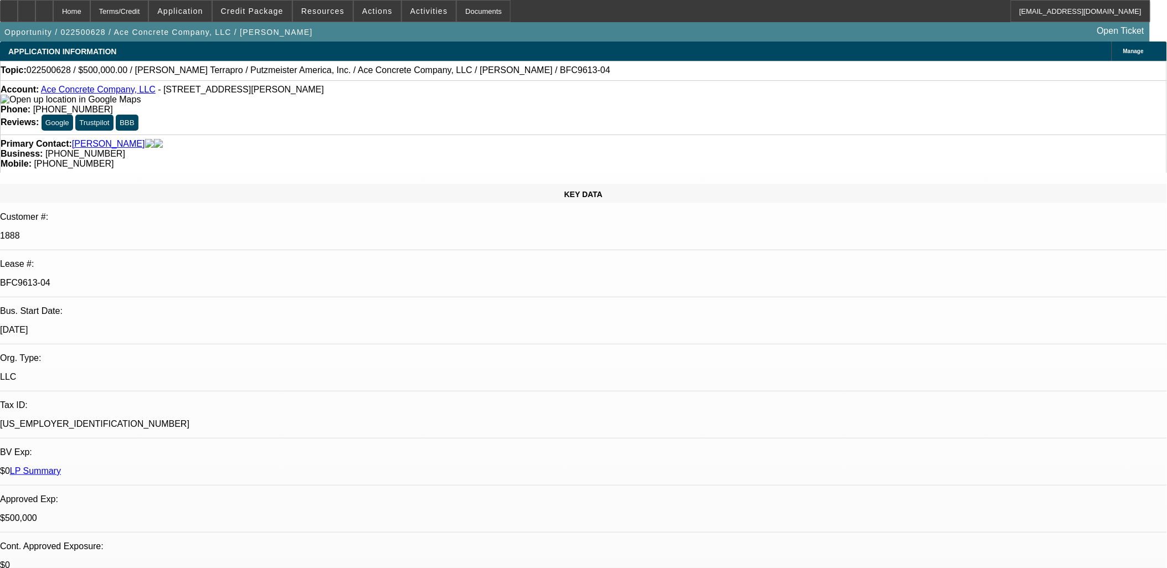
select select "2"
select select "0"
select select "1"
select select "3"
select select "6"
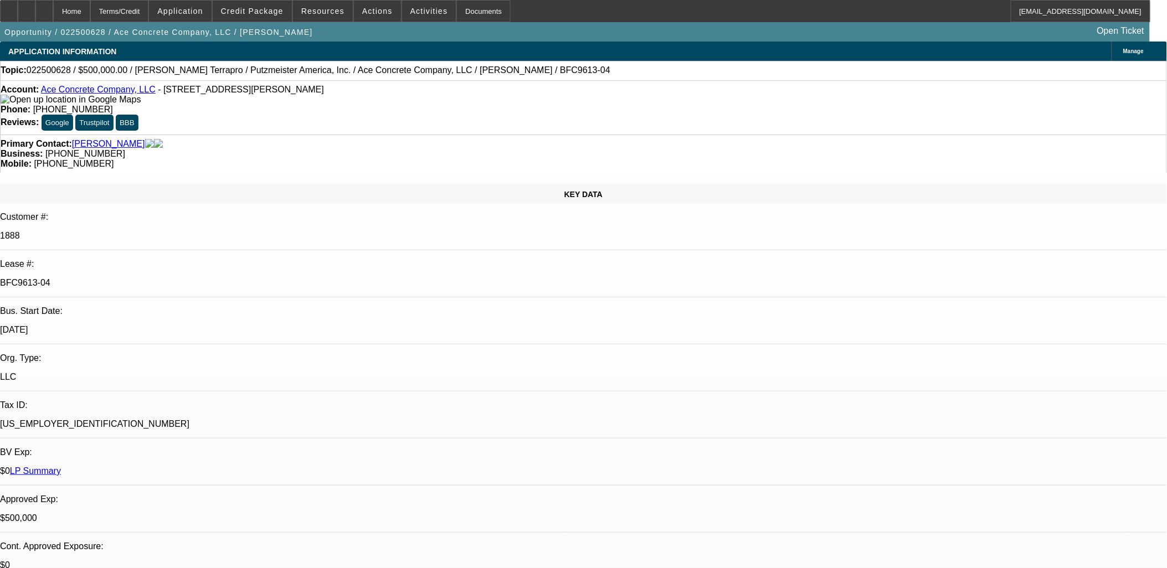
select select "1"
select select "3"
select select "6"
select select "1"
select select "3"
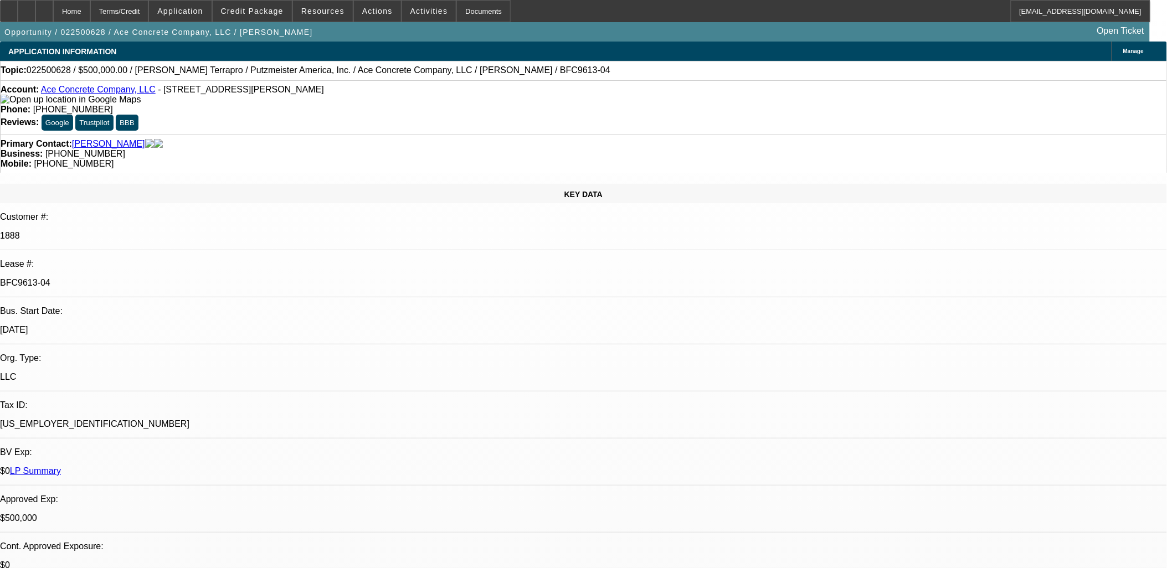
select select "6"
select select "1"
select select "2"
select select "6"
click at [82, 95] on div "Account: Ace Concrete Company, LLC - [STREET_ADDRESS][PERSON_NAME]" at bounding box center [584, 95] width 1166 height 20
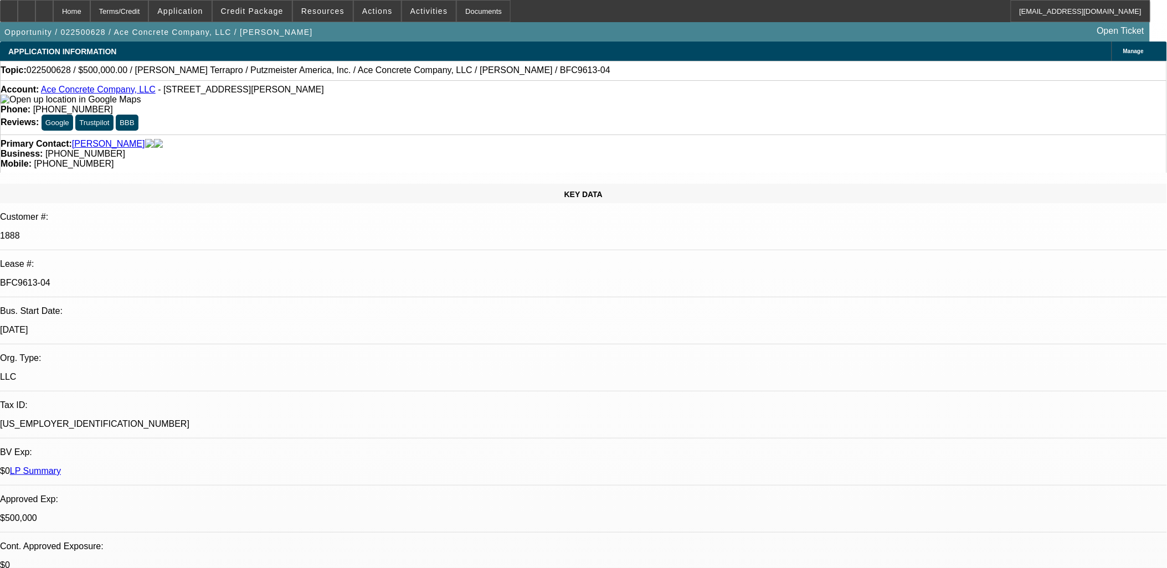
click at [84, 93] on link "Ace Concrete Company, LLC" at bounding box center [98, 89] width 115 height 9
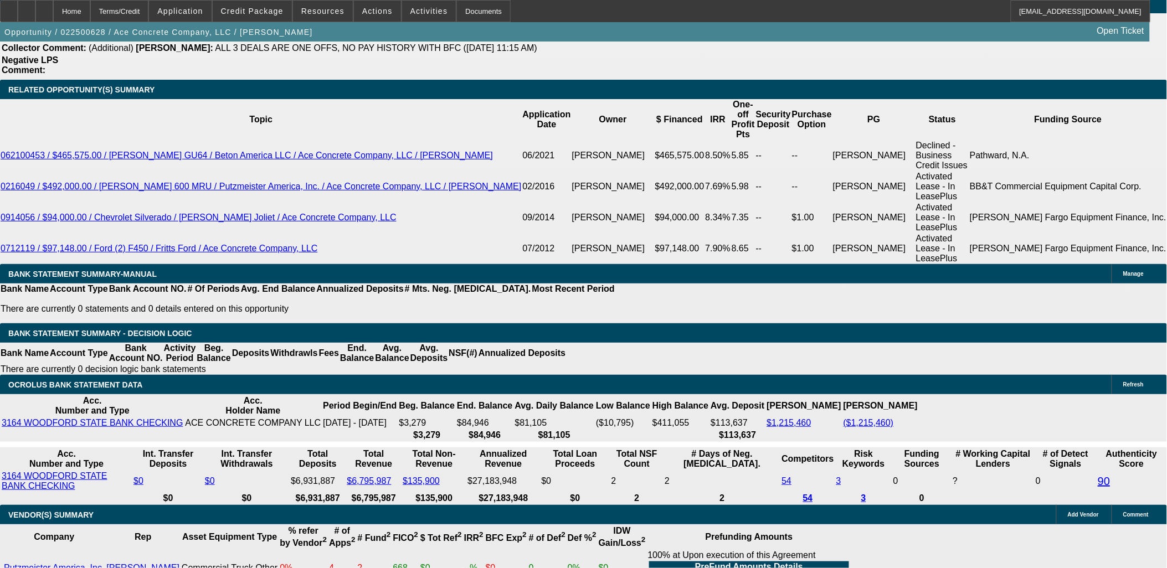
scroll to position [1969, 0]
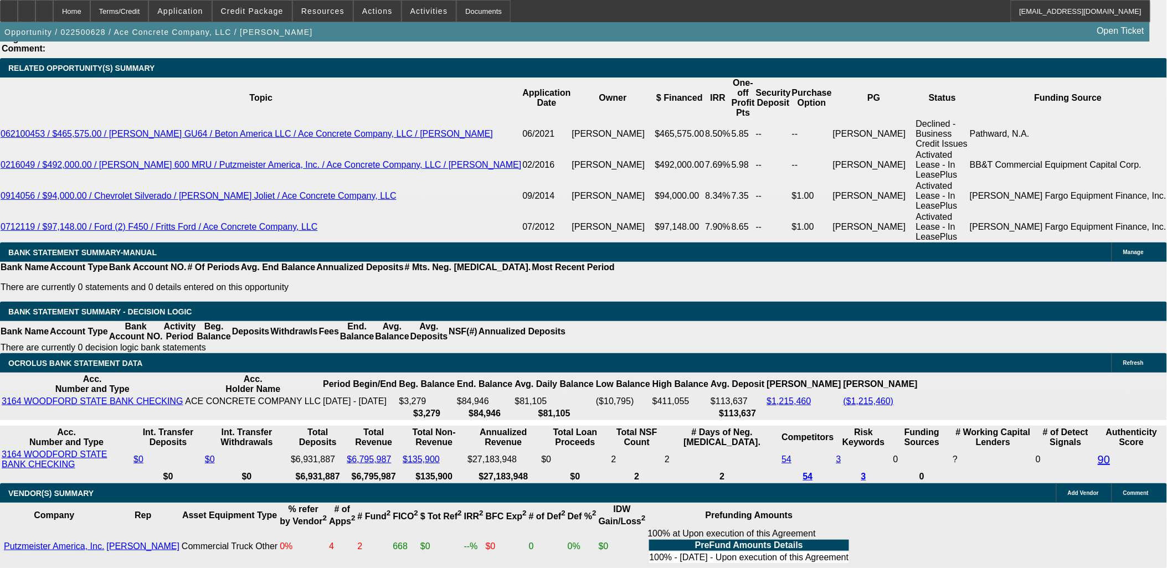
drag, startPoint x: 236, startPoint y: 492, endPoint x: 290, endPoint y: 507, distance: 56.4
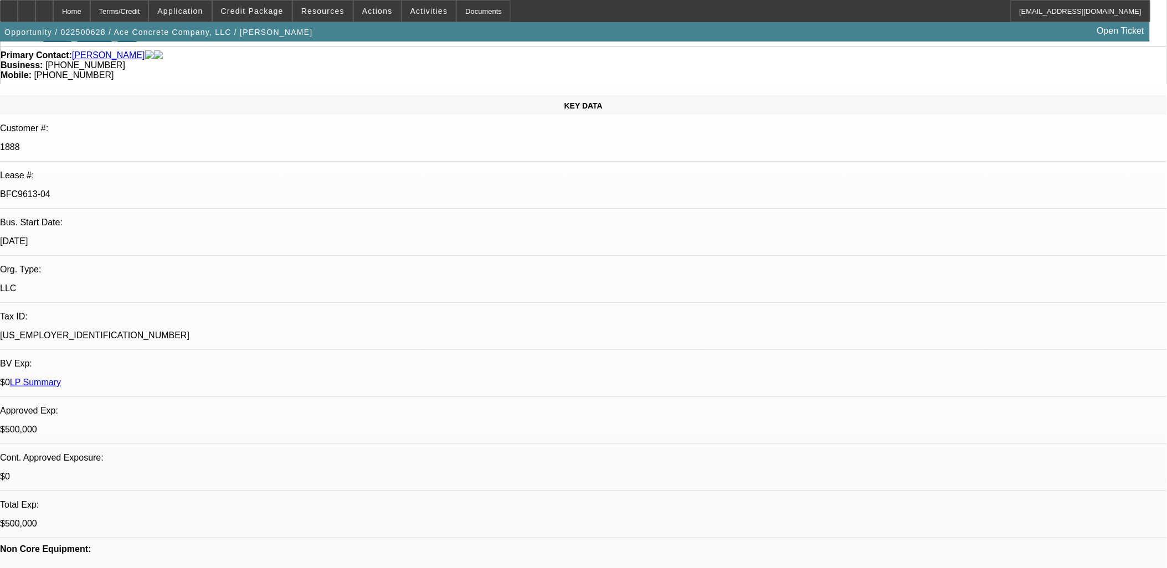
scroll to position [0, 0]
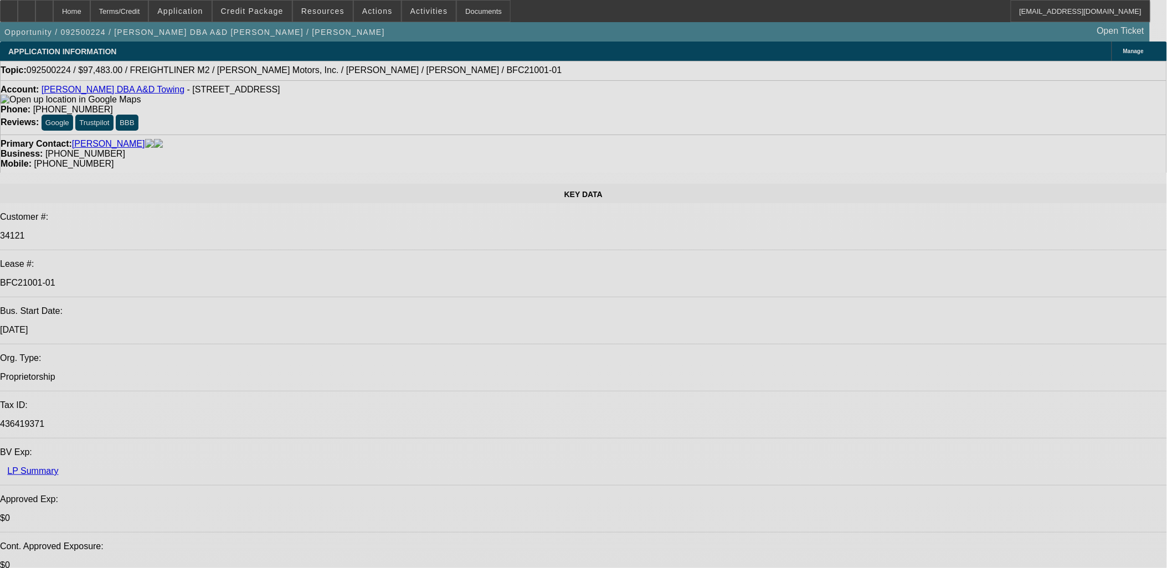
select select "0"
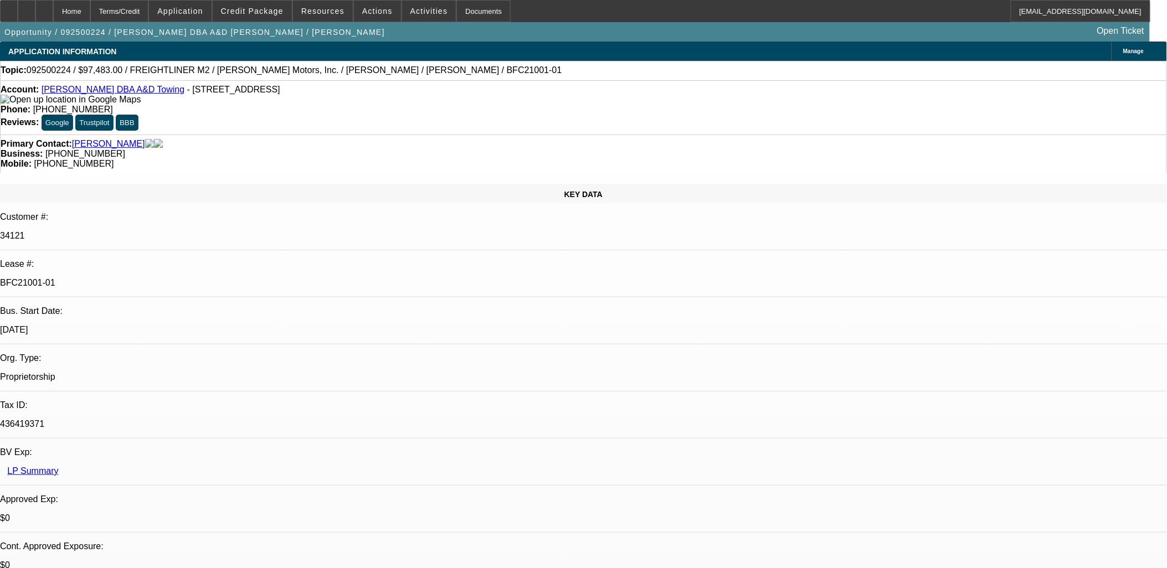
select select "0"
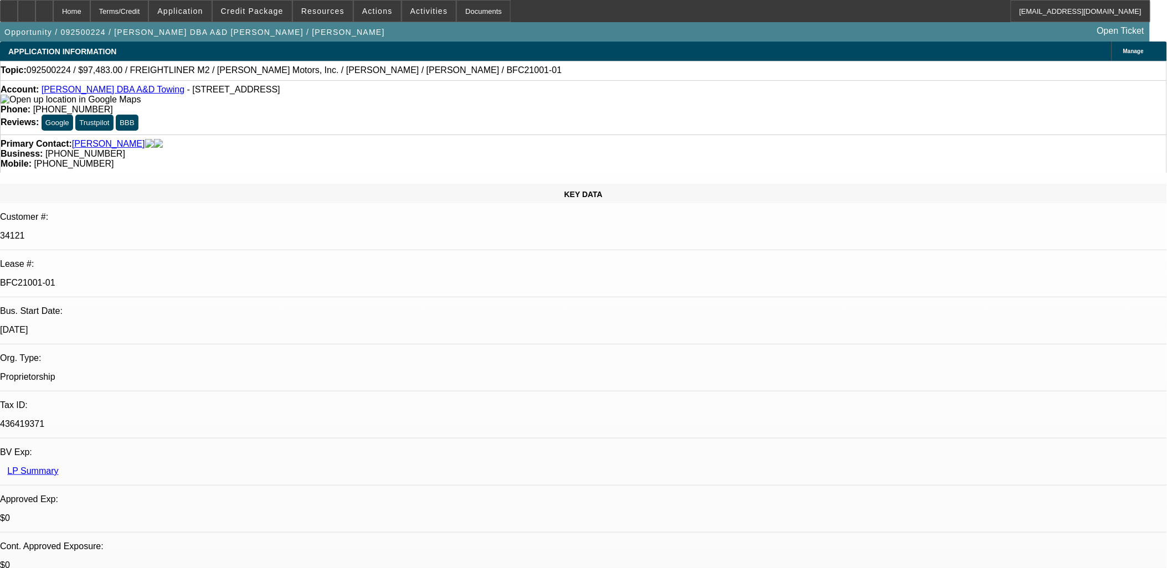
select select "0"
select select "2"
select select "0"
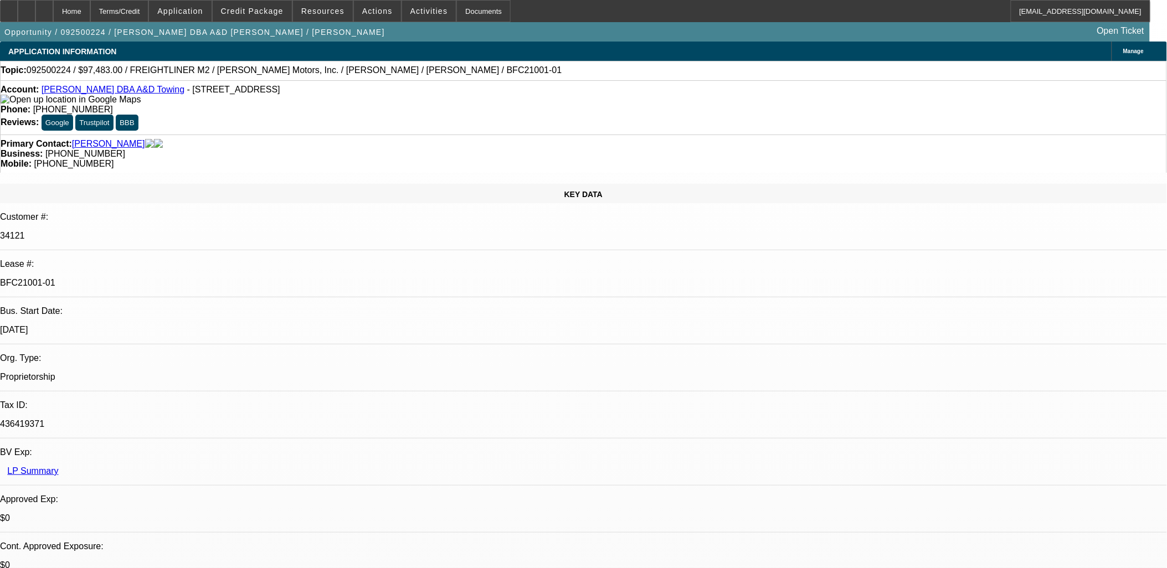
select select "1"
select select "6"
select select "1"
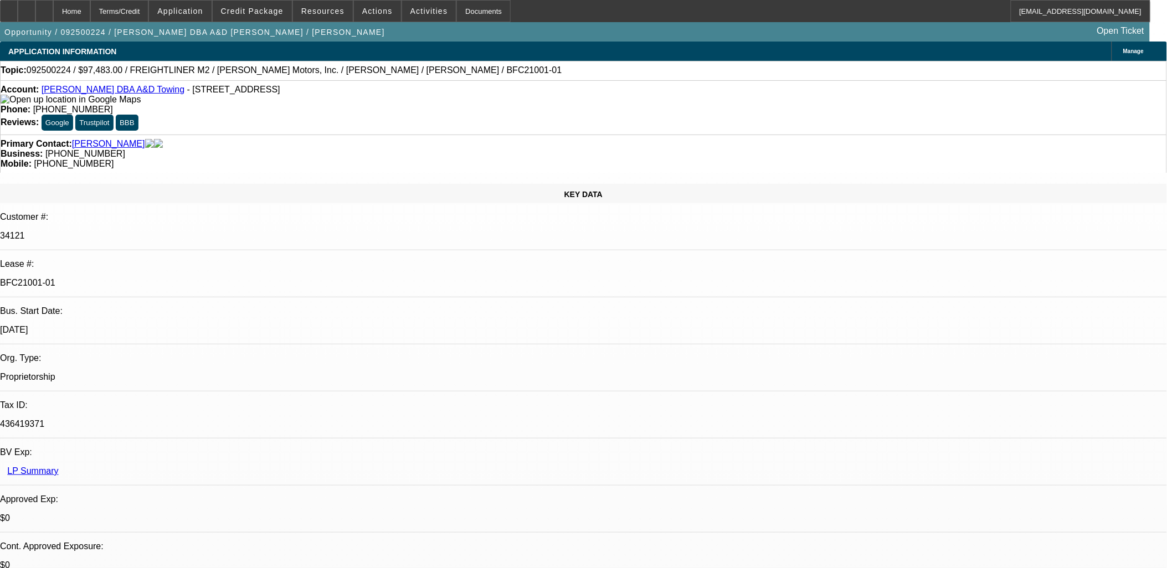
select select "6"
select select "1"
select select "6"
select select "1"
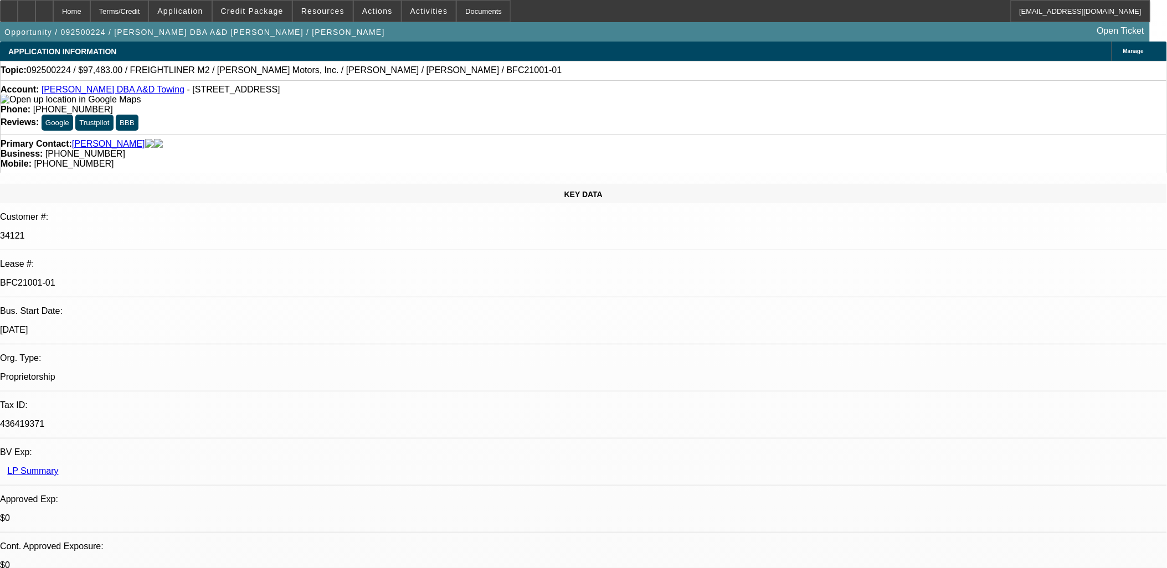
select select "2"
select select "6"
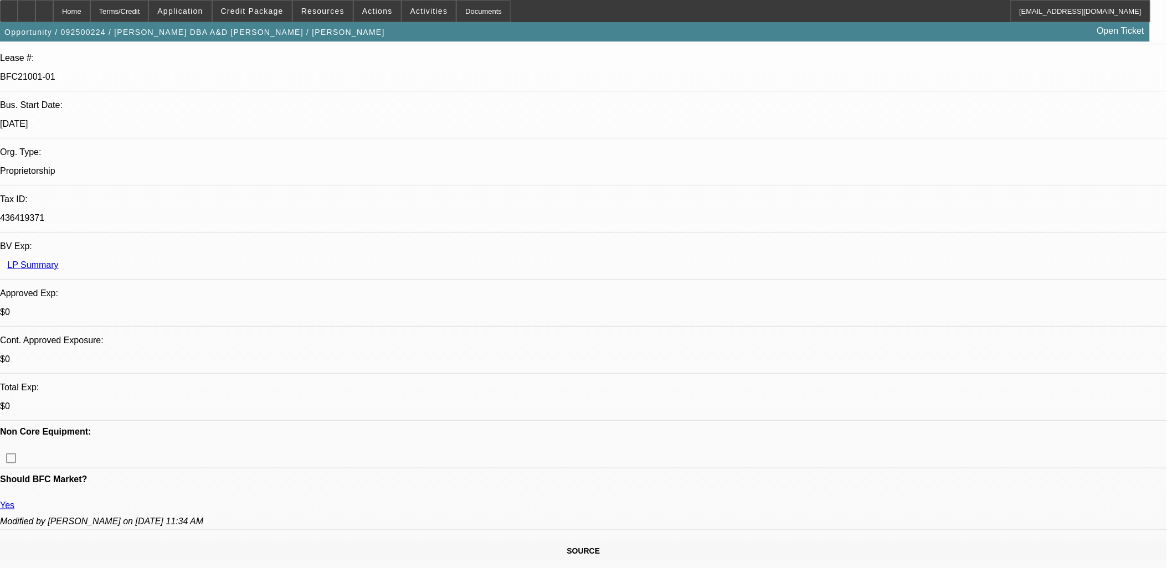
scroll to position [184, 0]
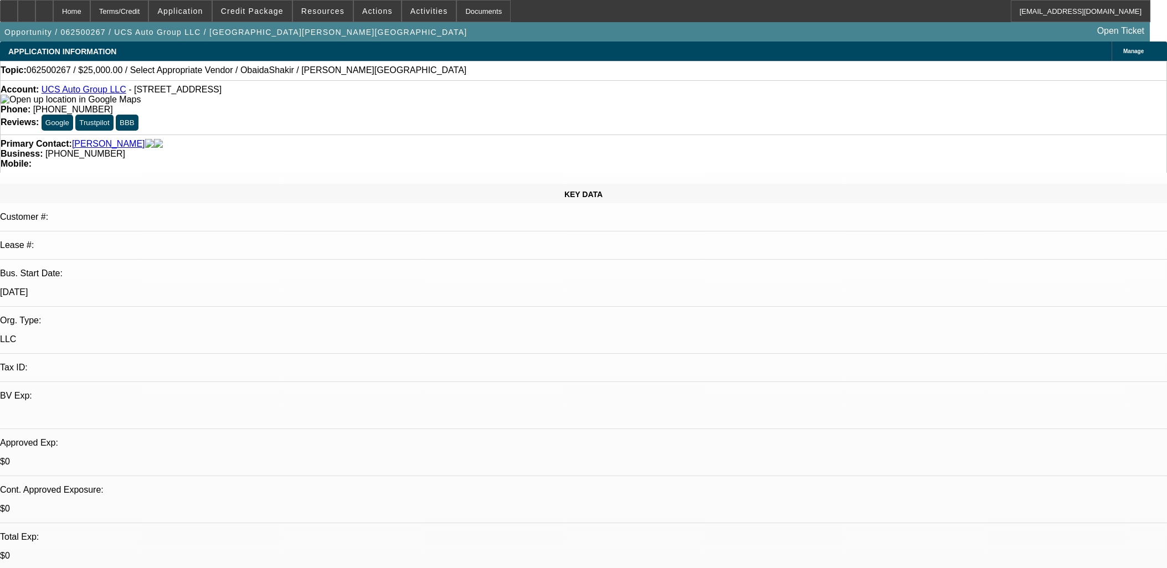
select select "0"
select select "2"
select select "0.1"
select select "4"
